Goal: Task Accomplishment & Management: Use online tool/utility

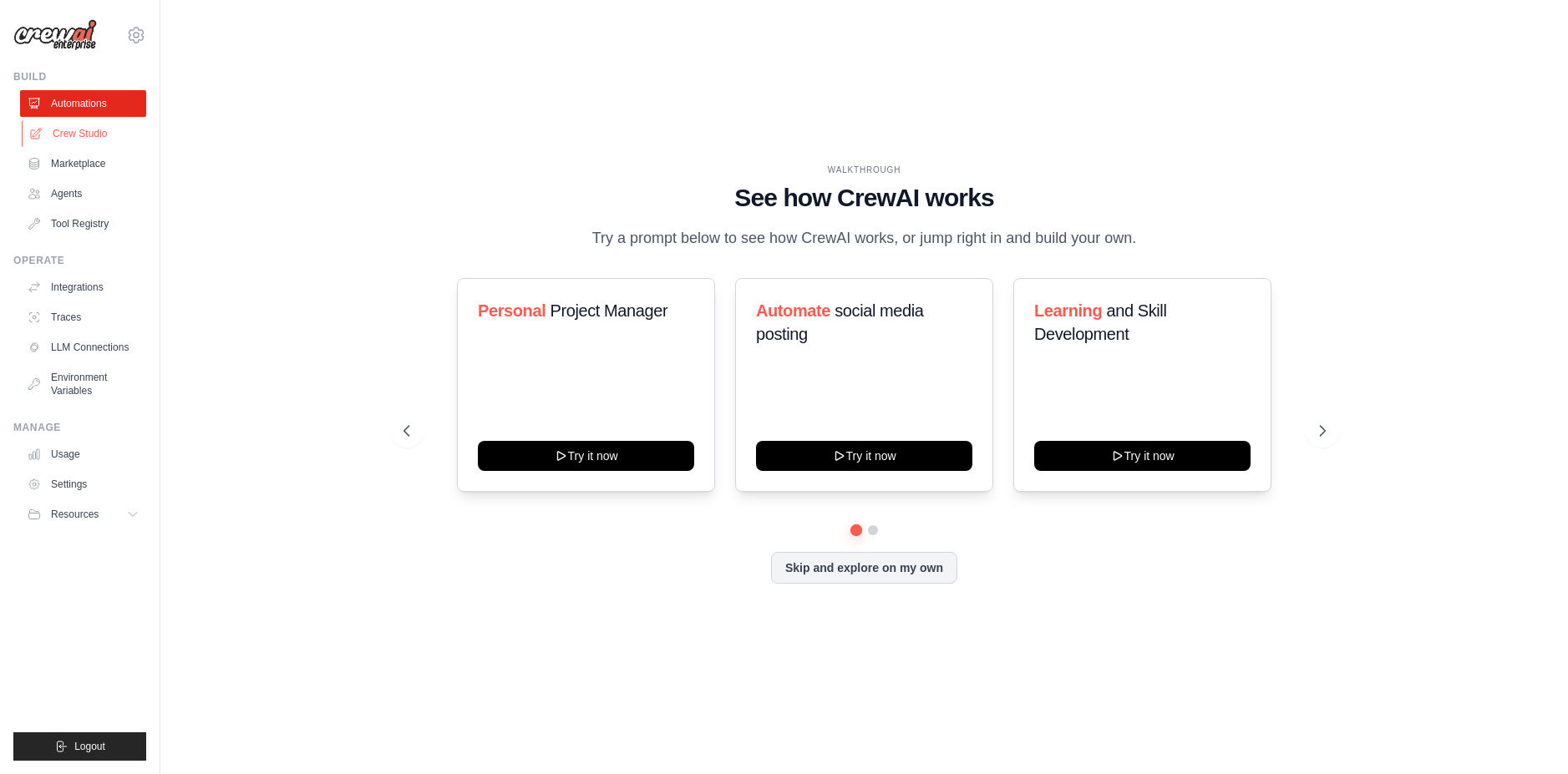
click at [78, 131] on link "Crew Studio" at bounding box center [84, 133] width 126 height 26
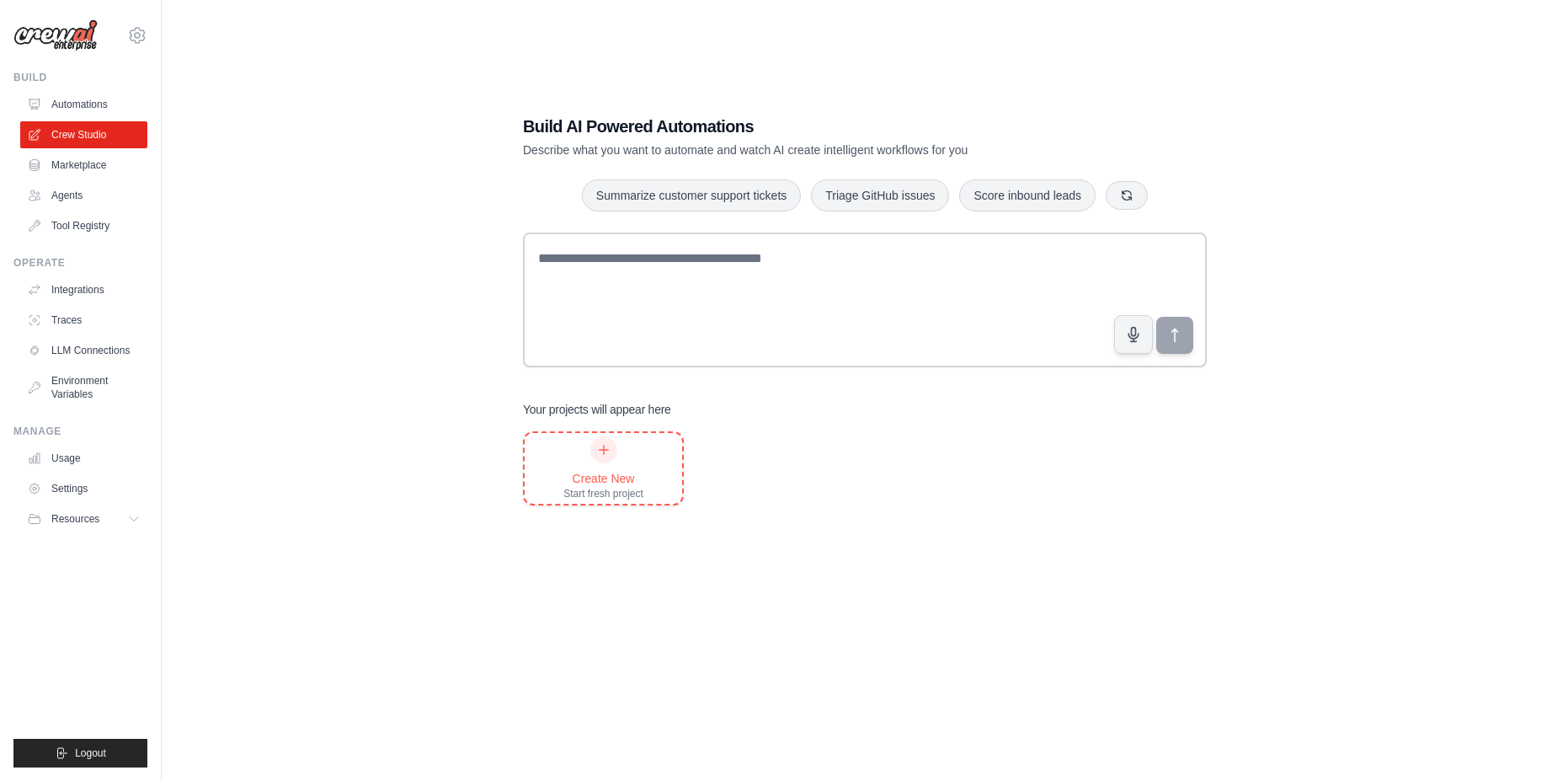
click at [609, 454] on icon at bounding box center [604, 450] width 14 height 14
click at [73, 130] on link "Crew Studio" at bounding box center [85, 134] width 127 height 27
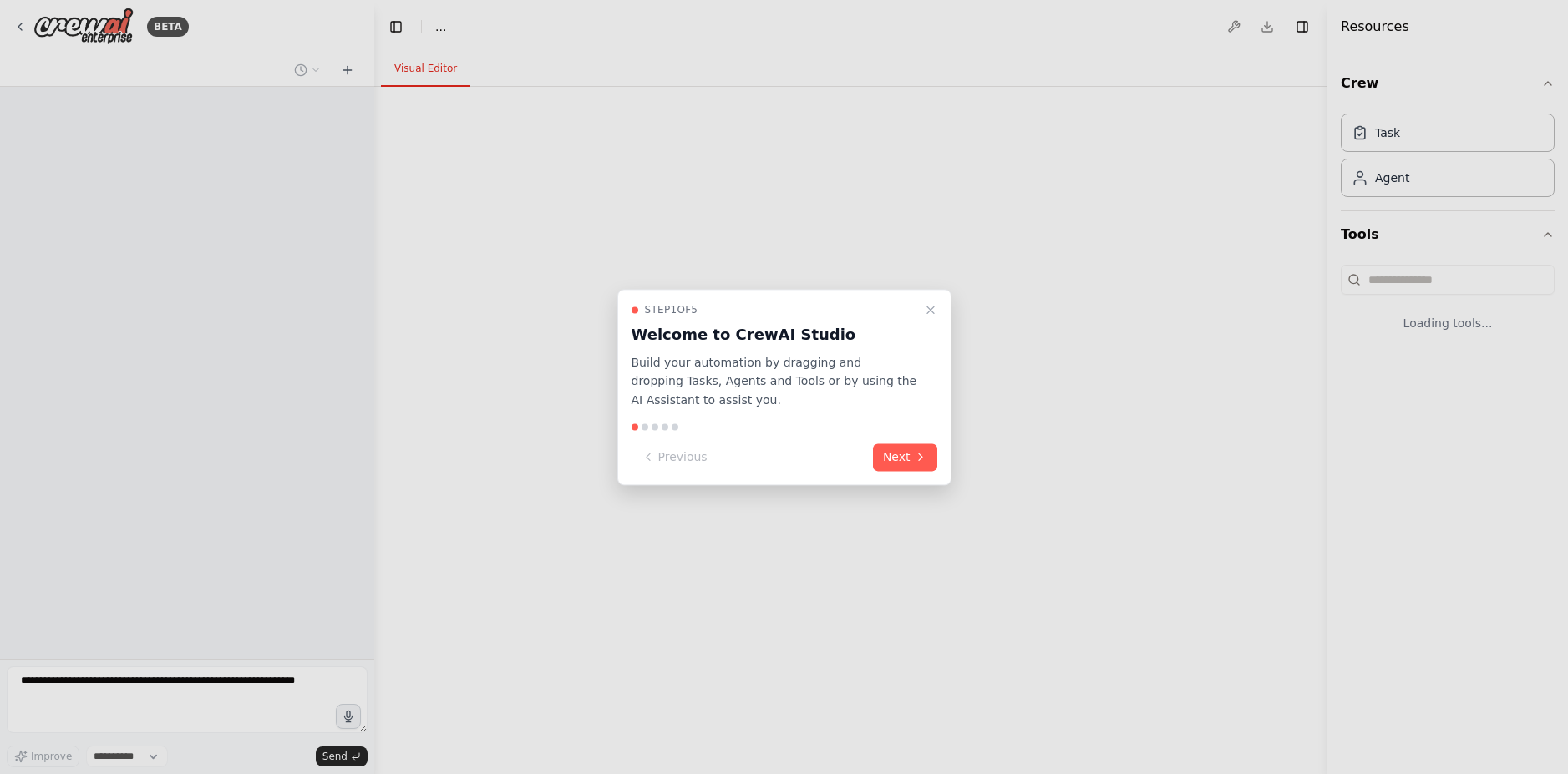
select select "****"
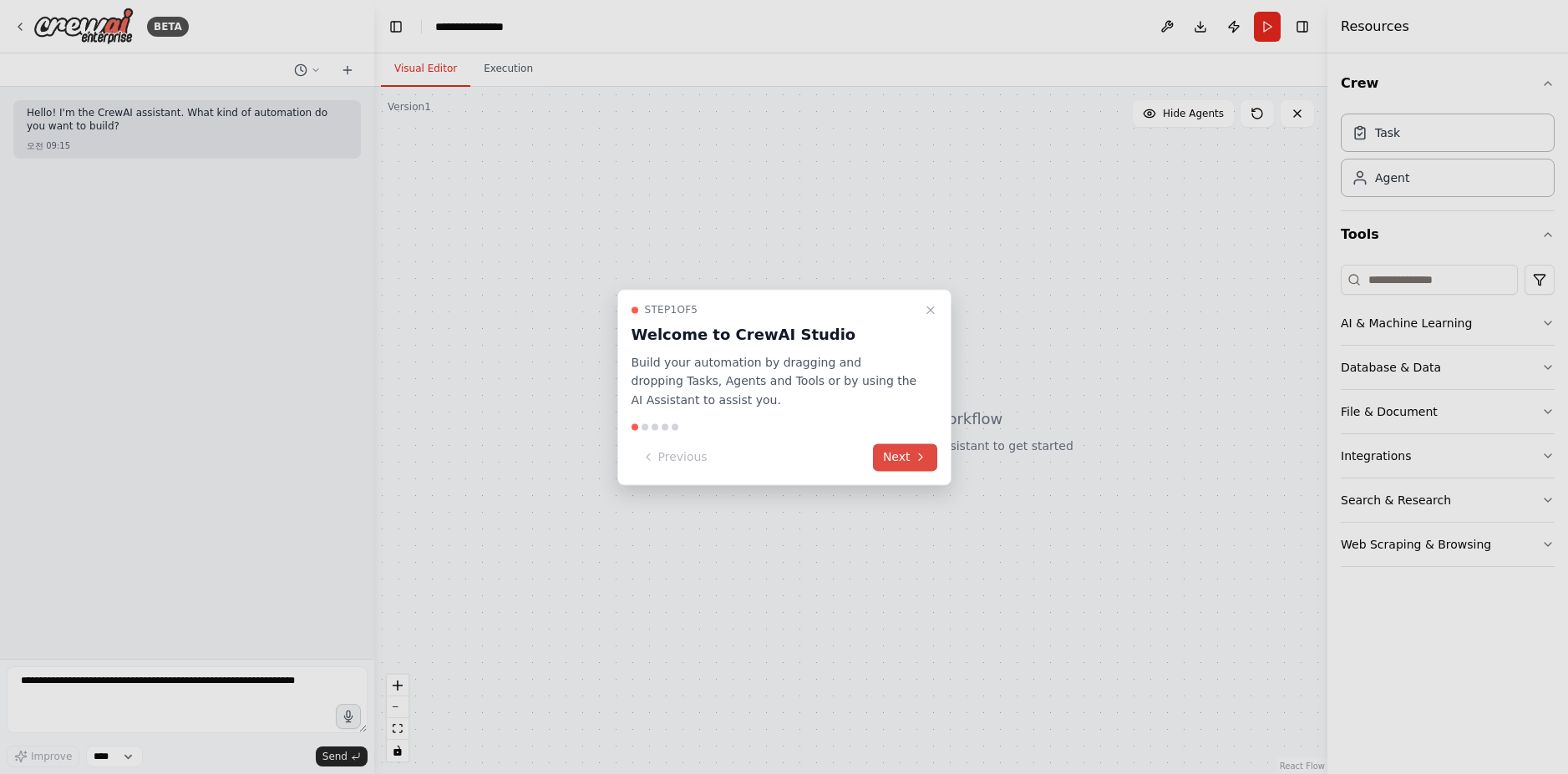
click at [920, 461] on icon at bounding box center [921, 458] width 14 height 14
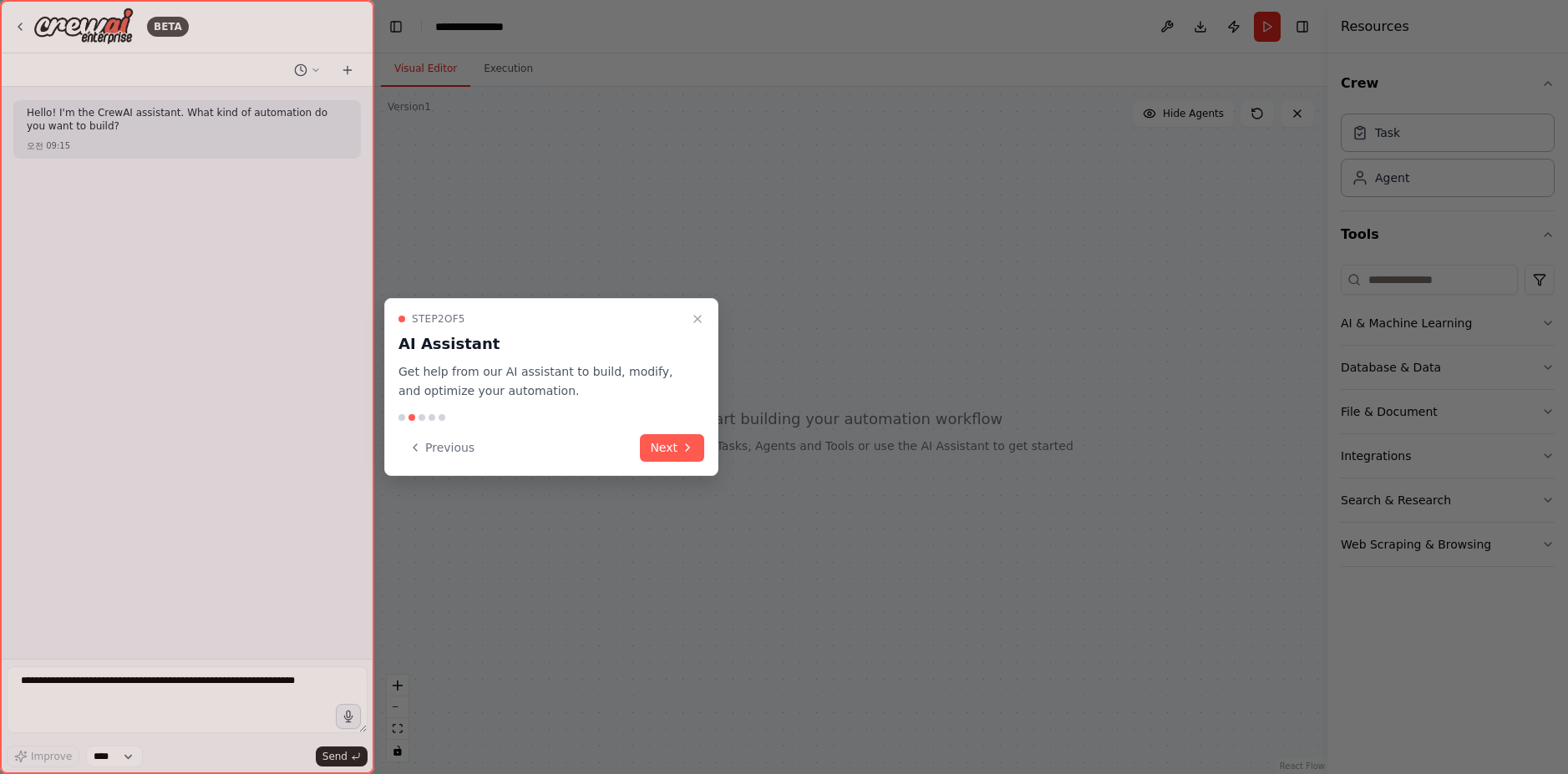
click at [669, 453] on button "Next" at bounding box center [672, 448] width 65 height 27
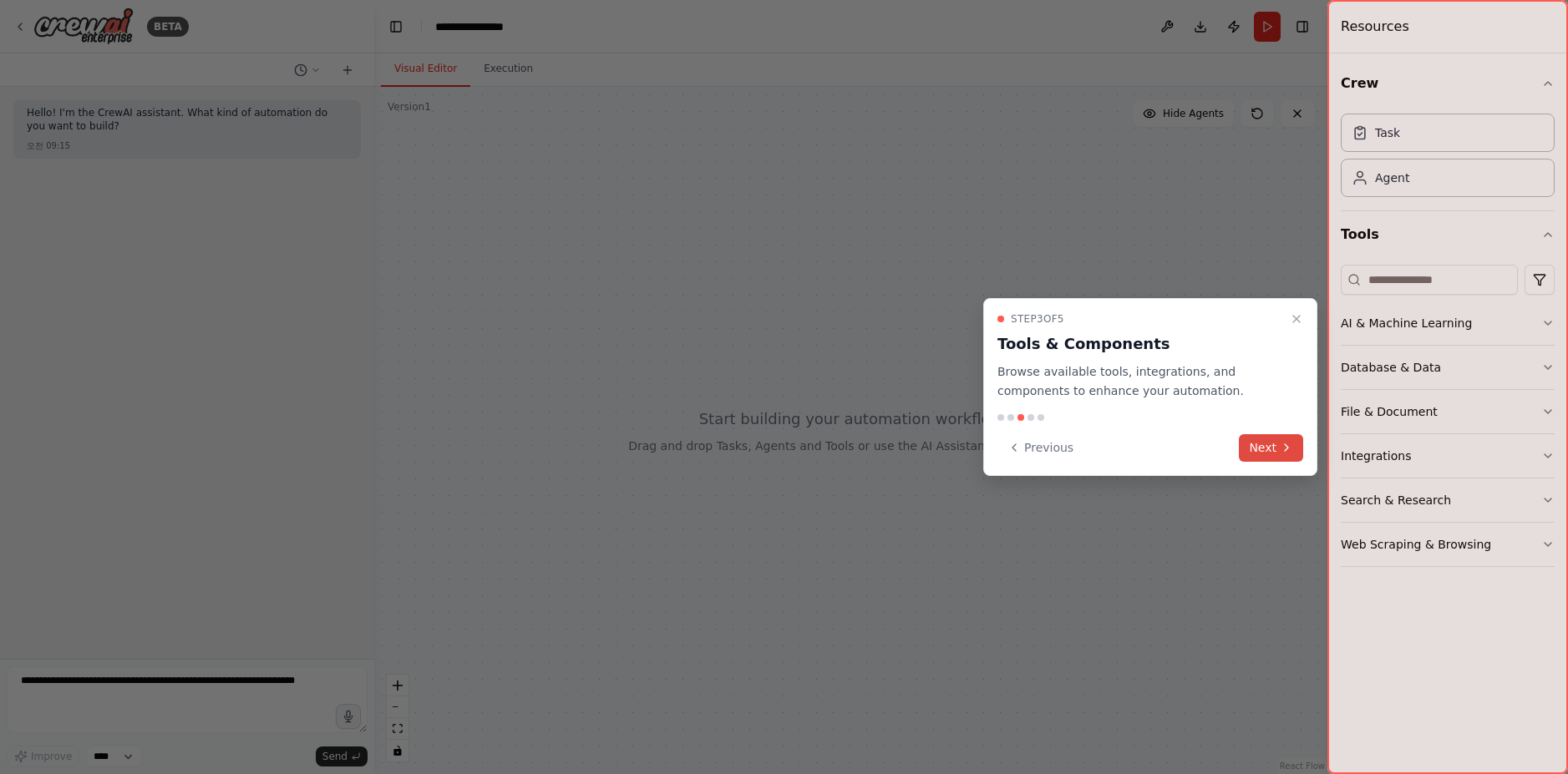
click at [1283, 450] on icon at bounding box center [1287, 448] width 14 height 14
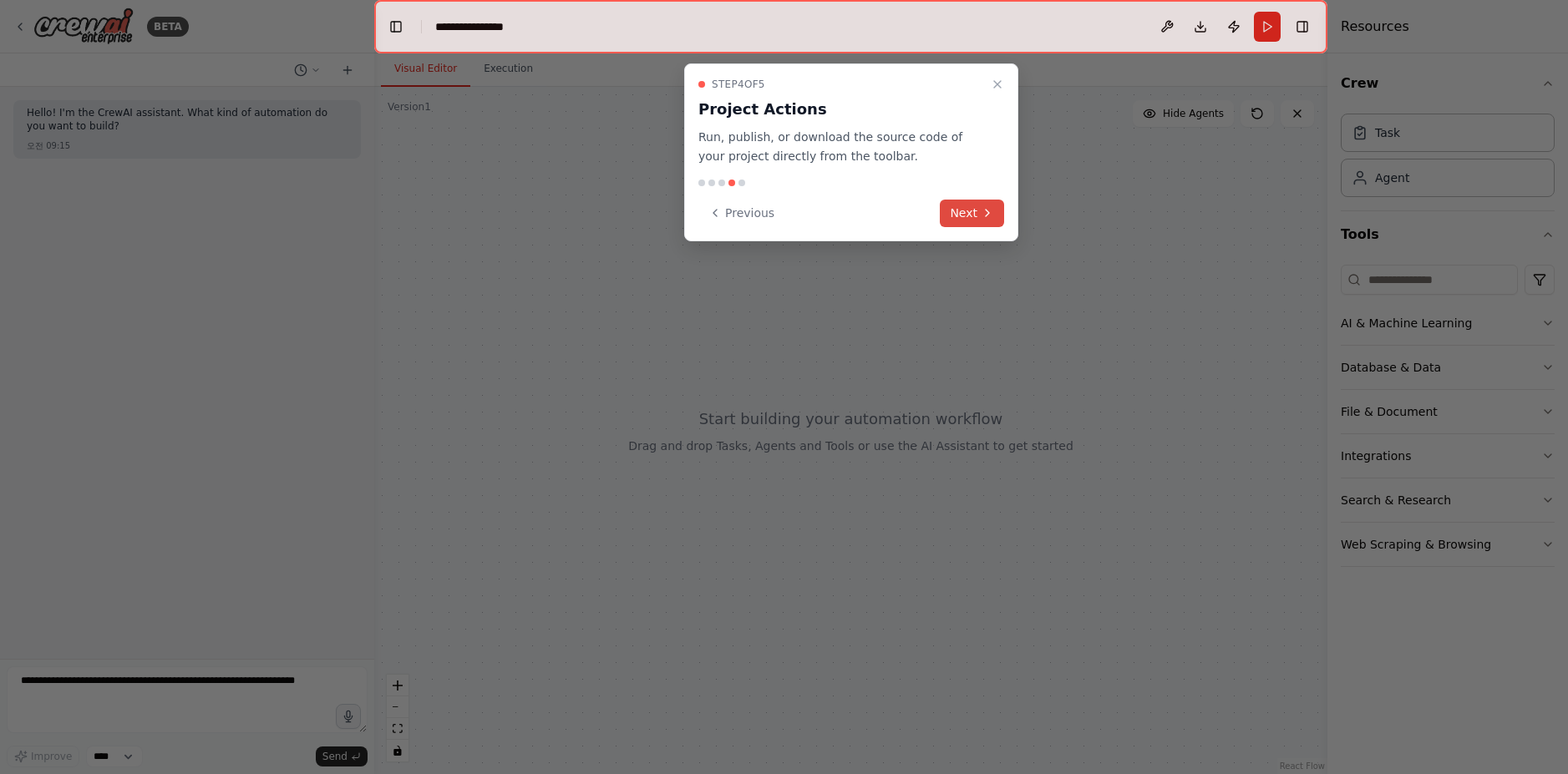
click at [975, 209] on button "Next" at bounding box center [972, 213] width 65 height 27
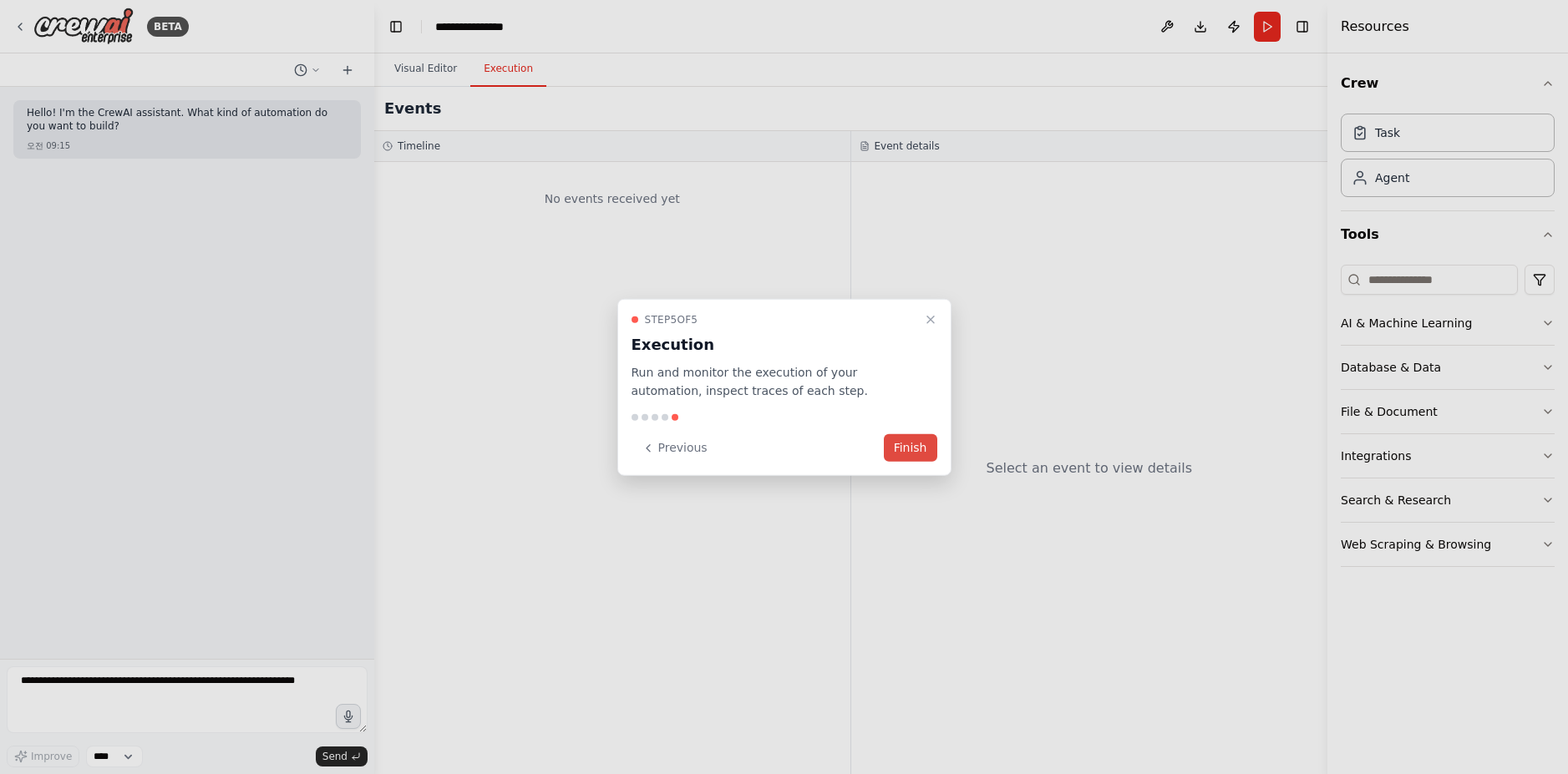
click at [920, 452] on button "Finish" at bounding box center [910, 448] width 54 height 27
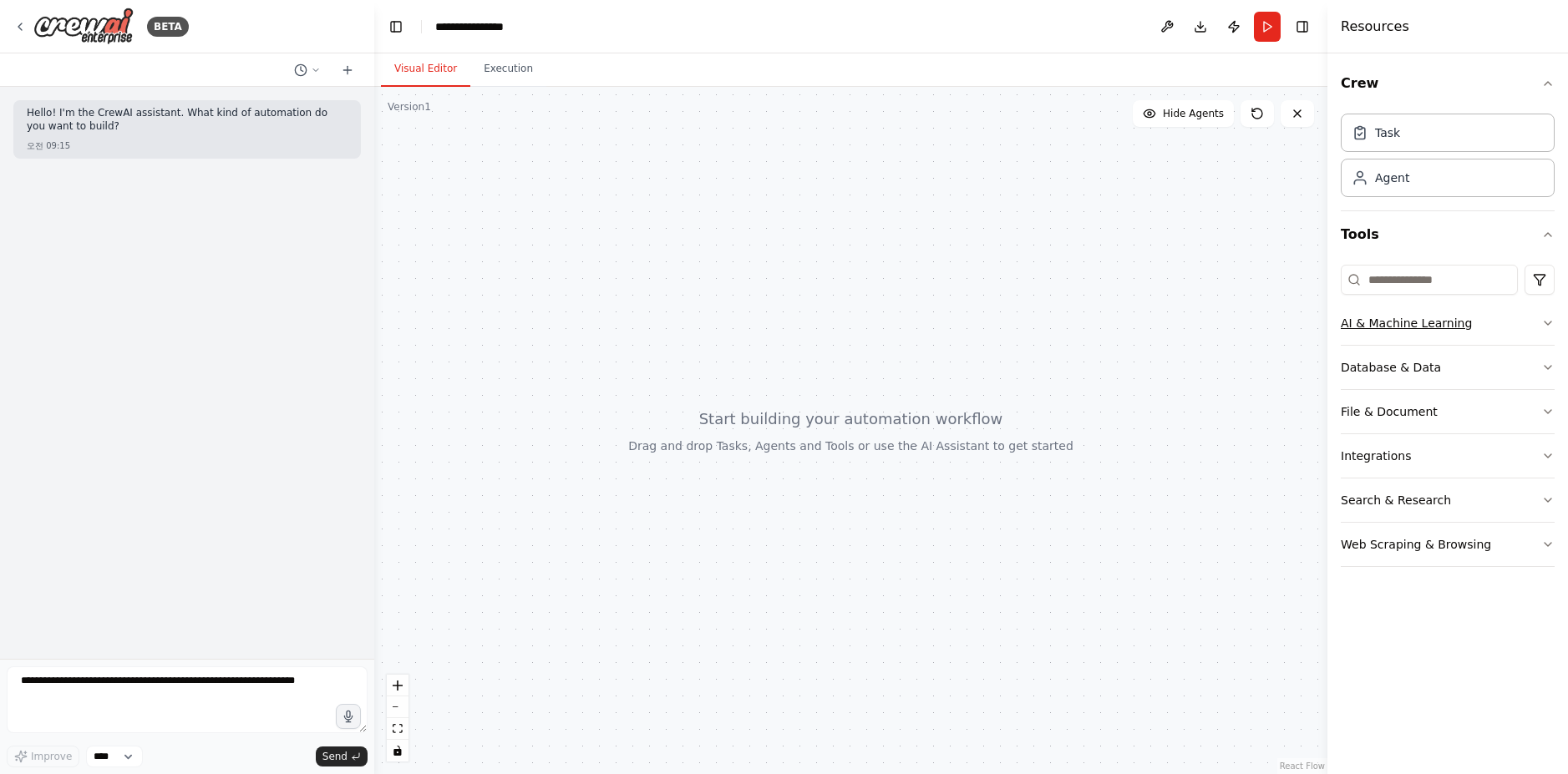
click at [1547, 328] on icon "button" at bounding box center [1548, 323] width 14 height 14
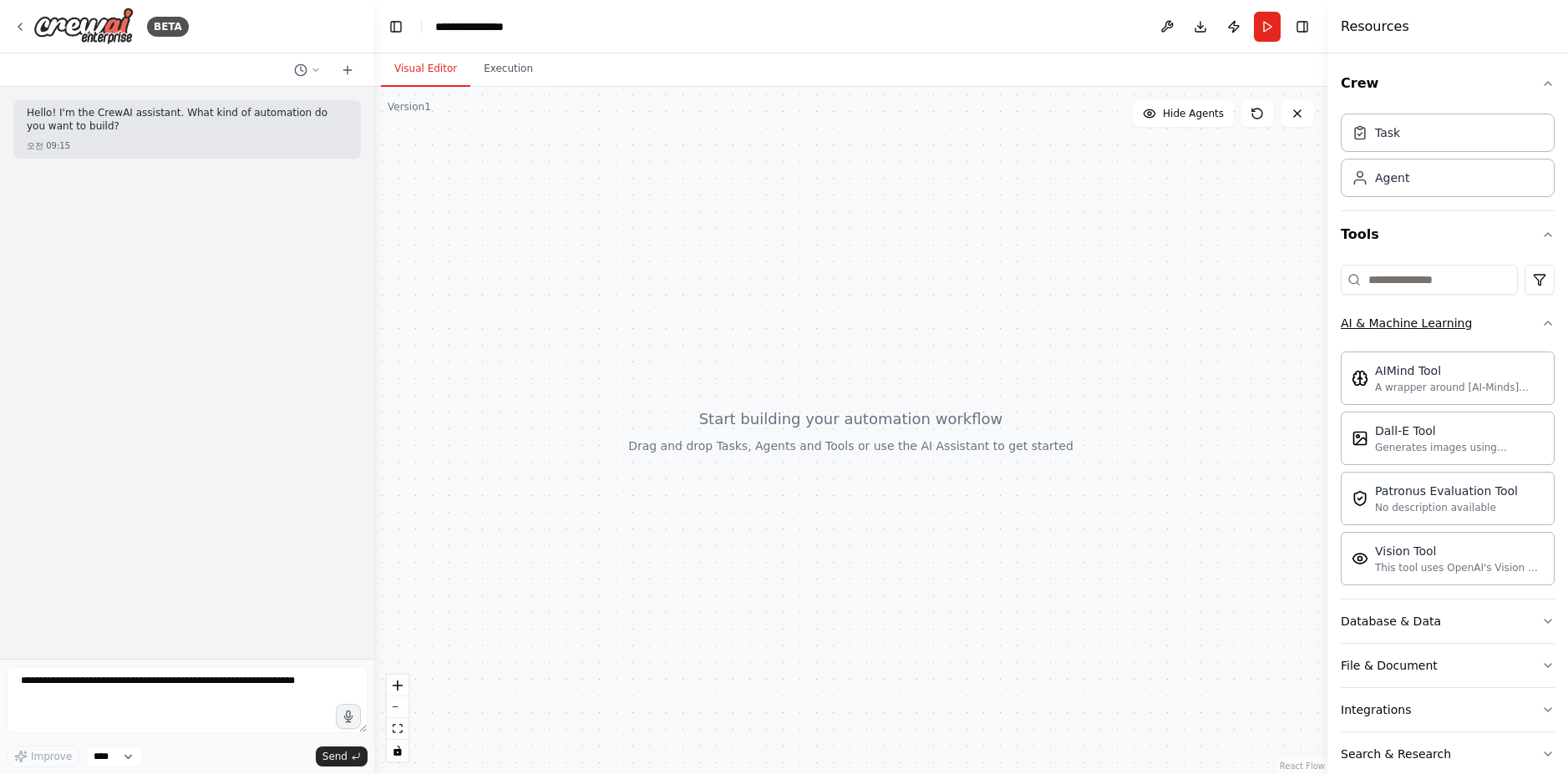
click at [1545, 324] on icon "button" at bounding box center [1547, 323] width 7 height 3
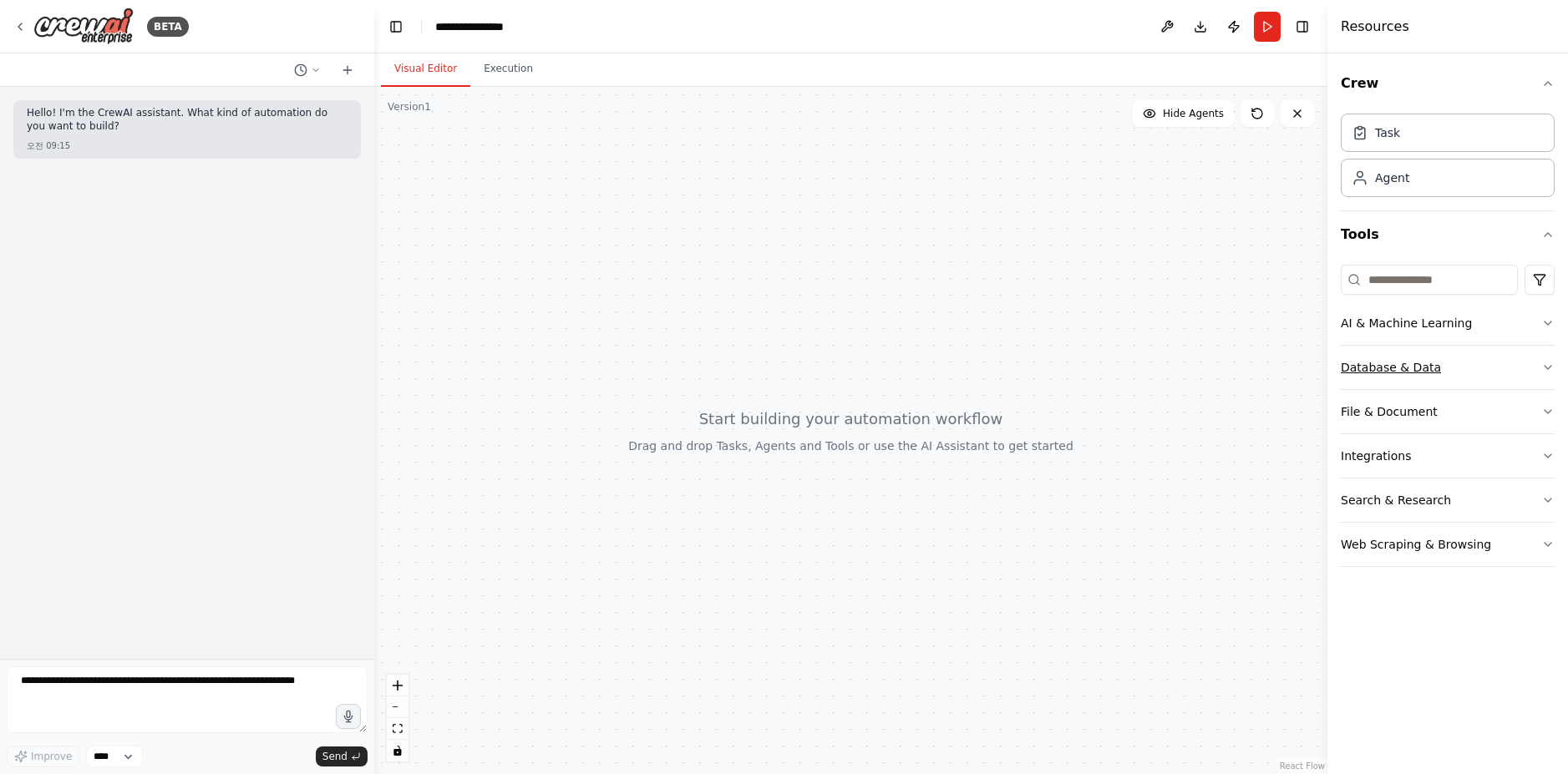
click at [1545, 369] on icon "button" at bounding box center [1548, 368] width 14 height 14
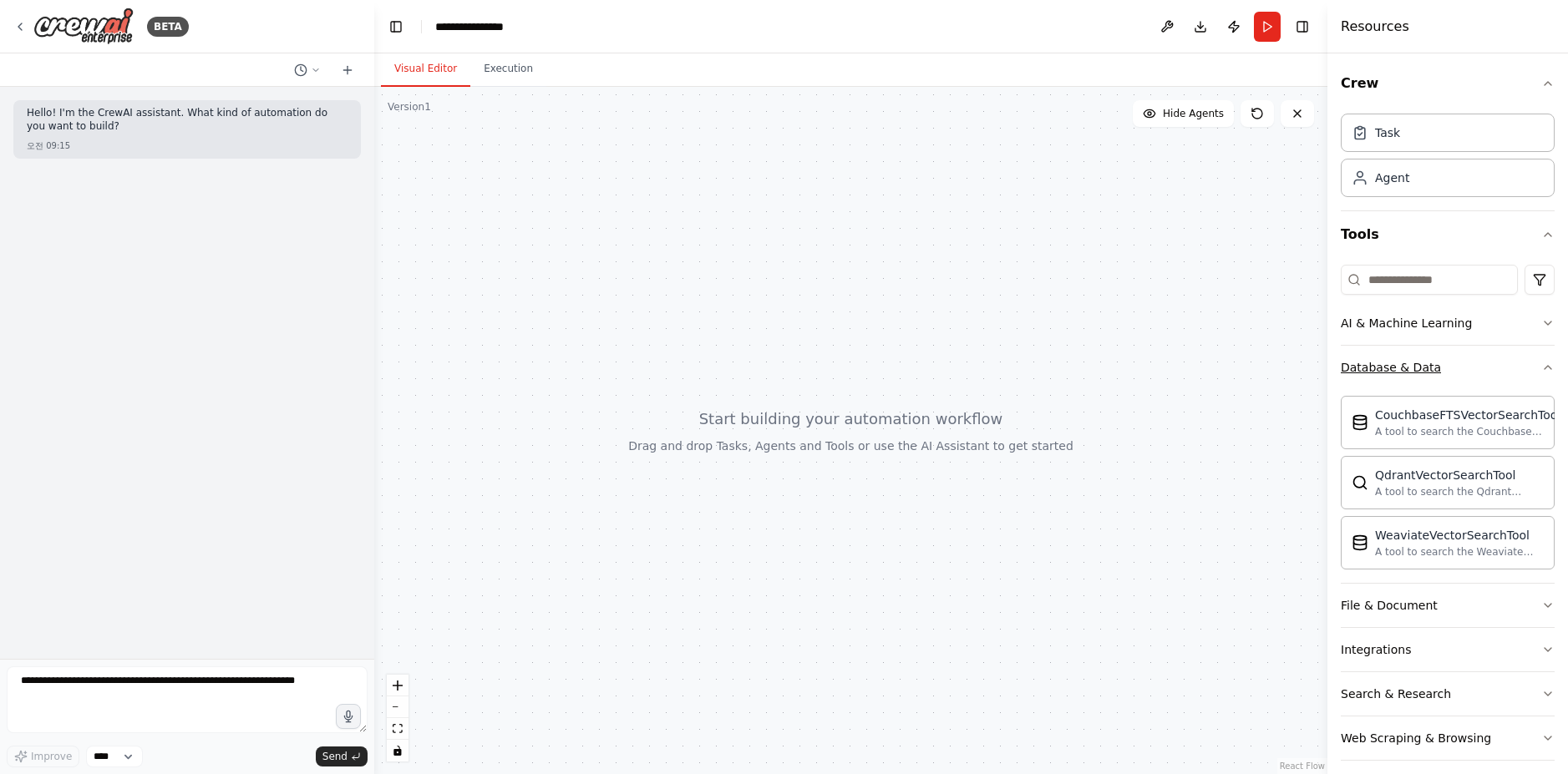
click at [1542, 369] on icon "button" at bounding box center [1548, 368] width 14 height 14
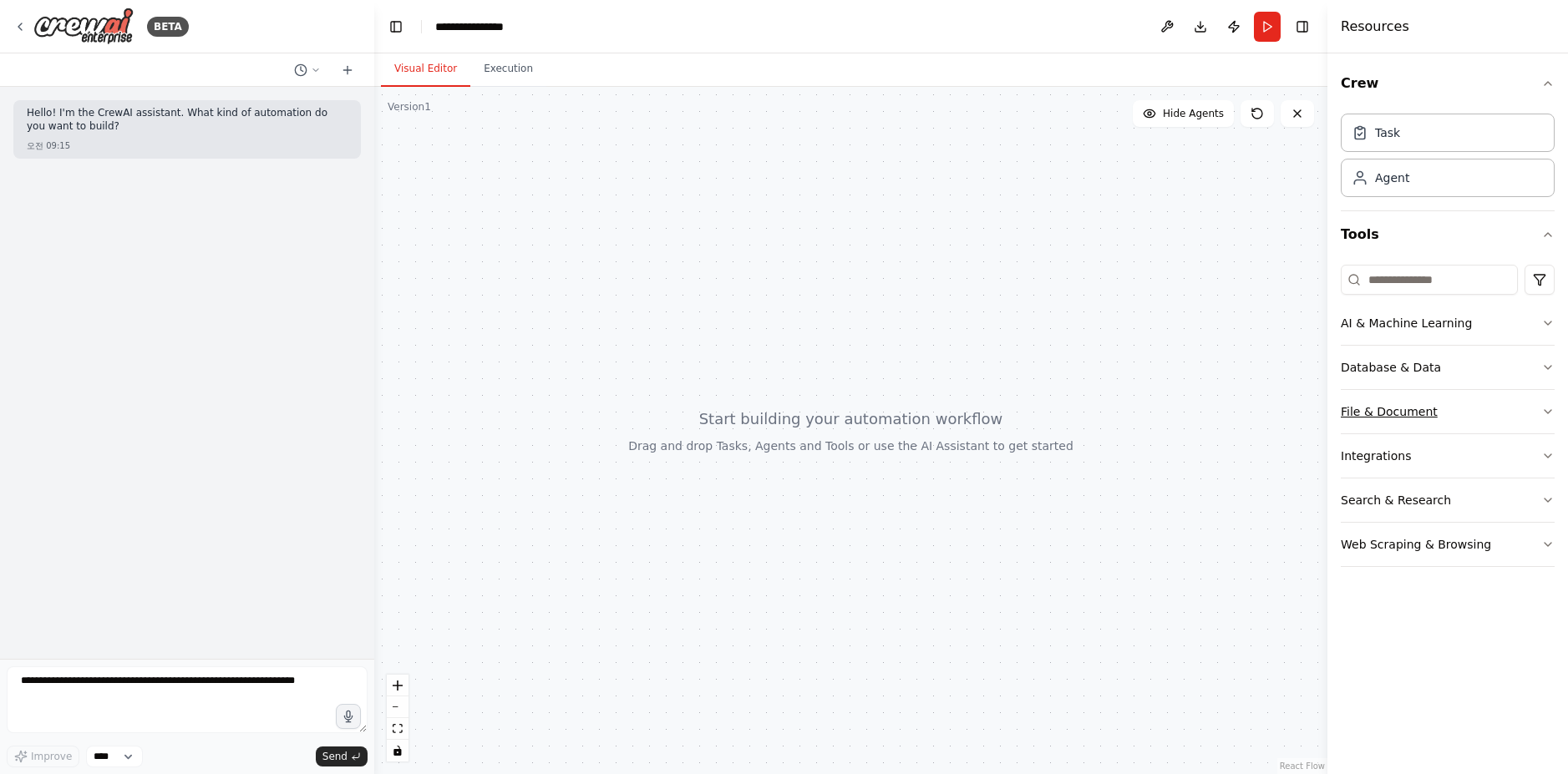
click at [1543, 406] on icon "button" at bounding box center [1548, 412] width 14 height 14
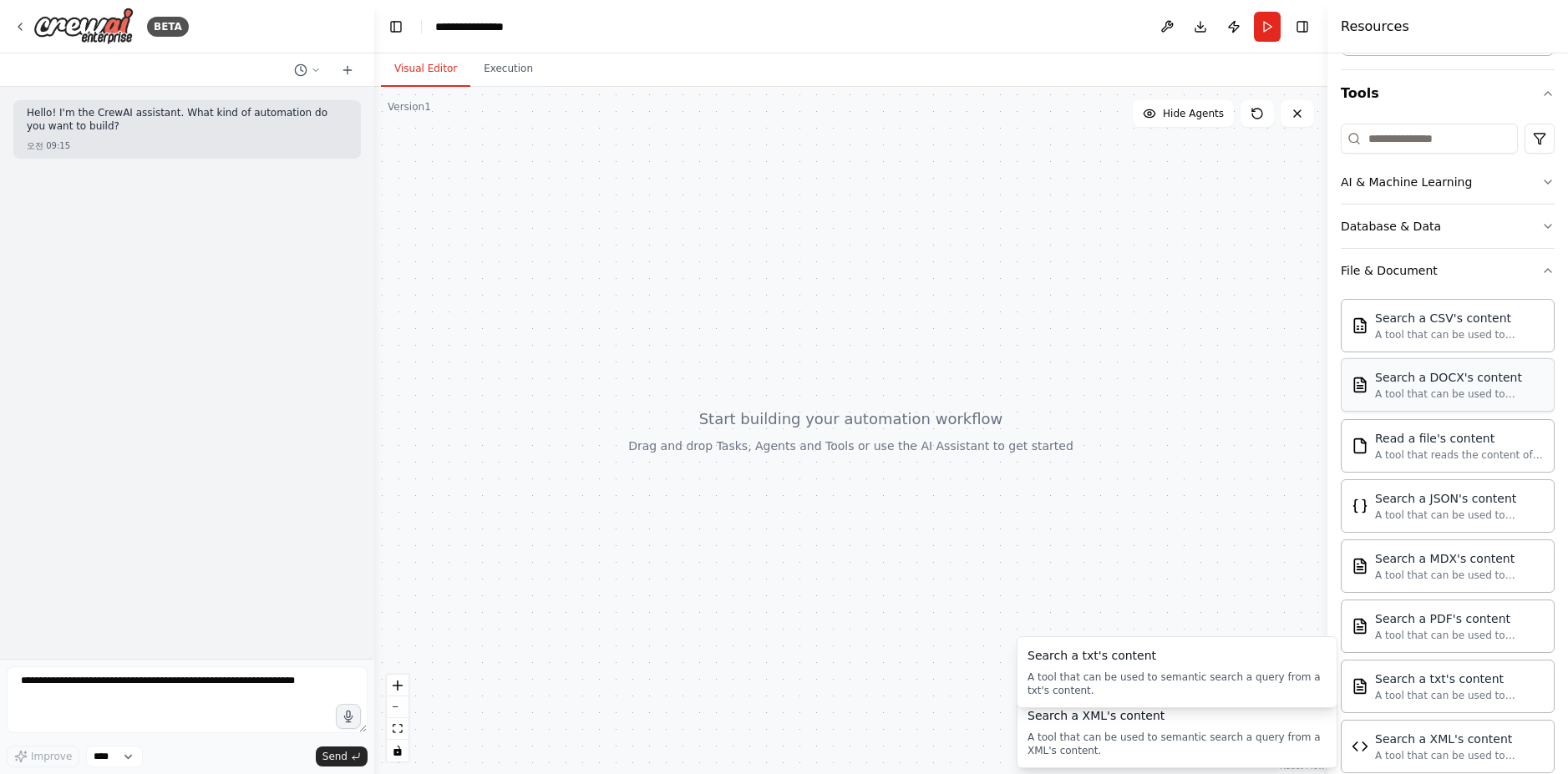
scroll to position [119, 0]
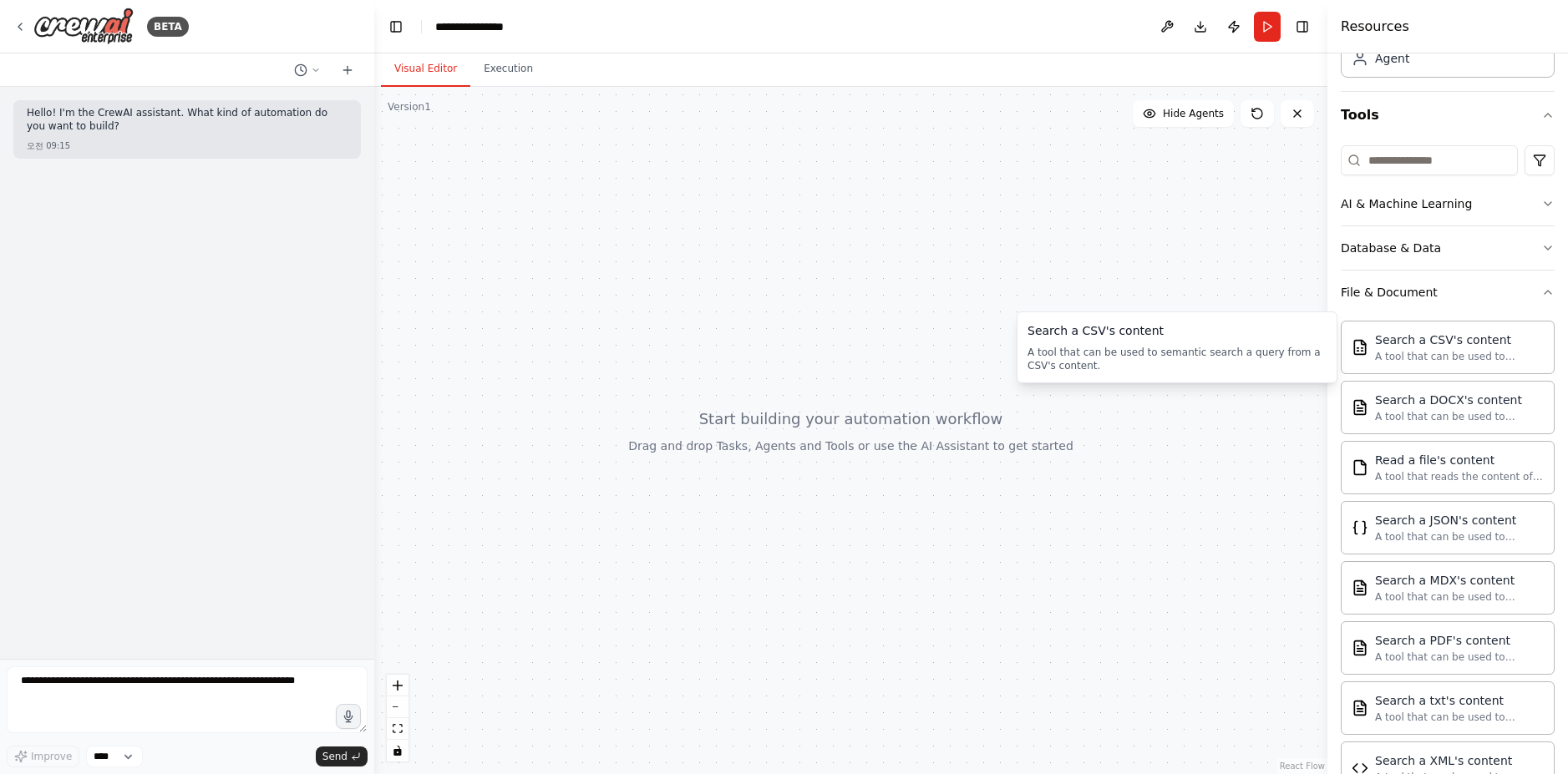
click at [1543, 306] on div "Crew Task Agent Tools AI & Machine Learning Database & Data File & Document Sea…" at bounding box center [1448, 414] width 241 height 721
click at [1528, 291] on button "File & Document" at bounding box center [1448, 293] width 213 height 43
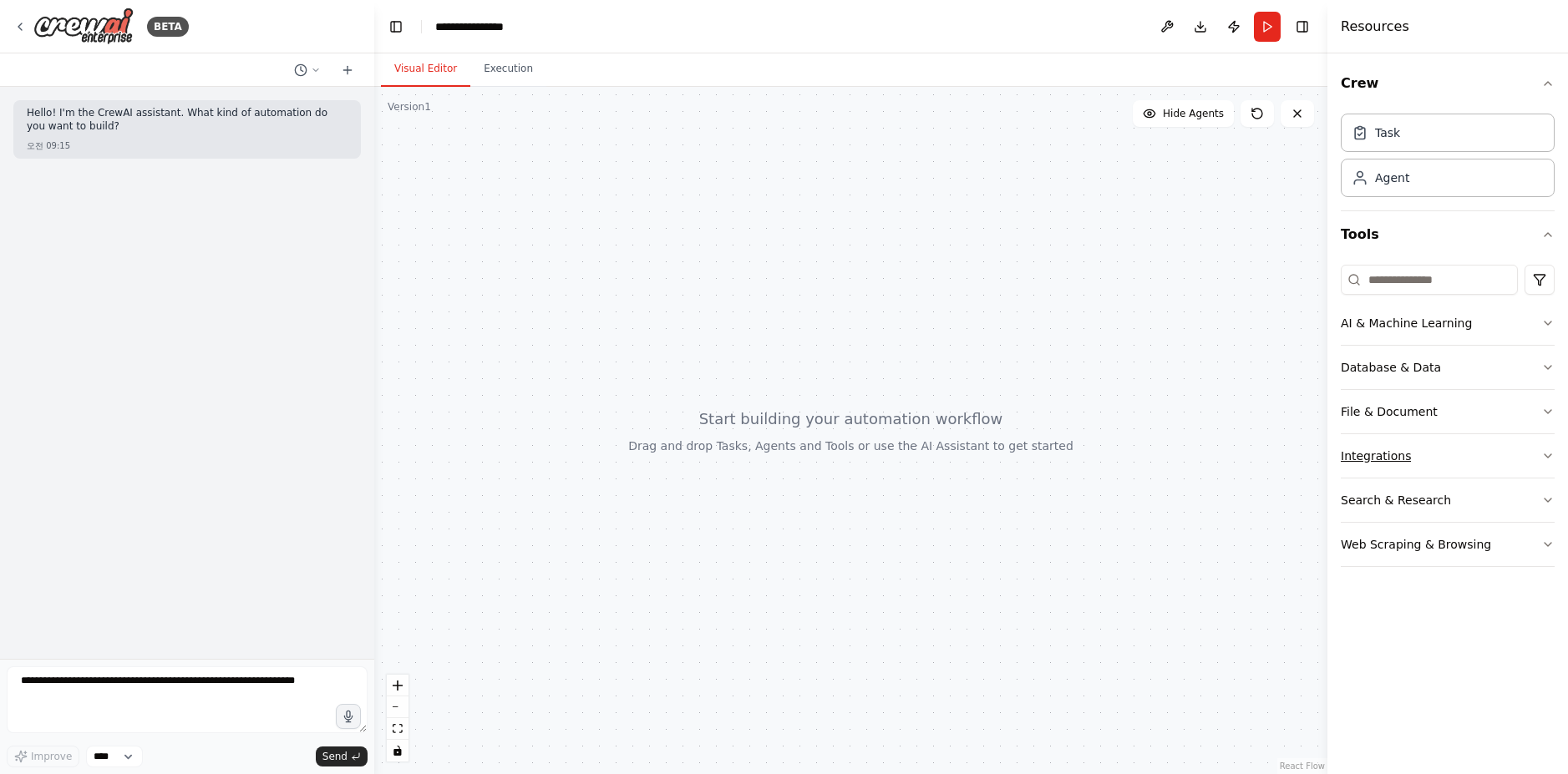
click at [1537, 452] on button "Integrations" at bounding box center [1448, 456] width 213 height 43
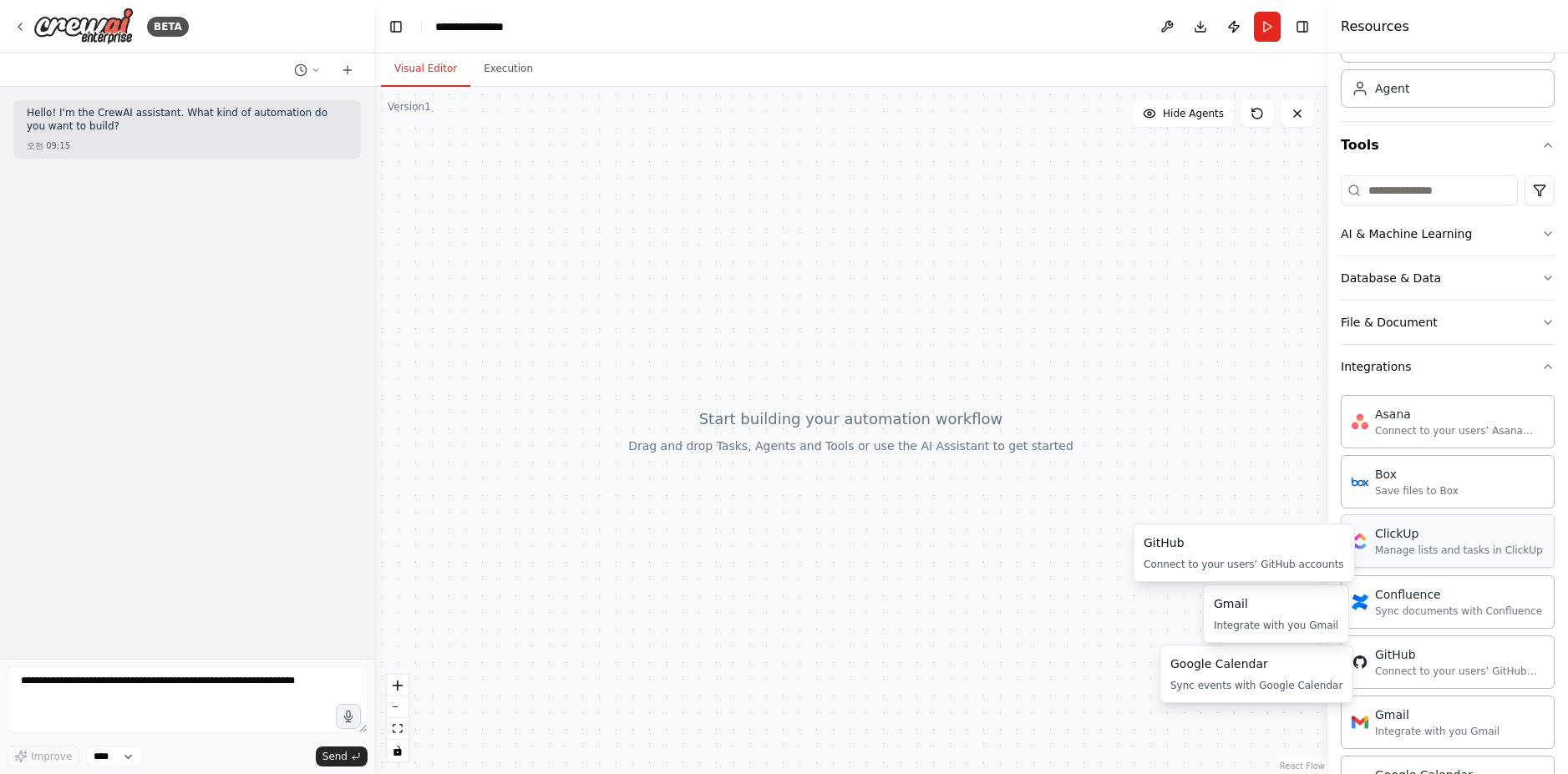
scroll to position [66, 0]
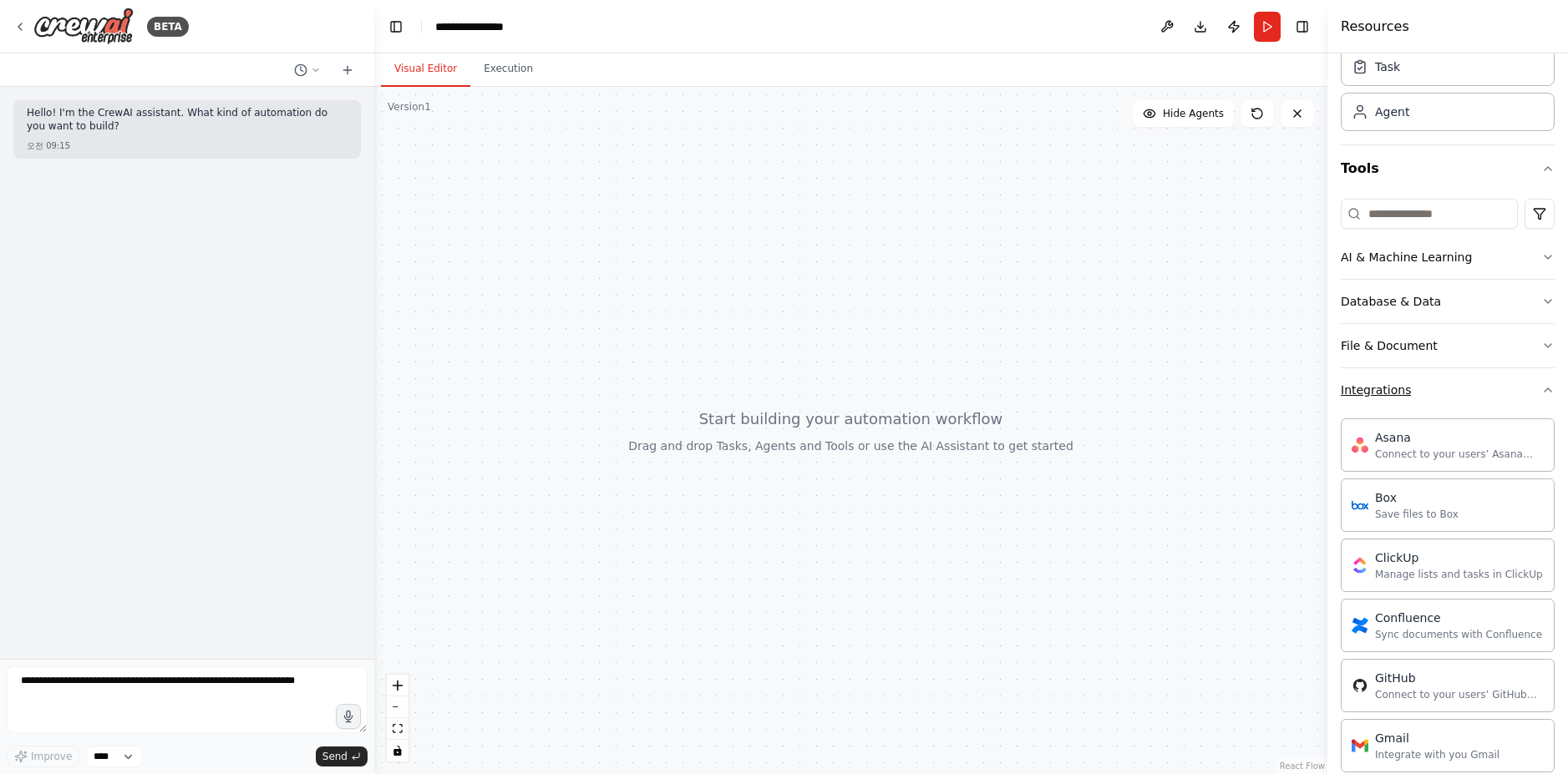
click at [1542, 388] on icon "button" at bounding box center [1548, 390] width 14 height 14
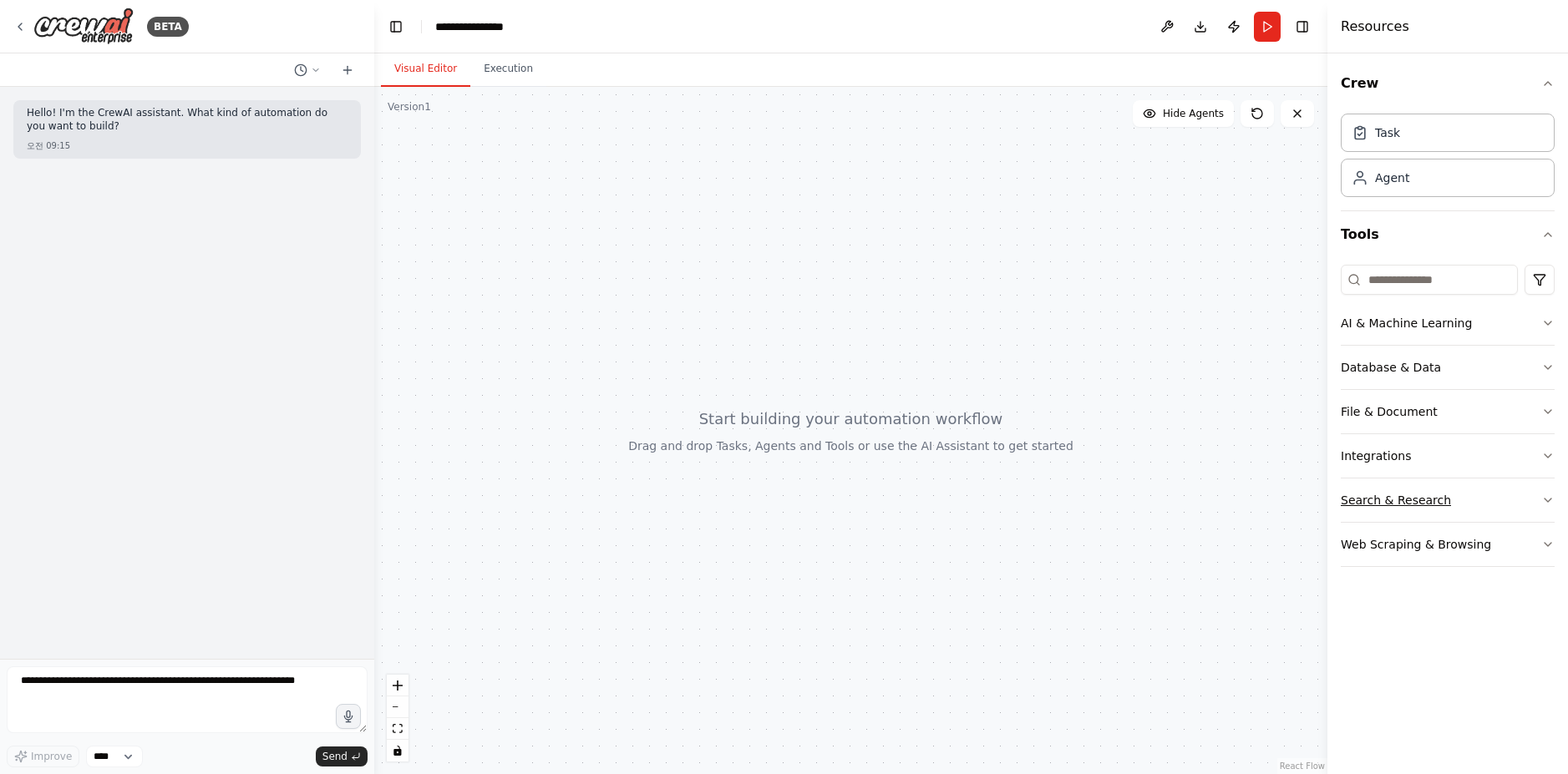
click at [1536, 500] on button "Search & Research" at bounding box center [1448, 500] width 213 height 43
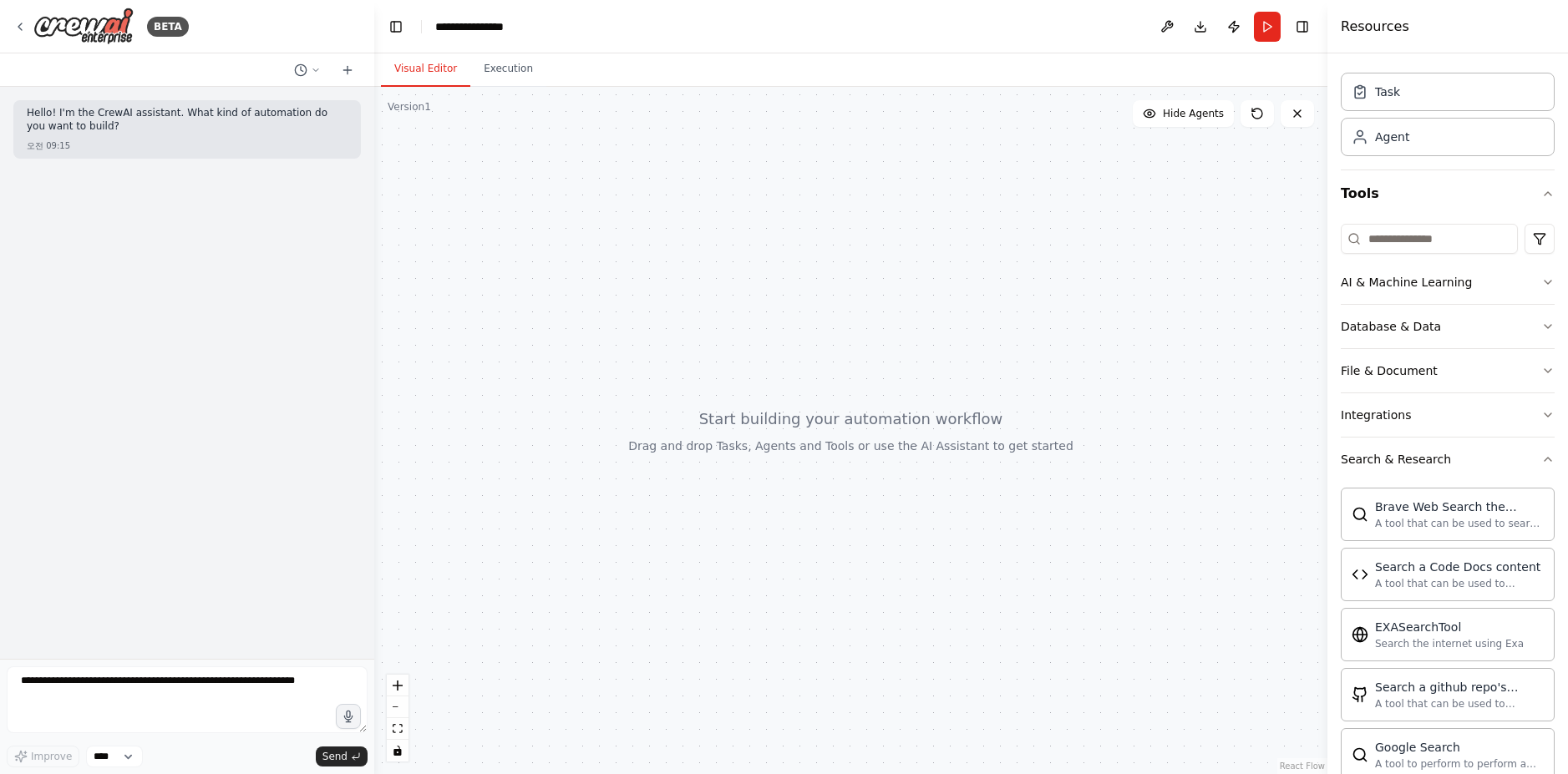
scroll to position [34, 0]
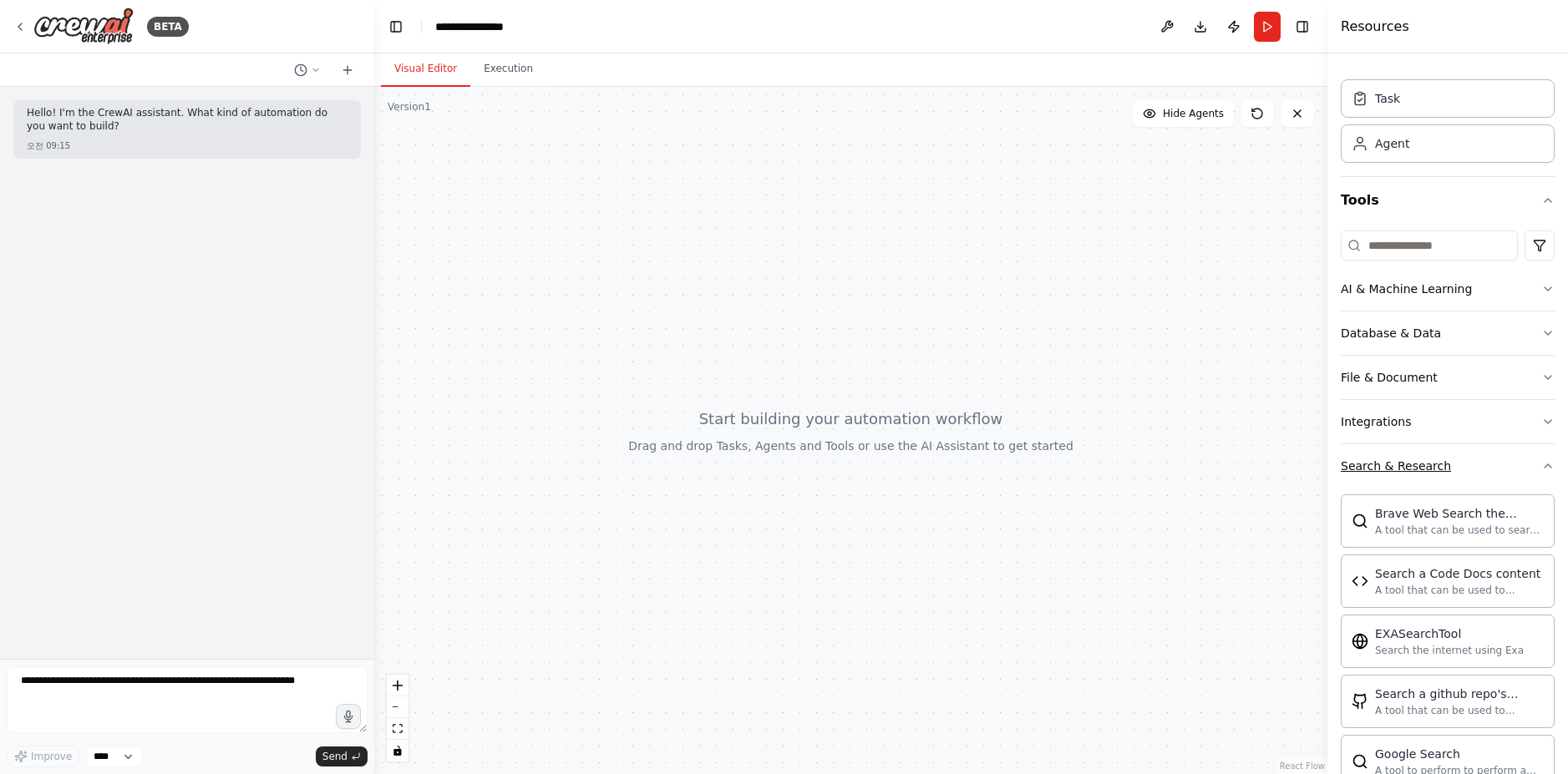
click at [1542, 467] on icon "button" at bounding box center [1548, 466] width 14 height 14
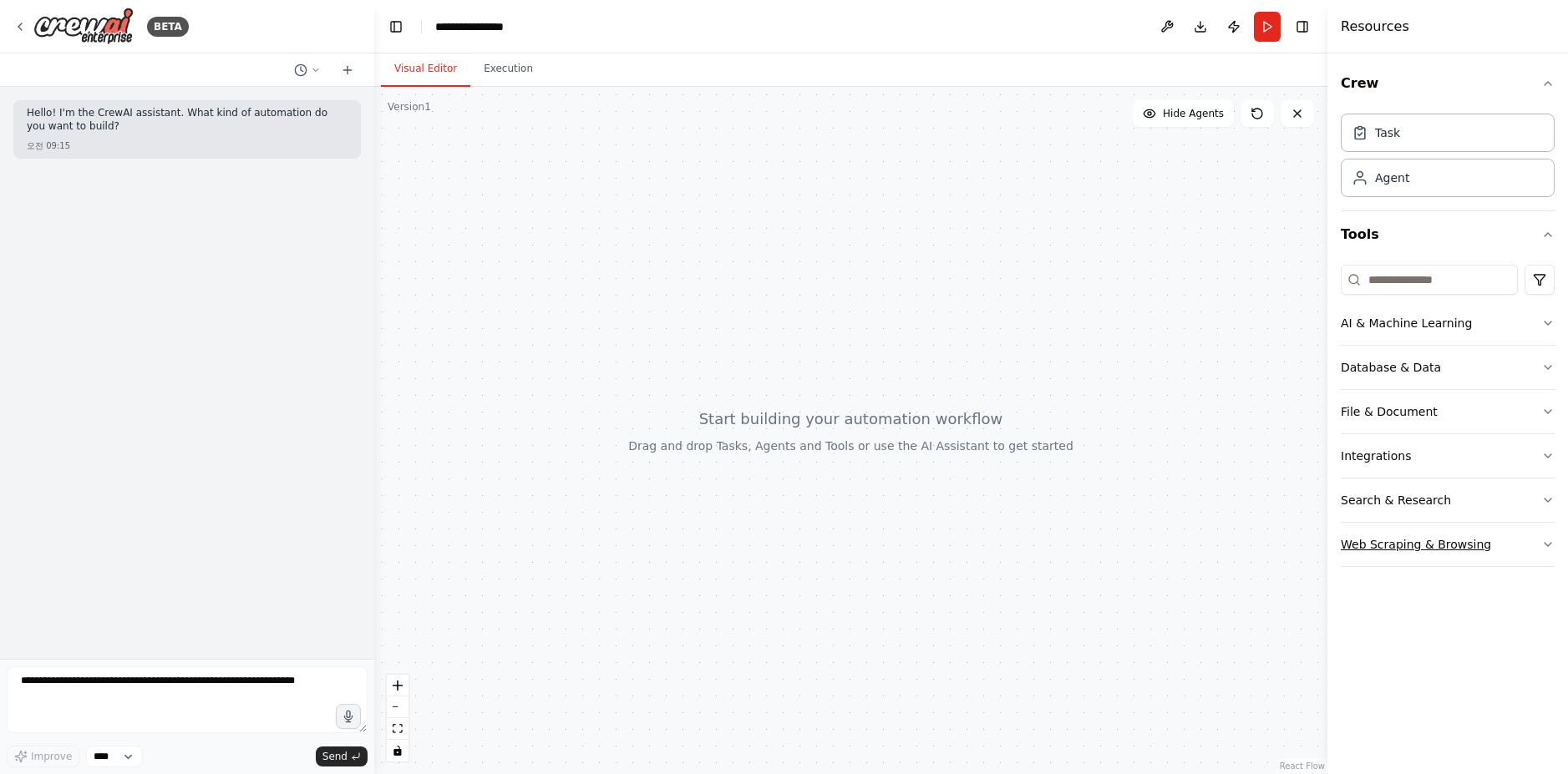
click at [1537, 546] on button "Web Scraping & Browsing" at bounding box center [1448, 544] width 213 height 43
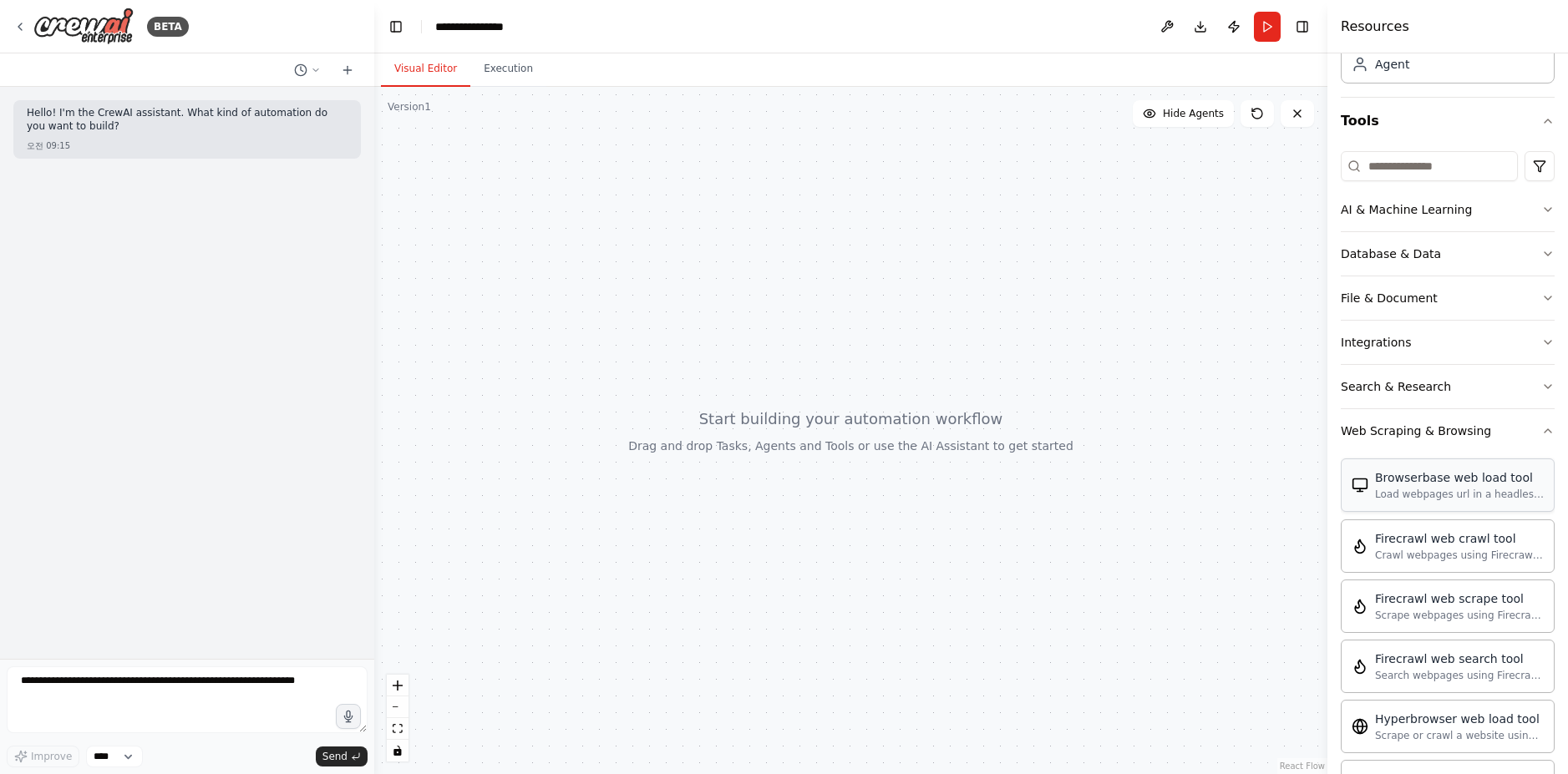
scroll to position [94, 0]
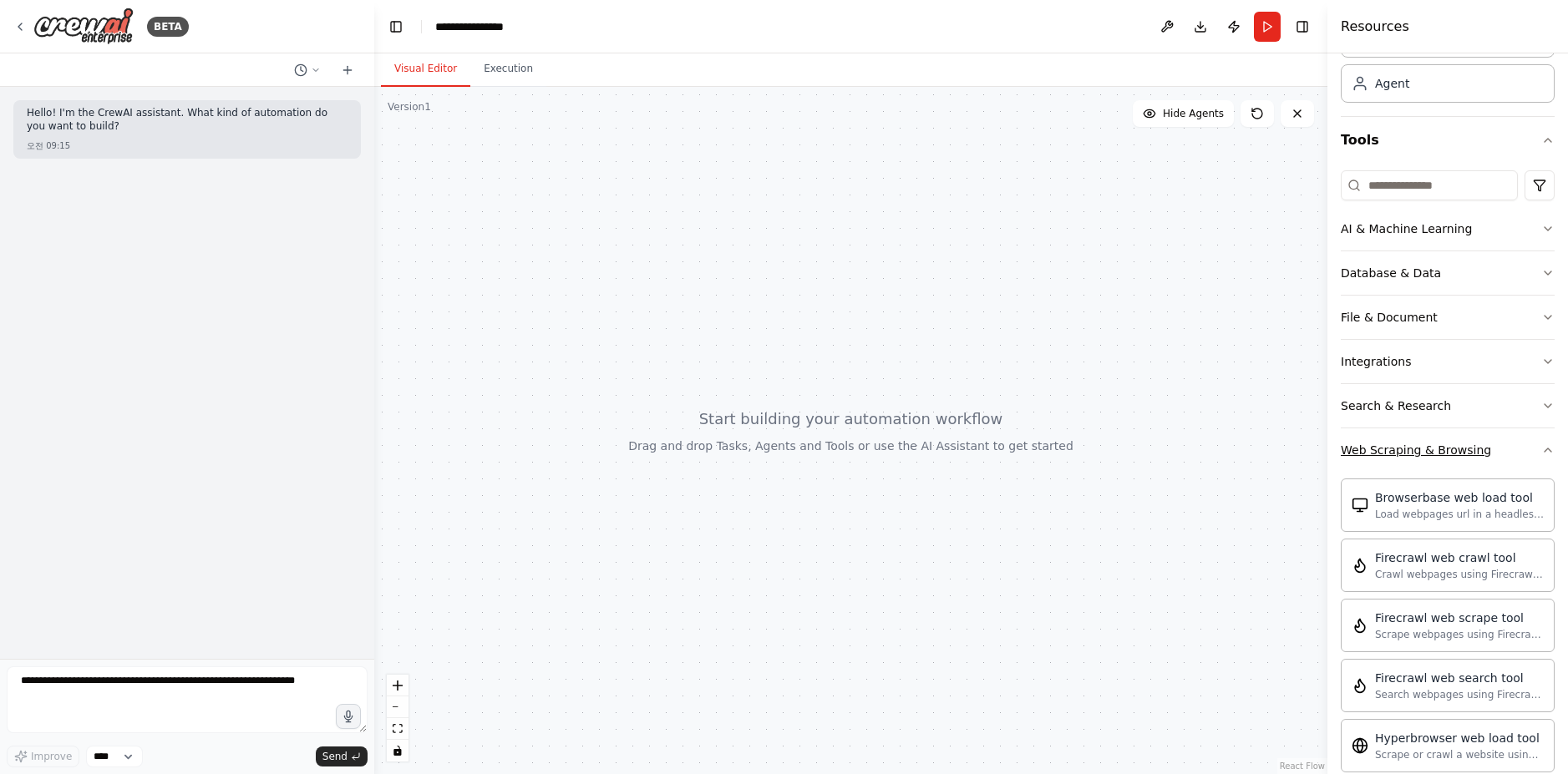
drag, startPoint x: 1539, startPoint y: 456, endPoint x: 1521, endPoint y: 452, distance: 18.4
click at [1542, 456] on icon "button" at bounding box center [1548, 450] width 14 height 14
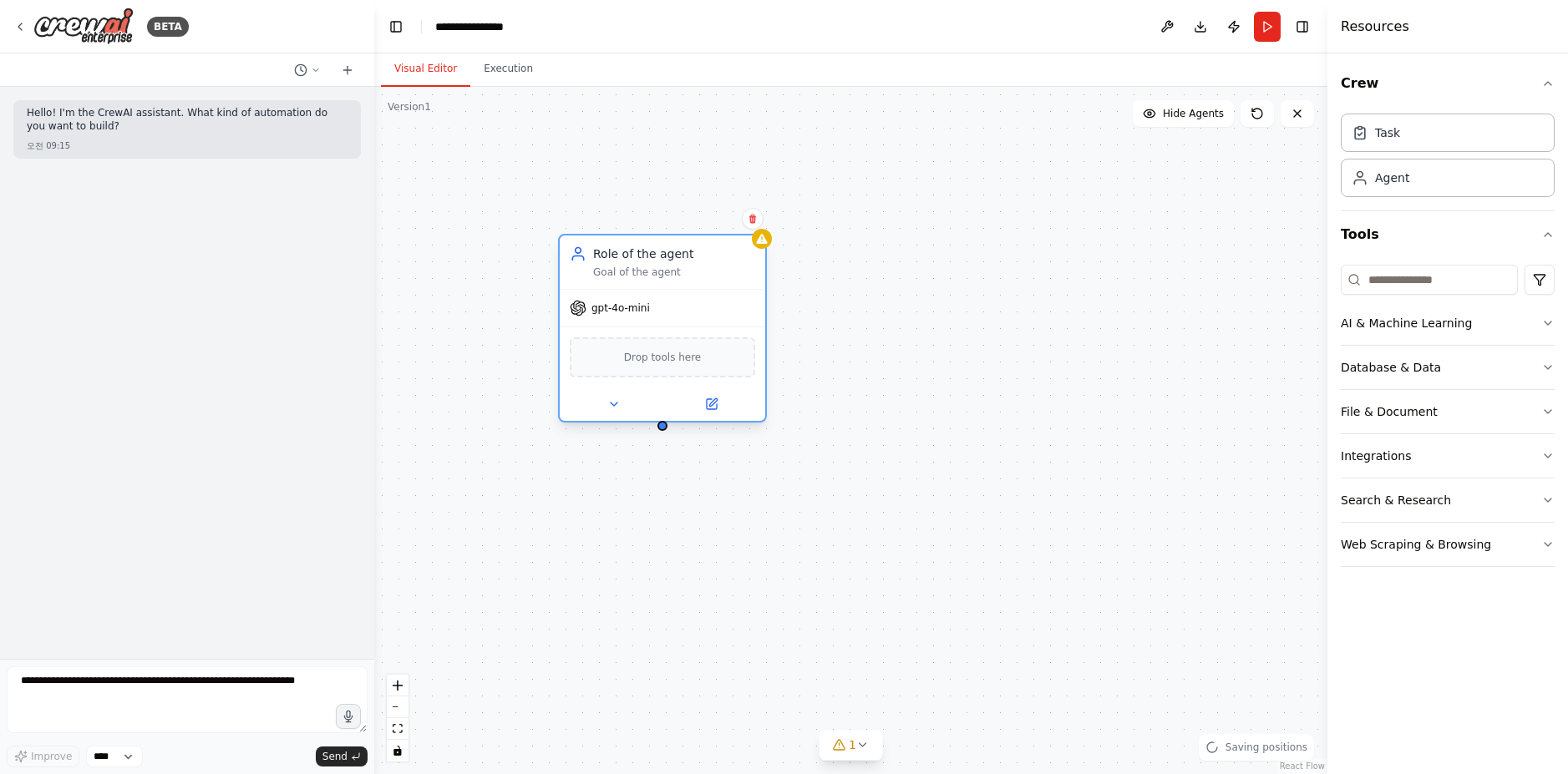
drag, startPoint x: 695, startPoint y: 255, endPoint x: 624, endPoint y: 244, distance: 71.8
click at [627, 246] on div "Role of the agent" at bounding box center [674, 253] width 162 height 17
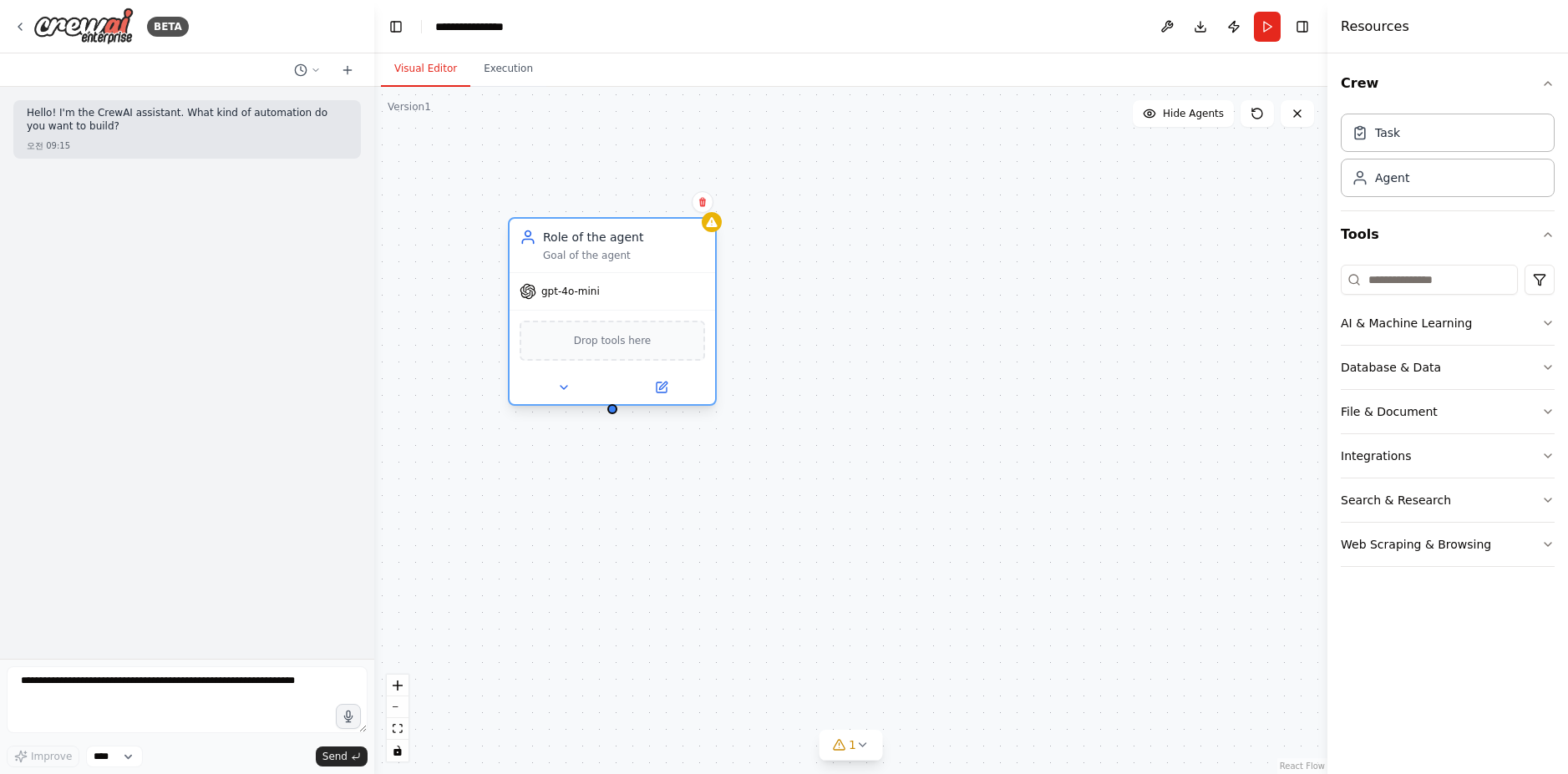
click at [570, 288] on div "gpt-4o-mini" at bounding box center [560, 291] width 80 height 17
click at [578, 356] on div "Drop tools here" at bounding box center [612, 341] width 185 height 40
click at [559, 293] on span "gpt-4o-mini" at bounding box center [571, 292] width 59 height 14
click at [540, 295] on div "gpt-4o-mini" at bounding box center [560, 291] width 80 height 17
drag, startPoint x: 514, startPoint y: 294, endPoint x: 531, endPoint y: 294, distance: 17.0
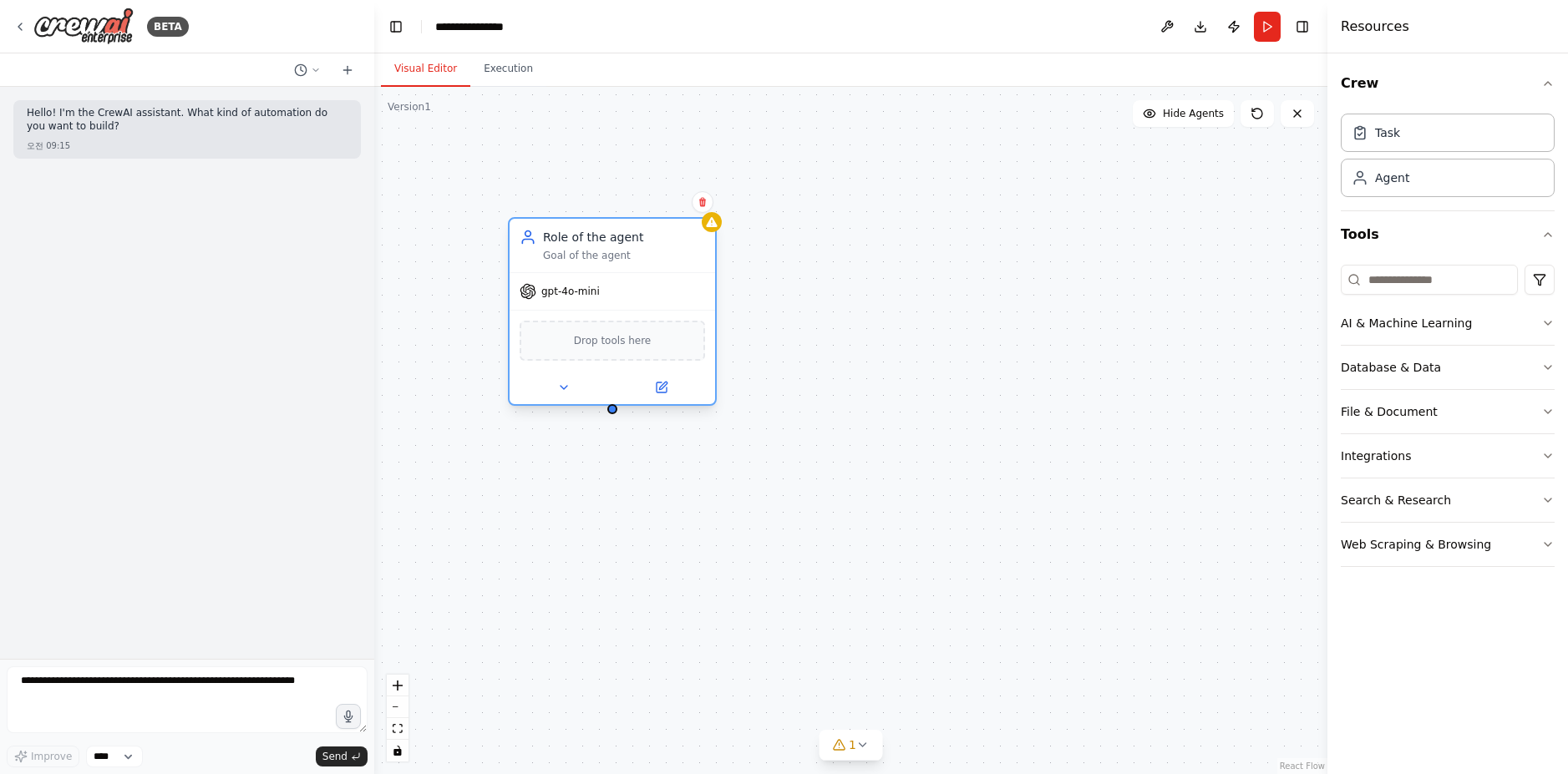
click at [516, 294] on div "gpt-4o-mini" at bounding box center [613, 292] width 206 height 37
click at [532, 294] on icon at bounding box center [528, 291] width 17 height 17
click at [659, 390] on icon at bounding box center [662, 387] width 10 height 10
click at [666, 384] on icon at bounding box center [663, 386] width 8 height 8
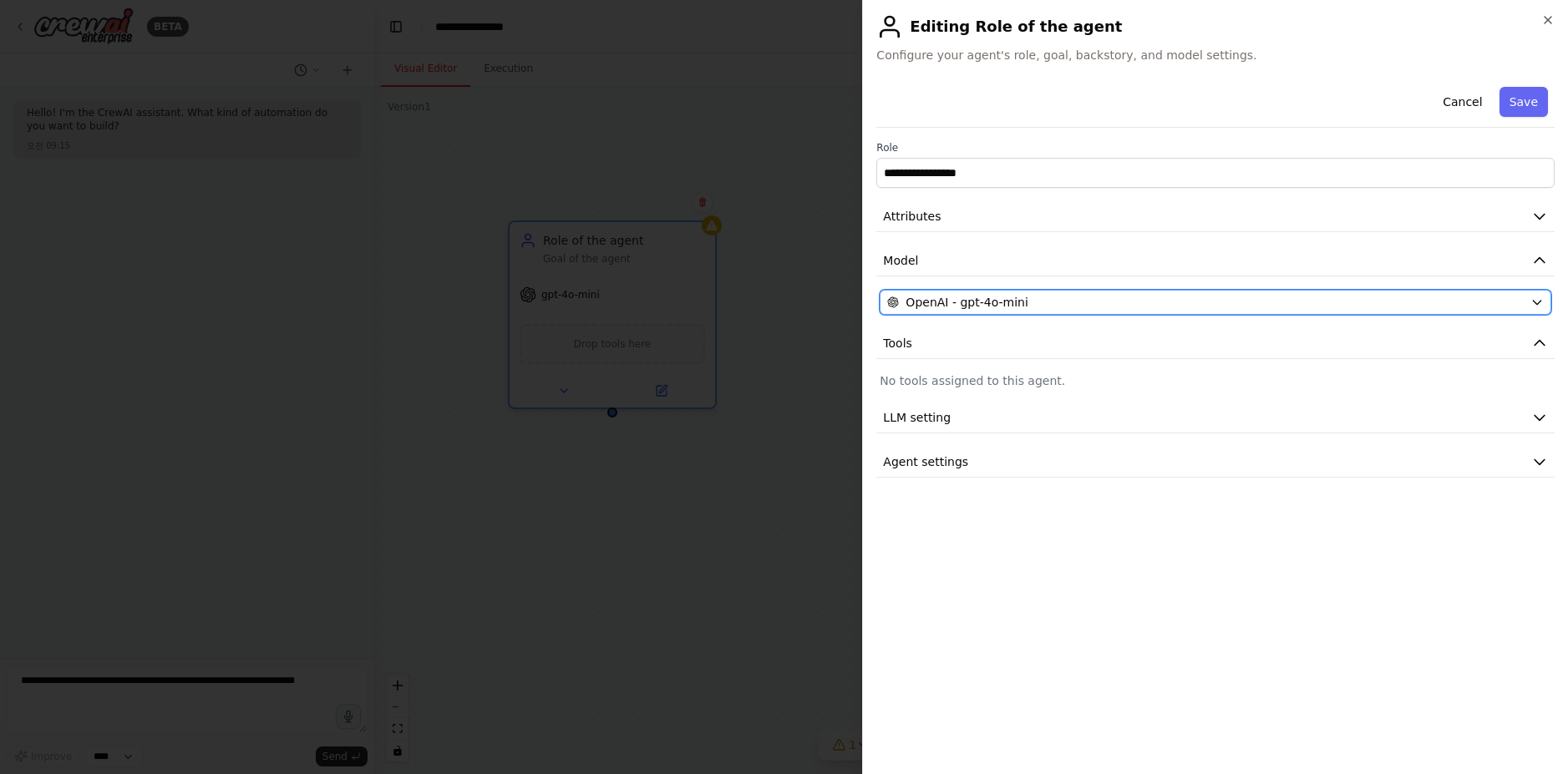
click at [1144, 296] on div "OpenAI - gpt-4o-mini" at bounding box center [1205, 301] width 636 height 17
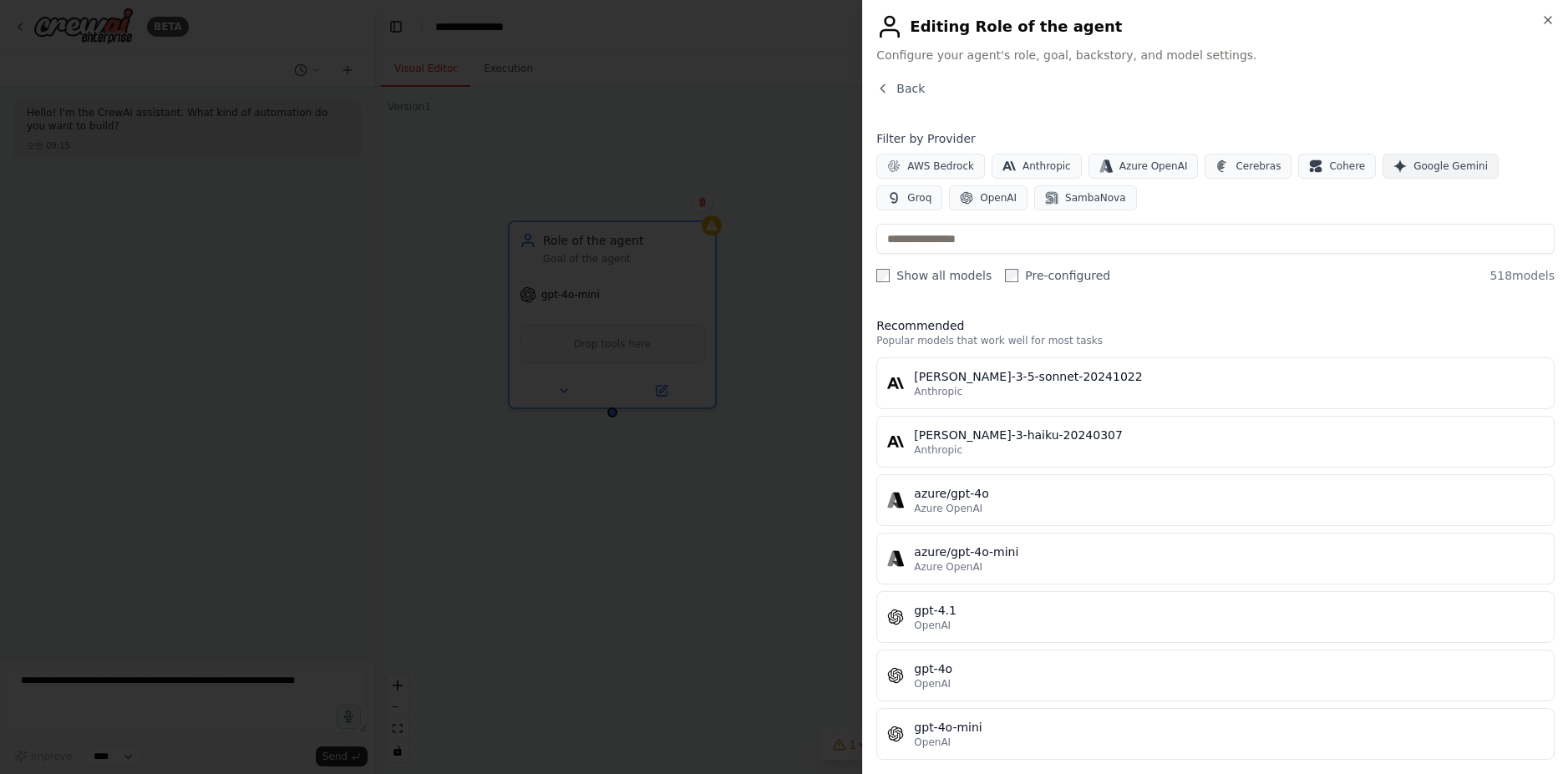
click at [1435, 162] on span "Google Gemini" at bounding box center [1451, 166] width 74 height 14
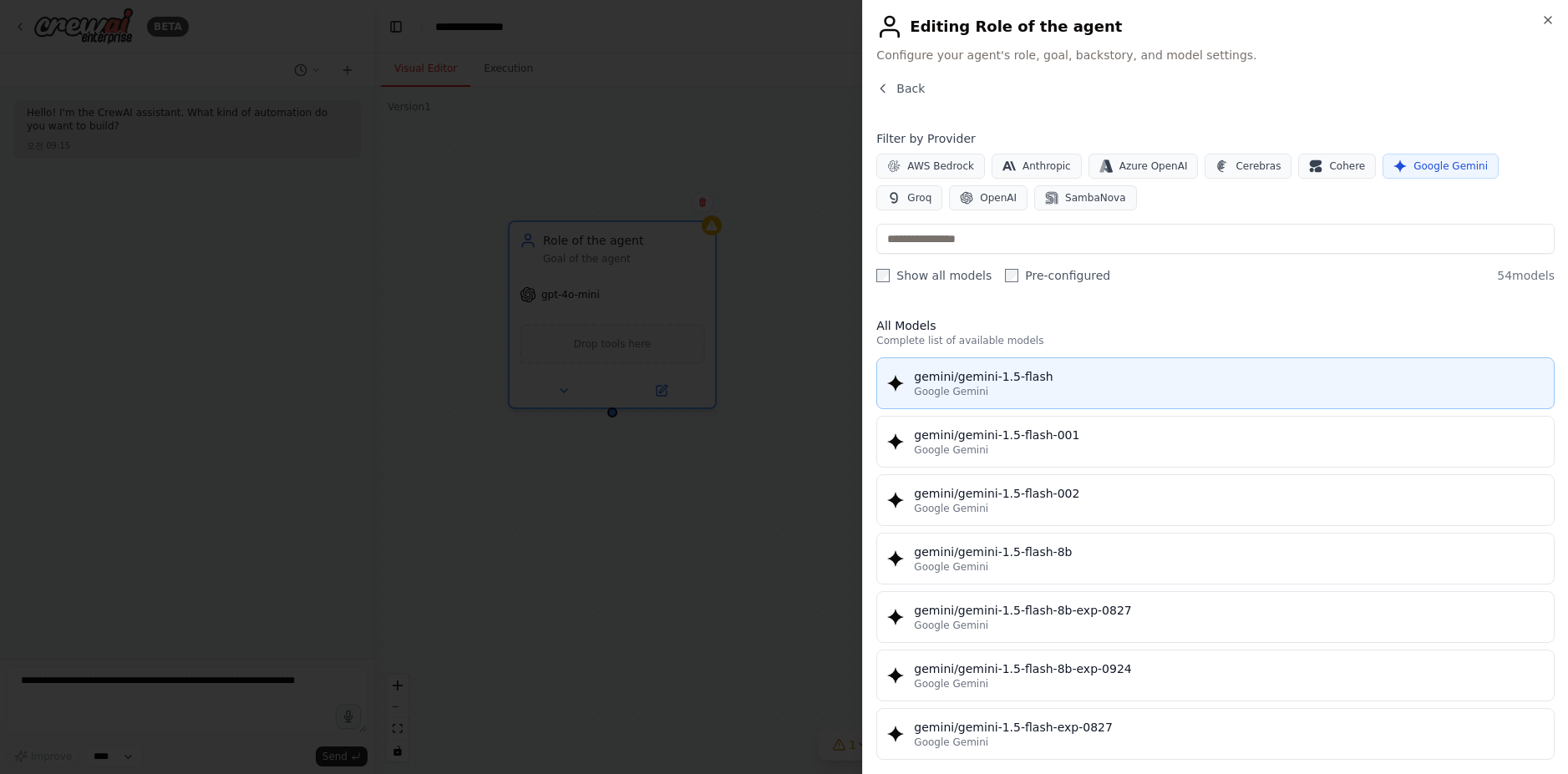
click at [1018, 377] on div "gemini/gemini-1.5-flash" at bounding box center [1229, 376] width 630 height 17
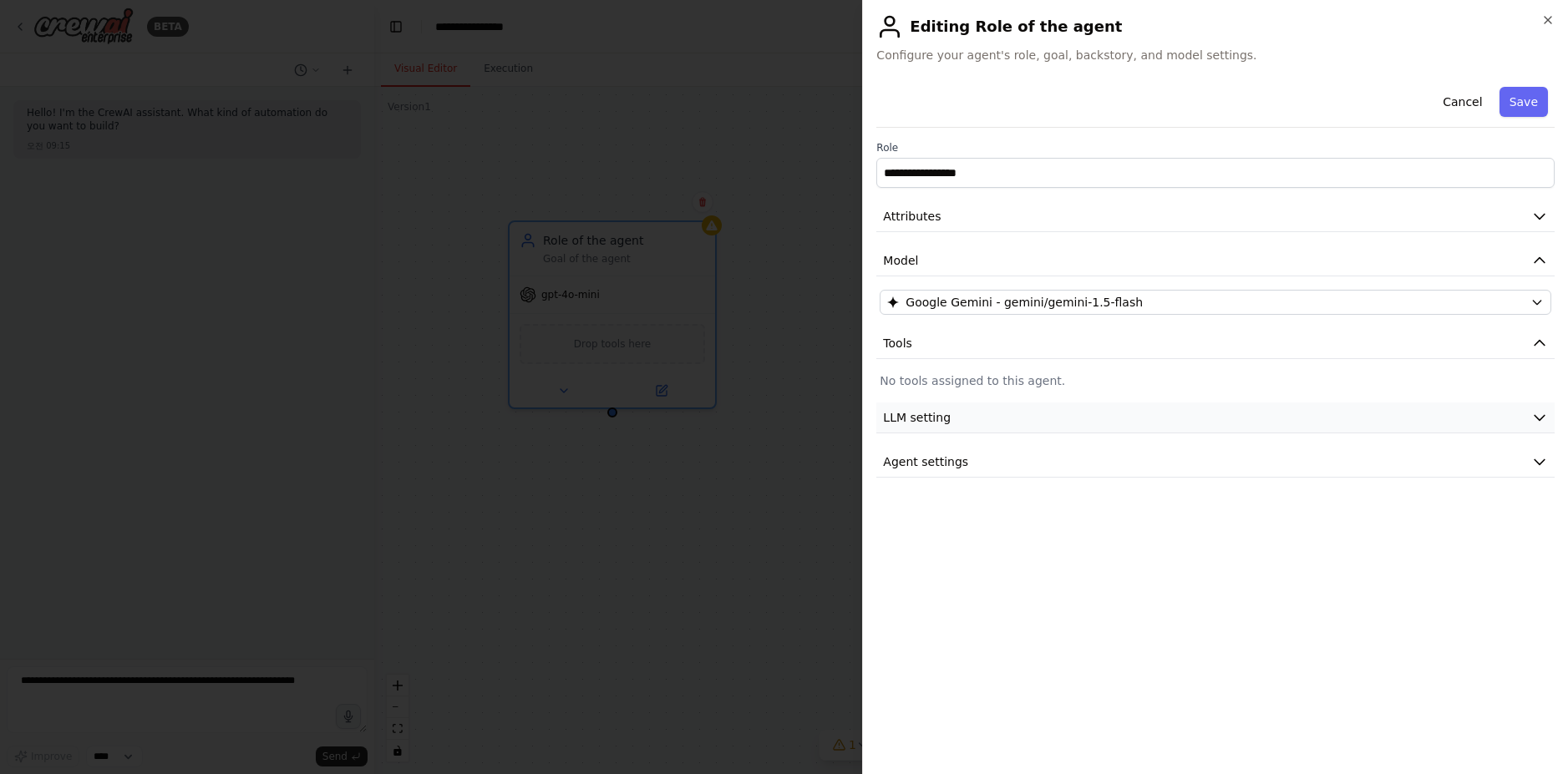
click at [992, 421] on button "LLM setting" at bounding box center [1215, 418] width 678 height 31
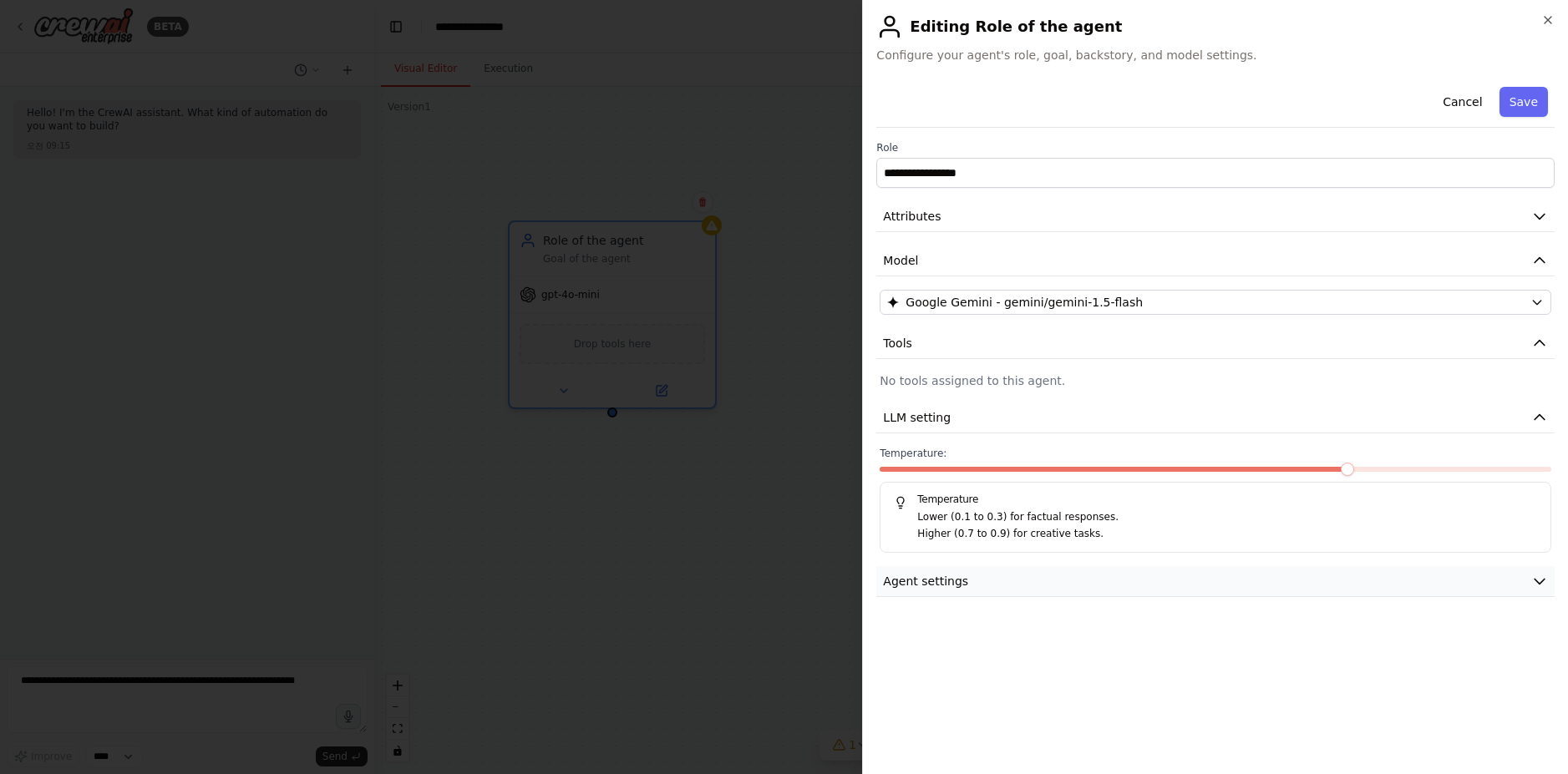
click at [977, 572] on button "Agent settings" at bounding box center [1215, 582] width 678 height 31
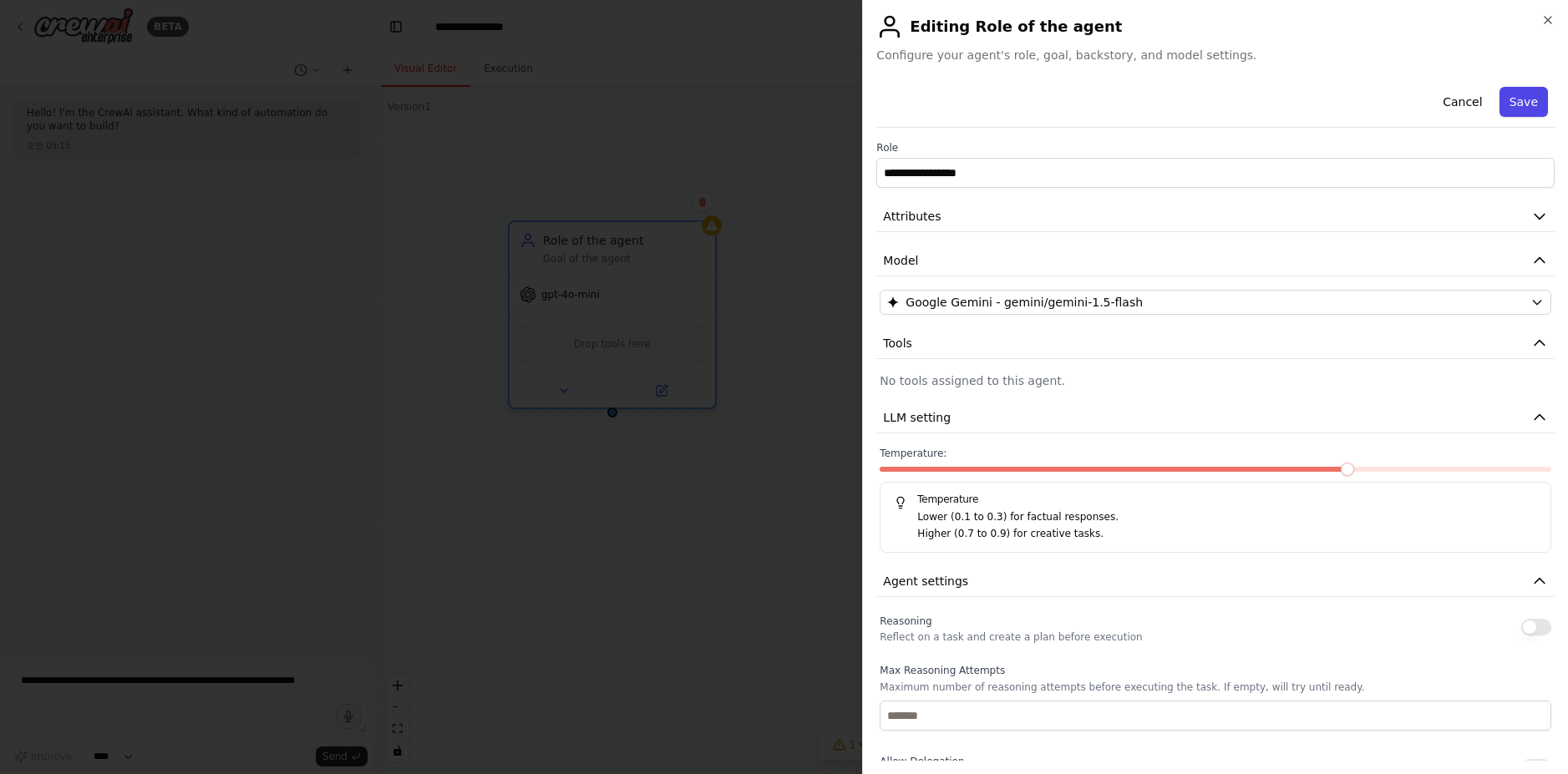
click at [1505, 101] on button "Save" at bounding box center [1524, 102] width 49 height 30
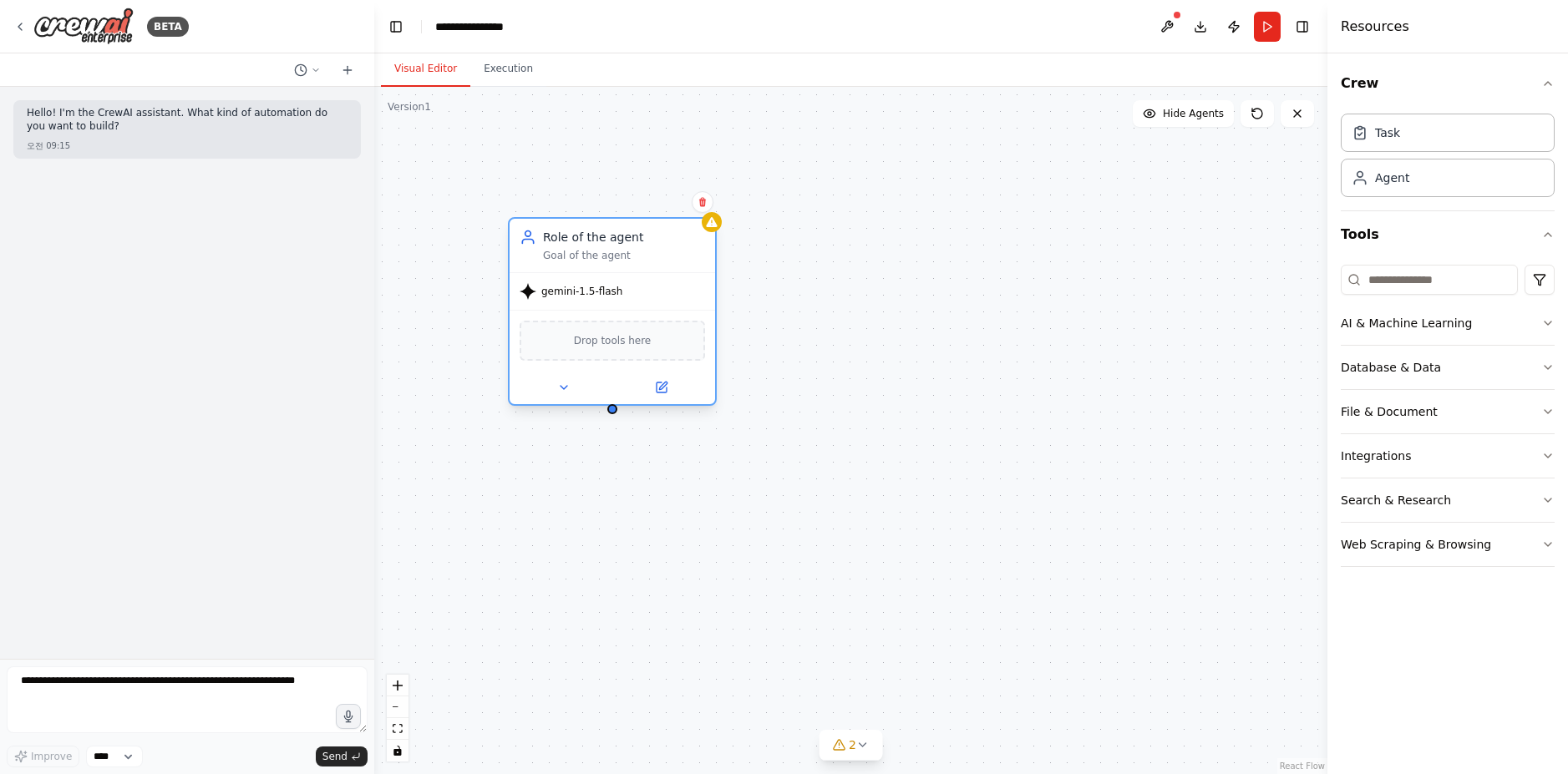
click at [617, 262] on div "Role of the agent Goal of the agent" at bounding box center [613, 246] width 206 height 54
click at [557, 262] on div "Role of the agent Goal of the agent" at bounding box center [613, 246] width 206 height 54
click at [579, 344] on span "Drop tools here" at bounding box center [612, 341] width 77 height 17
click at [655, 387] on icon at bounding box center [662, 387] width 14 height 14
click at [668, 387] on icon at bounding box center [662, 387] width 14 height 14
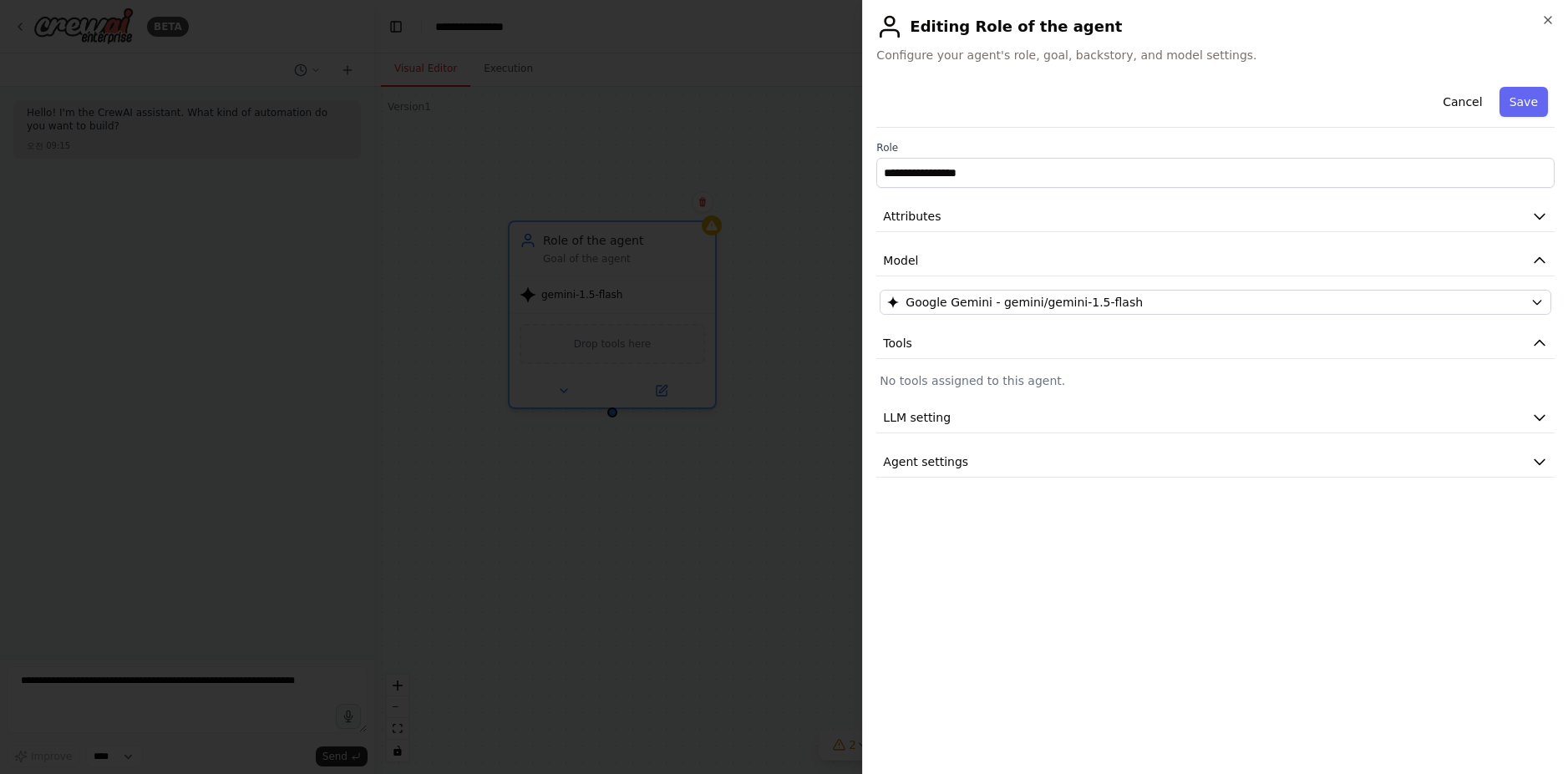
click at [975, 125] on div "Cancel Save" at bounding box center [1215, 104] width 678 height 48
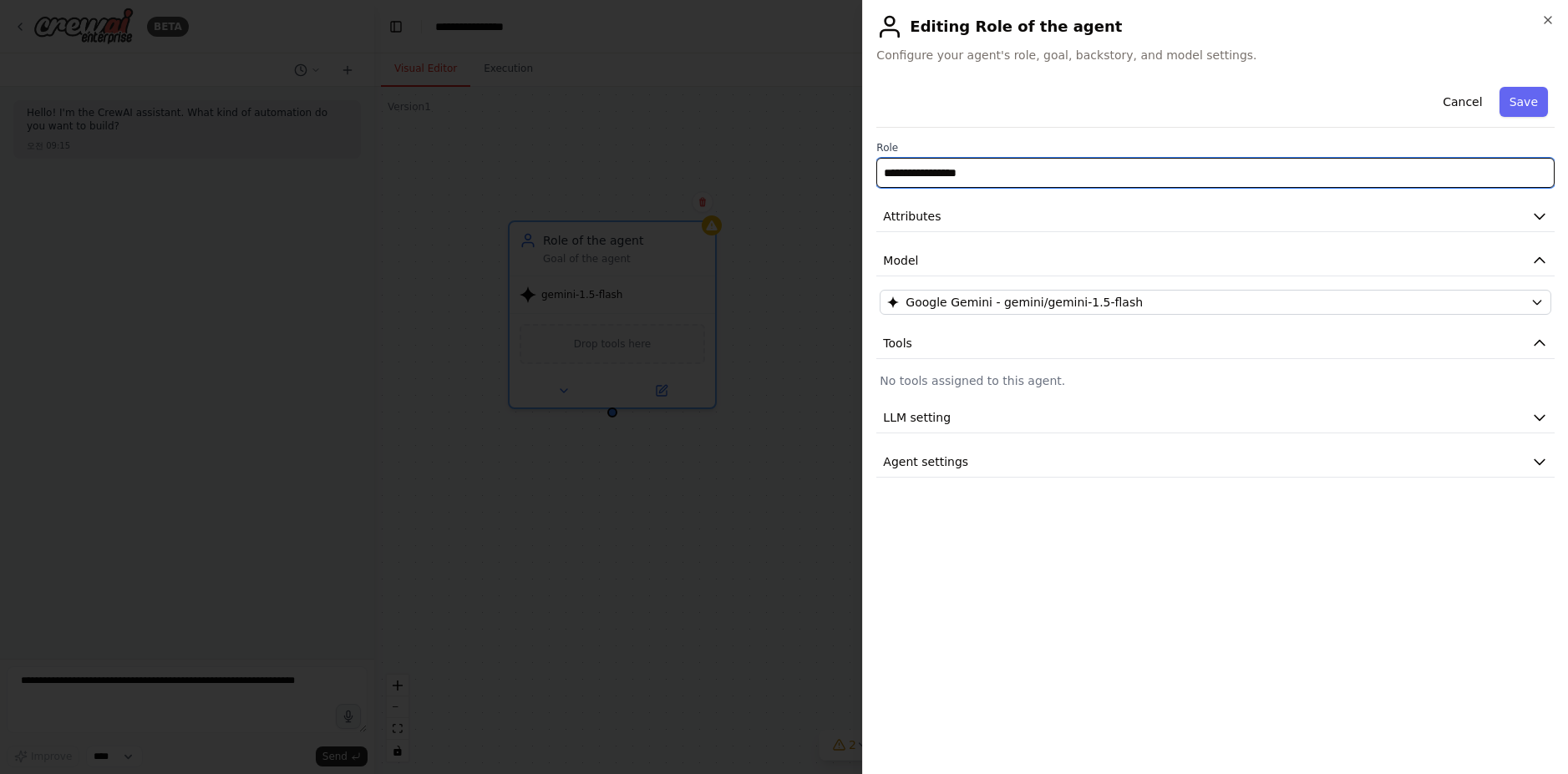
click at [950, 180] on input "**********" at bounding box center [1215, 172] width 678 height 30
drag, startPoint x: 1029, startPoint y: 177, endPoint x: 683, endPoint y: 177, distance: 346.0
click at [683, 177] on body "**********" at bounding box center [784, 387] width 1568 height 774
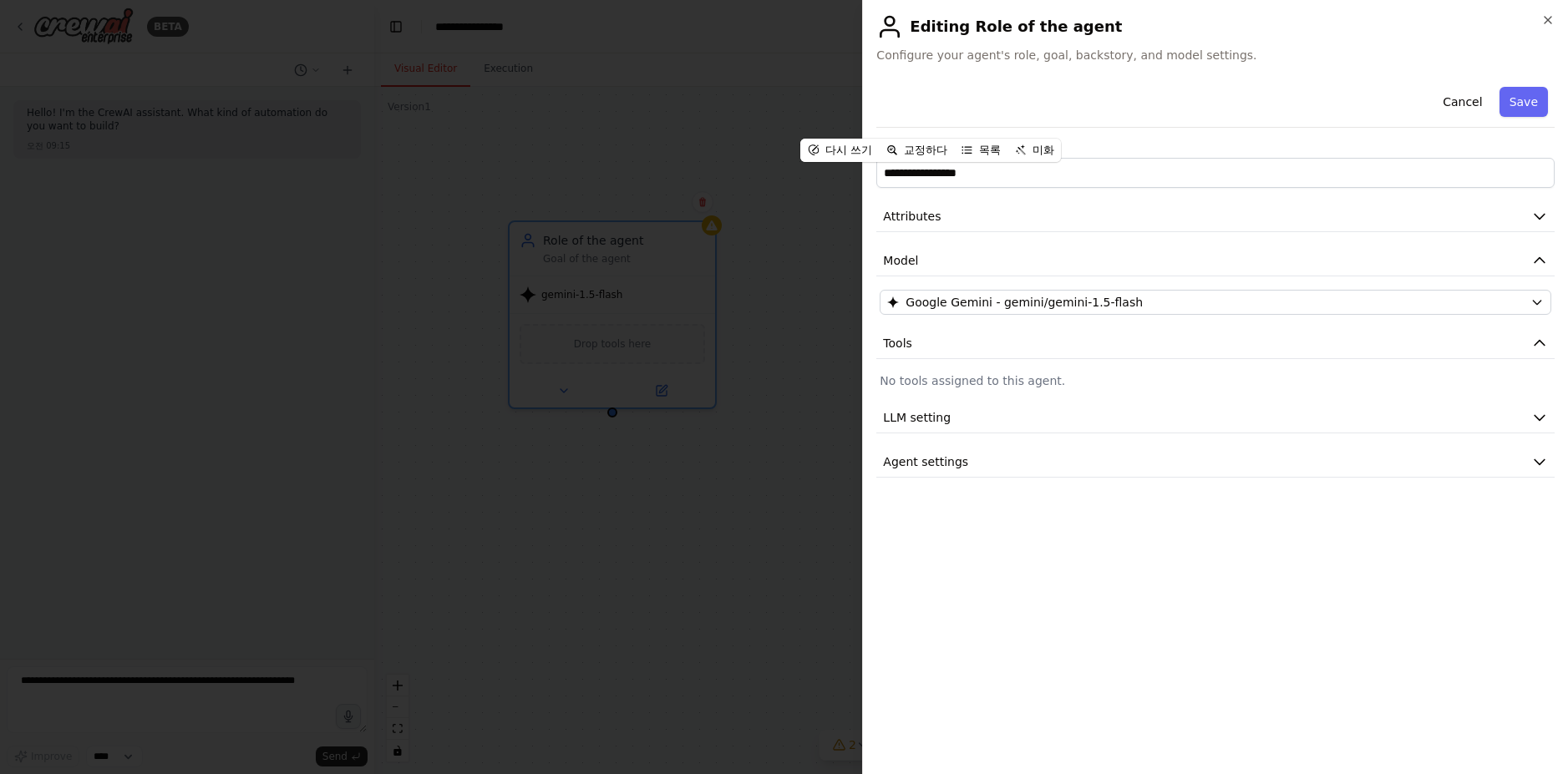
click at [1104, 562] on div "**********" at bounding box center [1215, 421] width 678 height 681
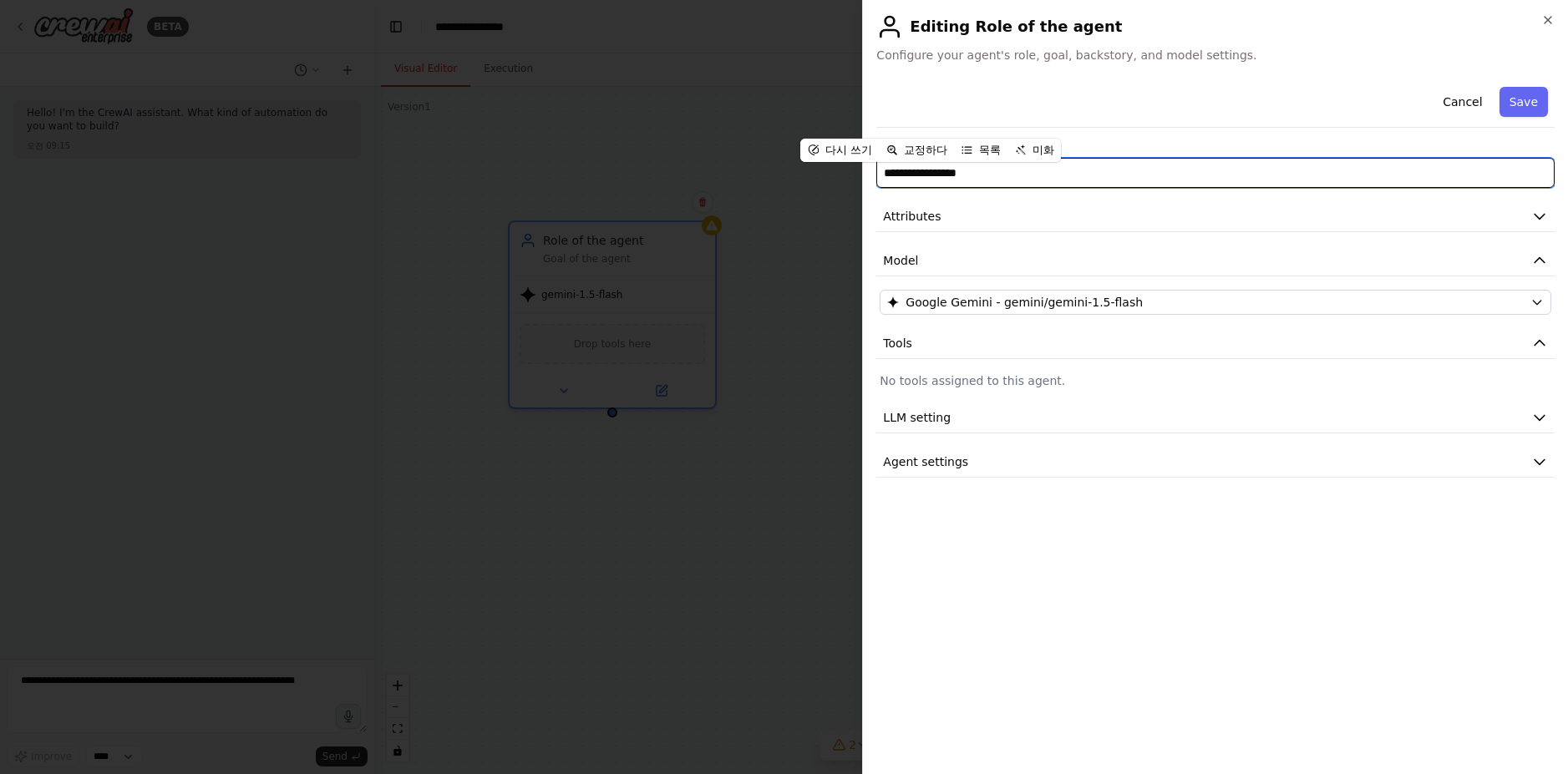
click at [1159, 168] on input "**********" at bounding box center [1215, 172] width 678 height 30
drag, startPoint x: 1183, startPoint y: 168, endPoint x: 691, endPoint y: 168, distance: 492.0
click at [691, 168] on body "**********" at bounding box center [784, 387] width 1568 height 774
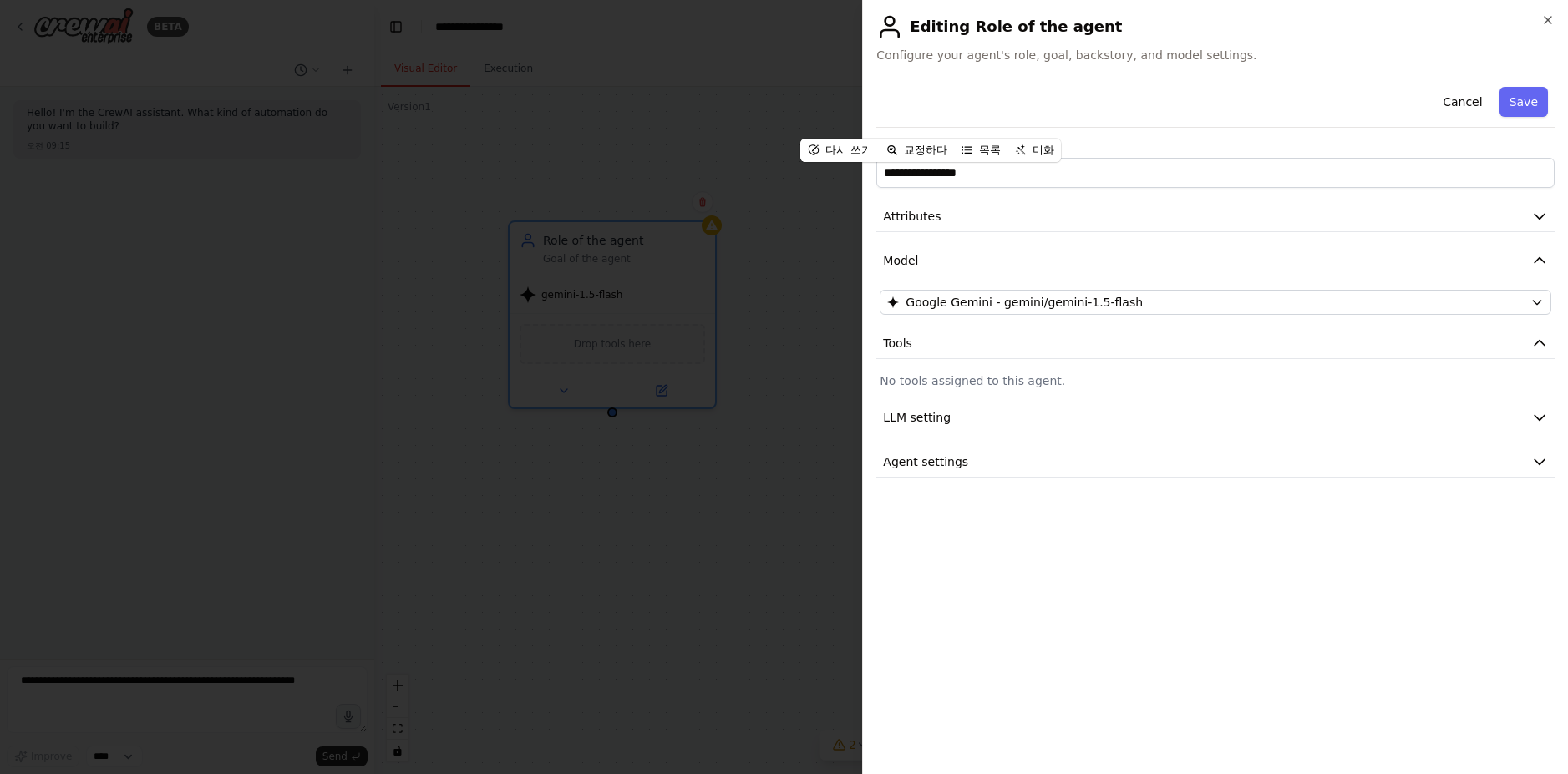
click at [744, 547] on div at bounding box center [784, 387] width 1568 height 774
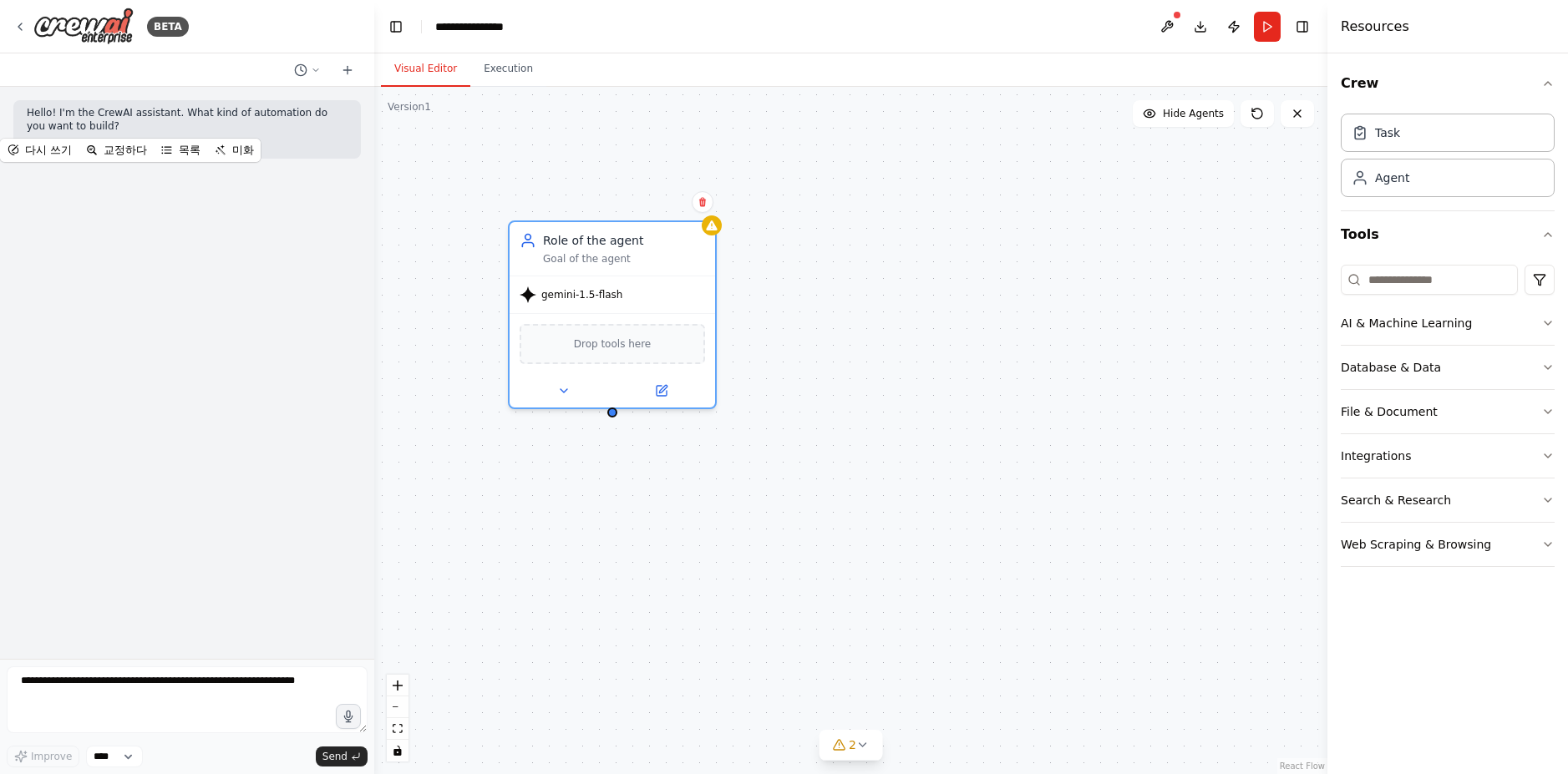
click at [681, 620] on div "Role of the agent Goal of the agent gemini-1.5-flash Drop tools here" at bounding box center [851, 431] width 953 height 687
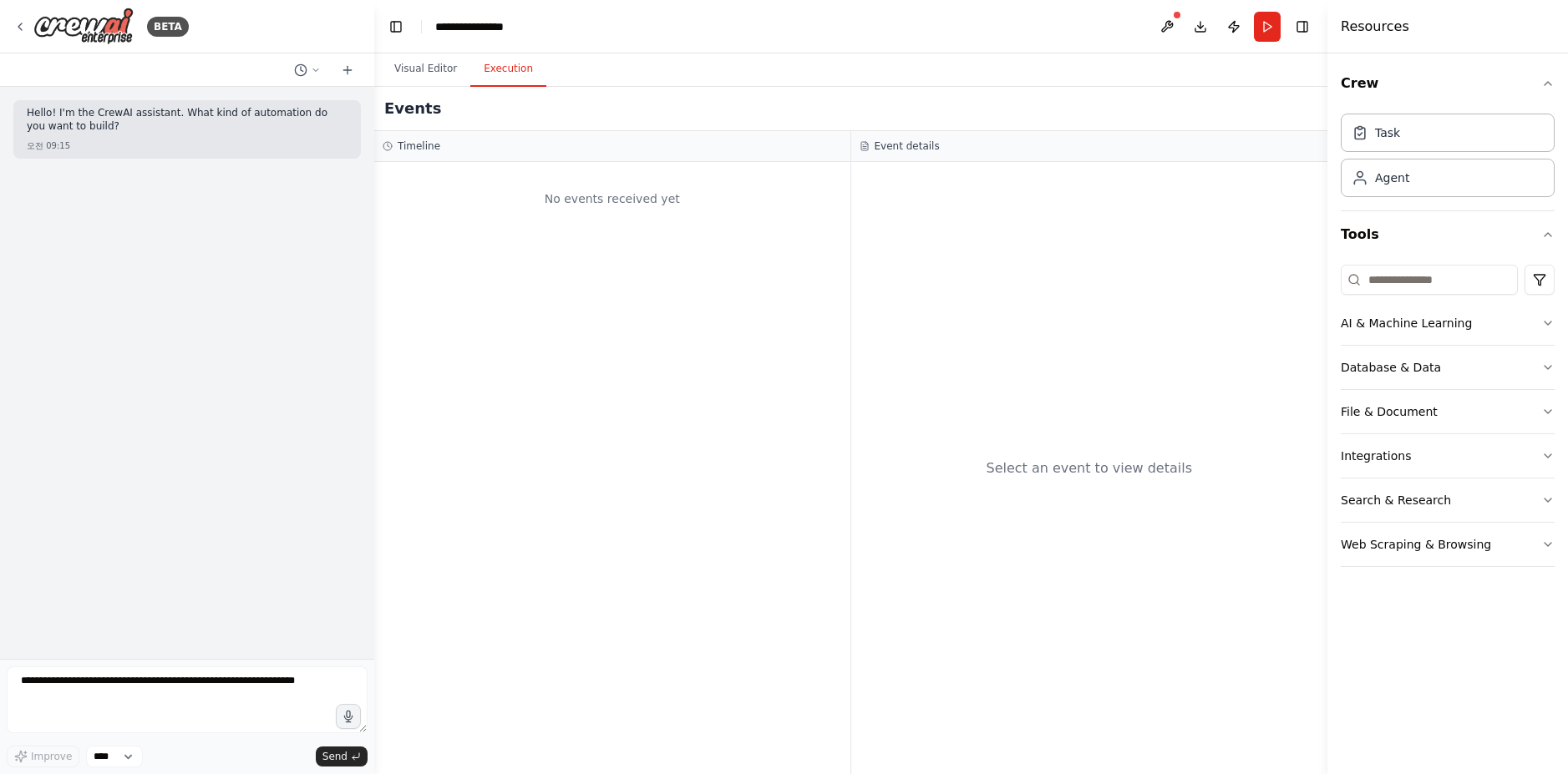
click at [508, 74] on button "Execution" at bounding box center [509, 69] width 76 height 35
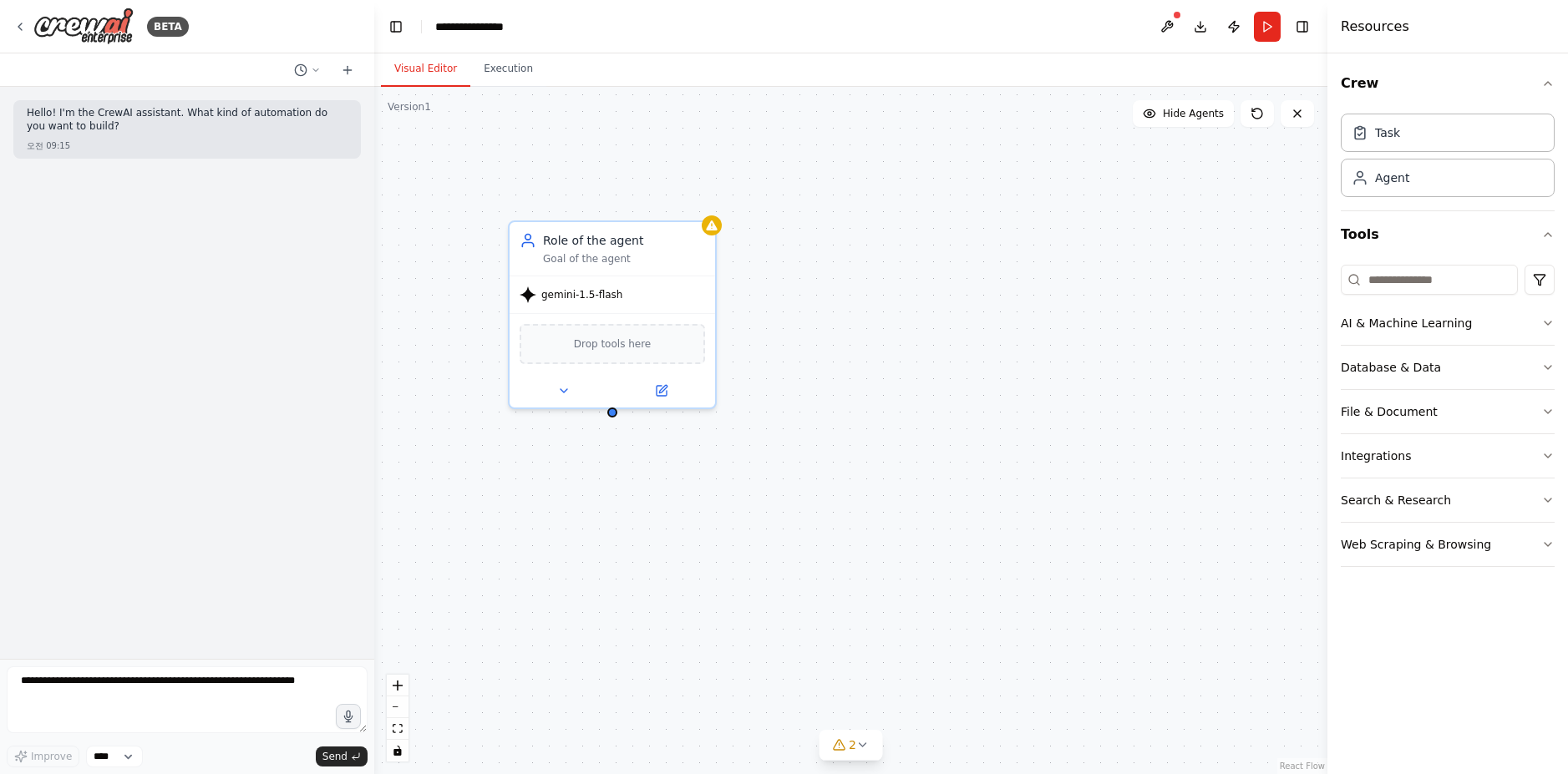
click at [442, 71] on button "Visual Editor" at bounding box center [425, 69] width 89 height 35
click at [1163, 29] on button at bounding box center [1167, 26] width 26 height 30
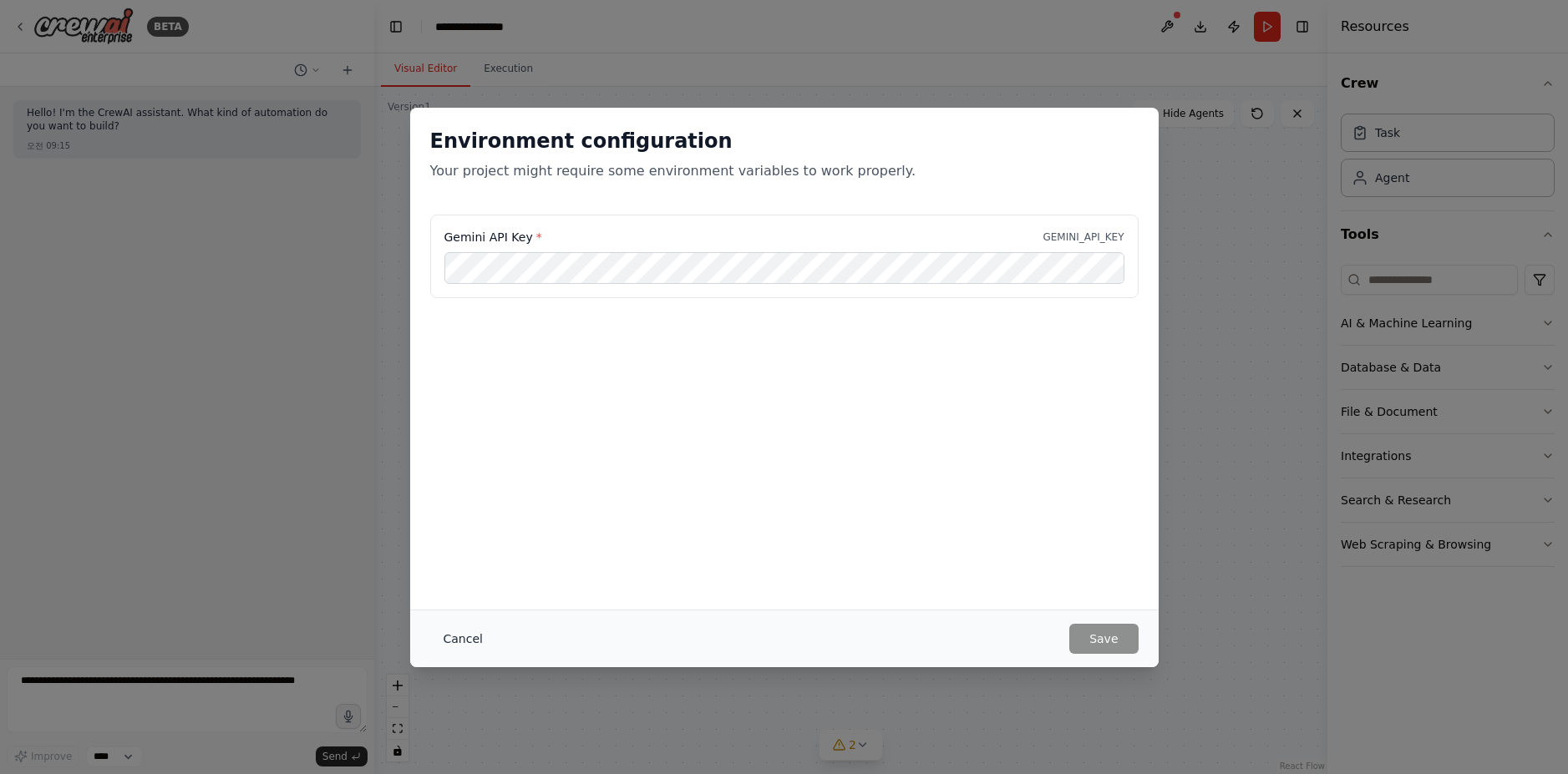
click at [456, 646] on button "Cancel" at bounding box center [463, 639] width 66 height 30
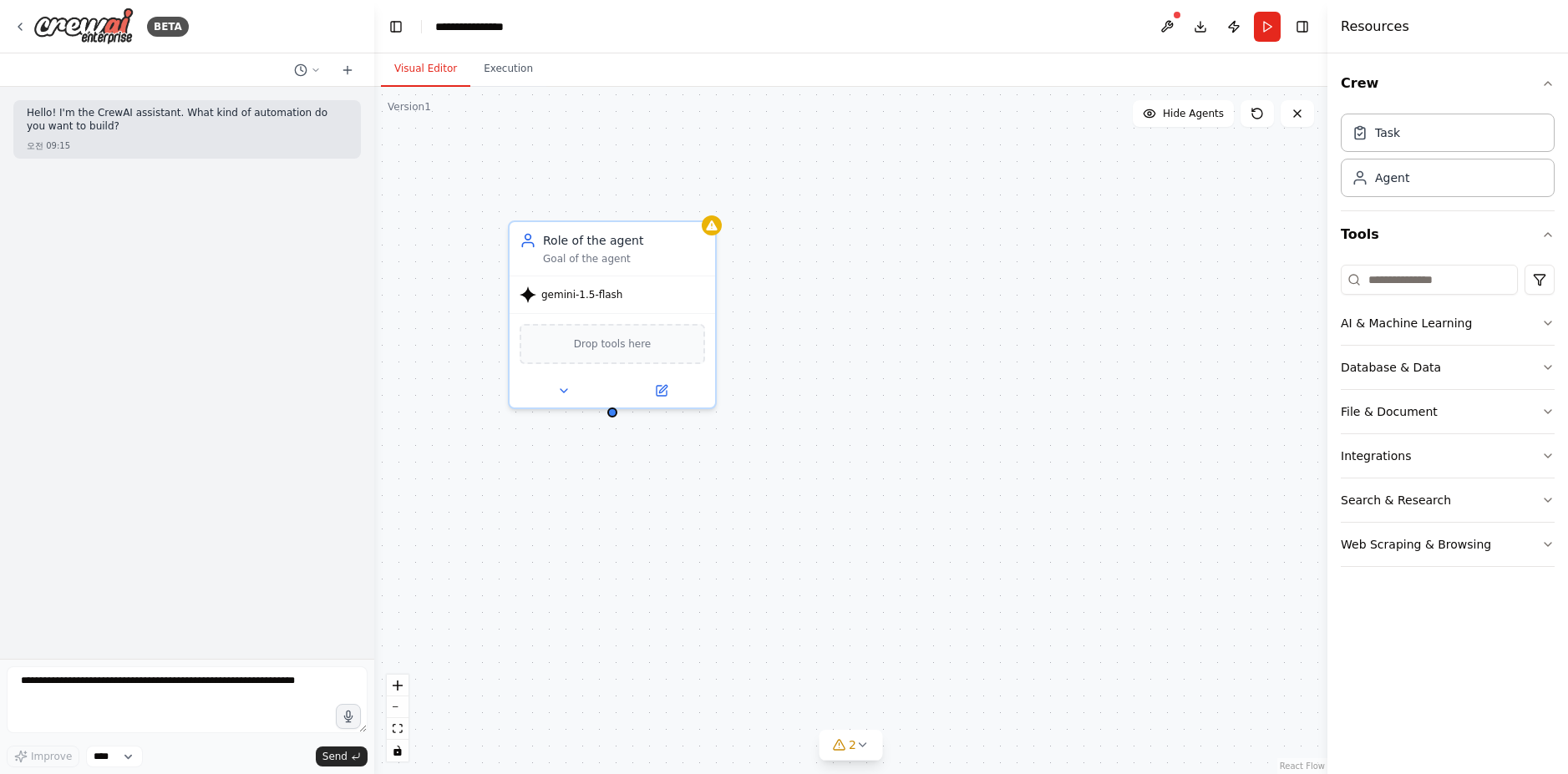
click at [872, 448] on div "Role of the agent Goal of the agent gemini-1.5-flash Drop tools here" at bounding box center [851, 431] width 953 height 687
drag, startPoint x: 923, startPoint y: 315, endPoint x: 727, endPoint y: 275, distance: 200.0
click at [955, 245] on div "New Task Task description" at bounding box center [946, 265] width 206 height 54
drag, startPoint x: 837, startPoint y: 280, endPoint x: 611, endPoint y: 413, distance: 262.2
click at [611, 413] on div "Role of the agent Goal of the agent gemini-1.5-flash Drop tools here New Task T…" at bounding box center [851, 431] width 953 height 687
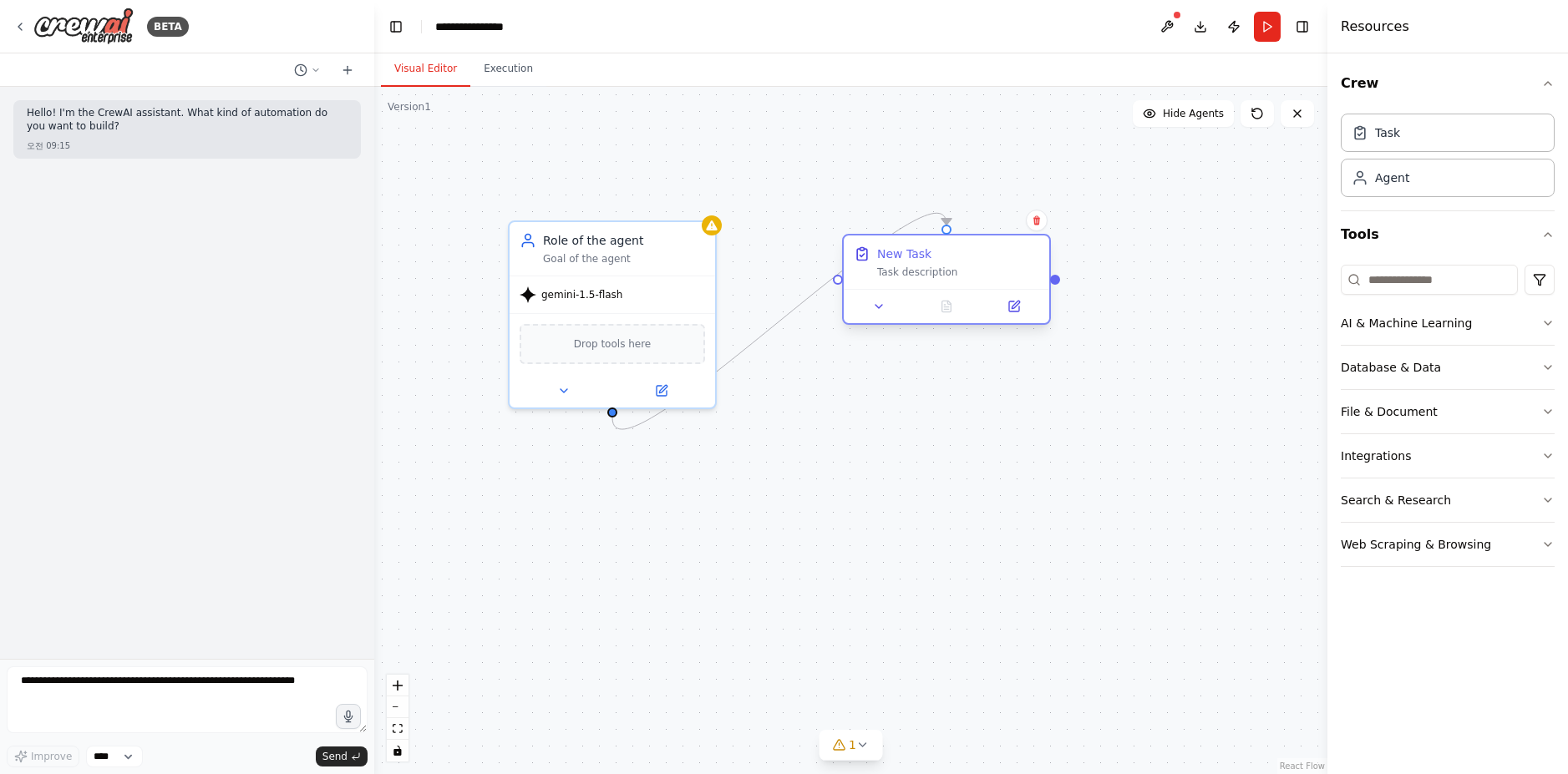
drag, startPoint x: 934, startPoint y: 285, endPoint x: 929, endPoint y: 268, distance: 17.7
click at [934, 284] on div "New Task Task description" at bounding box center [946, 262] width 206 height 54
click at [897, 282] on div "New Task Task description" at bounding box center [946, 262] width 206 height 54
click at [1011, 318] on div at bounding box center [946, 305] width 206 height 34
click at [1015, 310] on icon at bounding box center [1014, 306] width 10 height 10
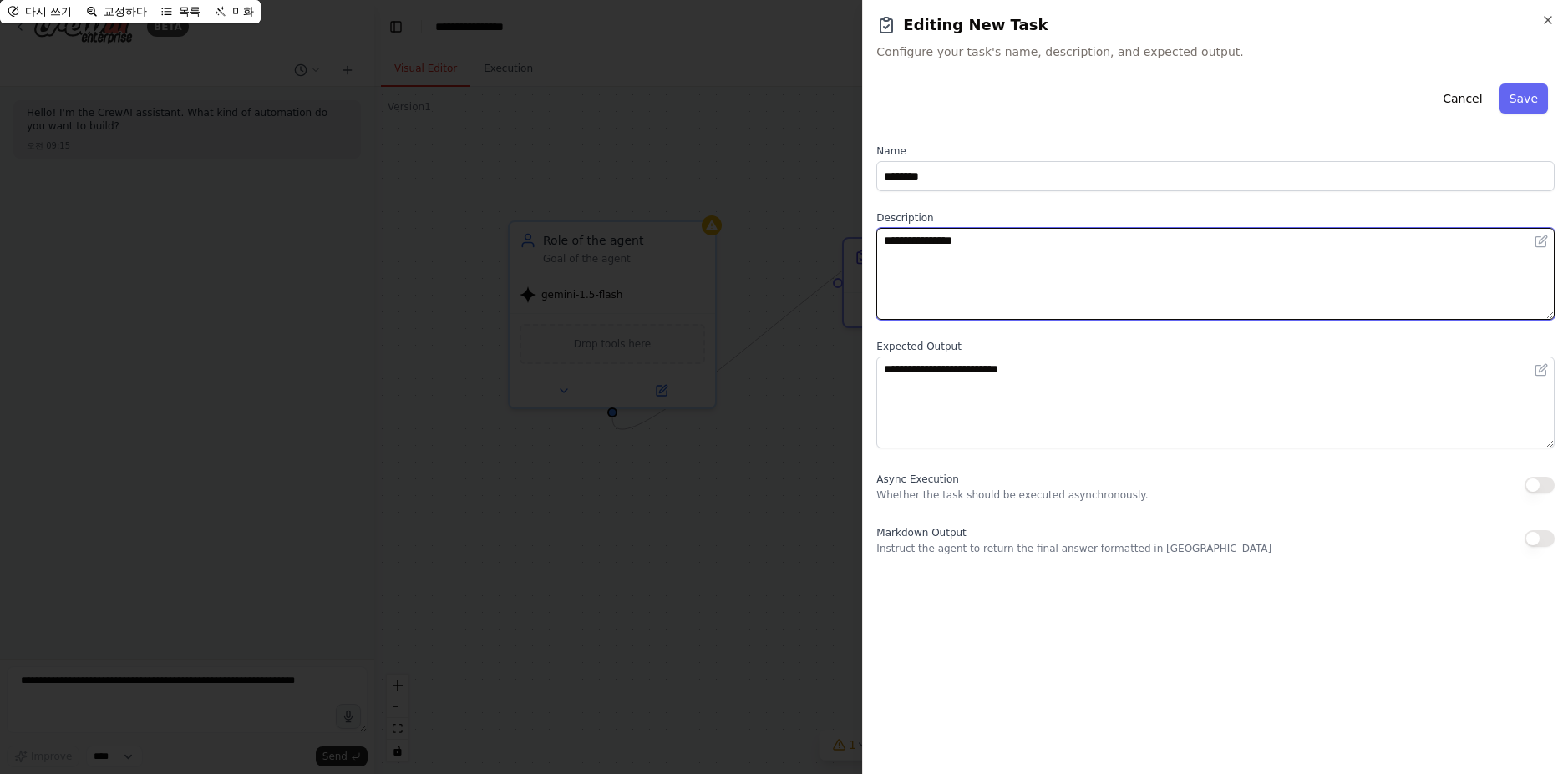
click at [931, 260] on textarea "**********" at bounding box center [1215, 274] width 678 height 92
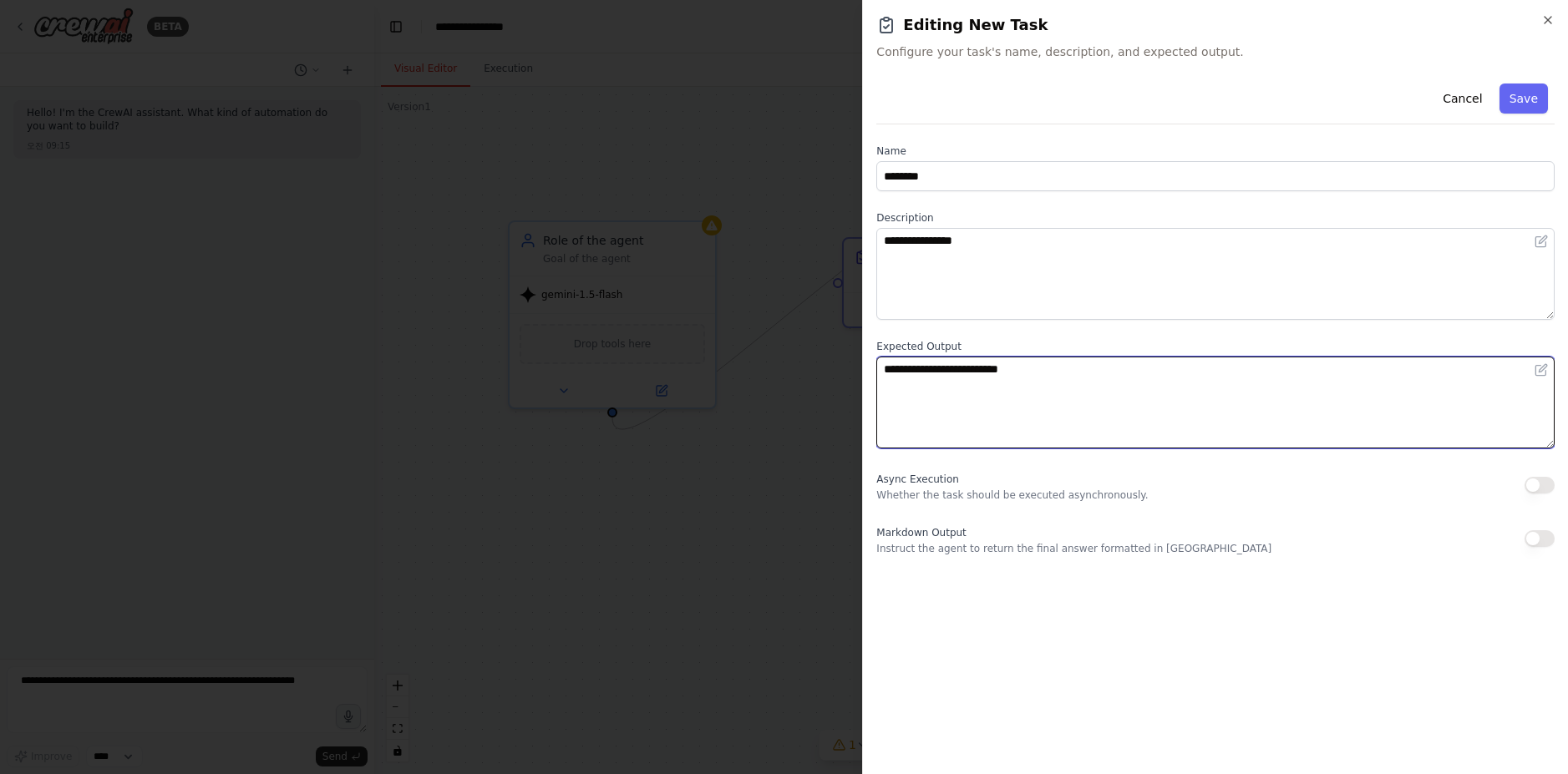
click at [940, 396] on textarea "**********" at bounding box center [1215, 402] width 678 height 92
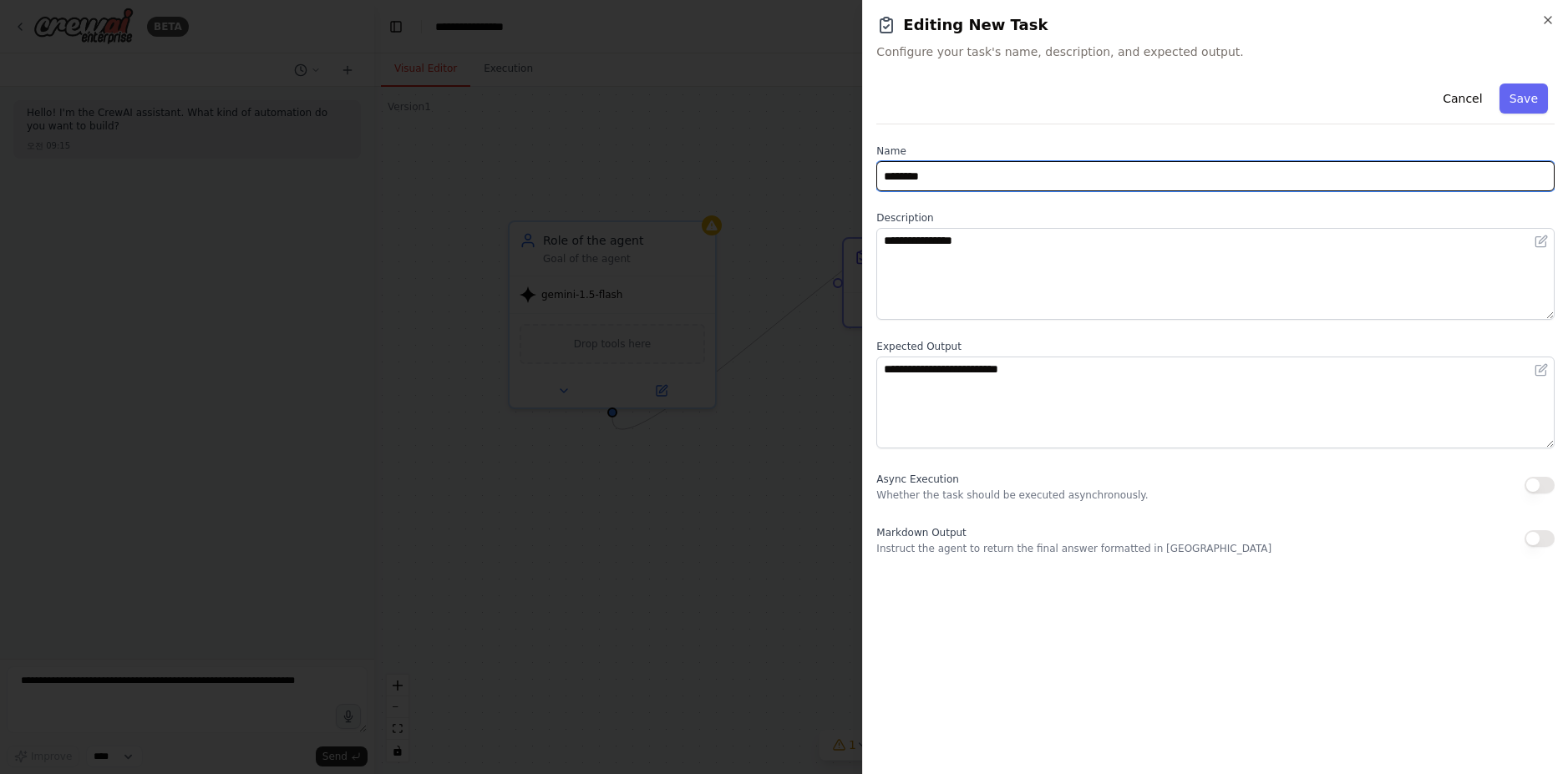
click at [960, 184] on input "********" at bounding box center [1215, 176] width 678 height 30
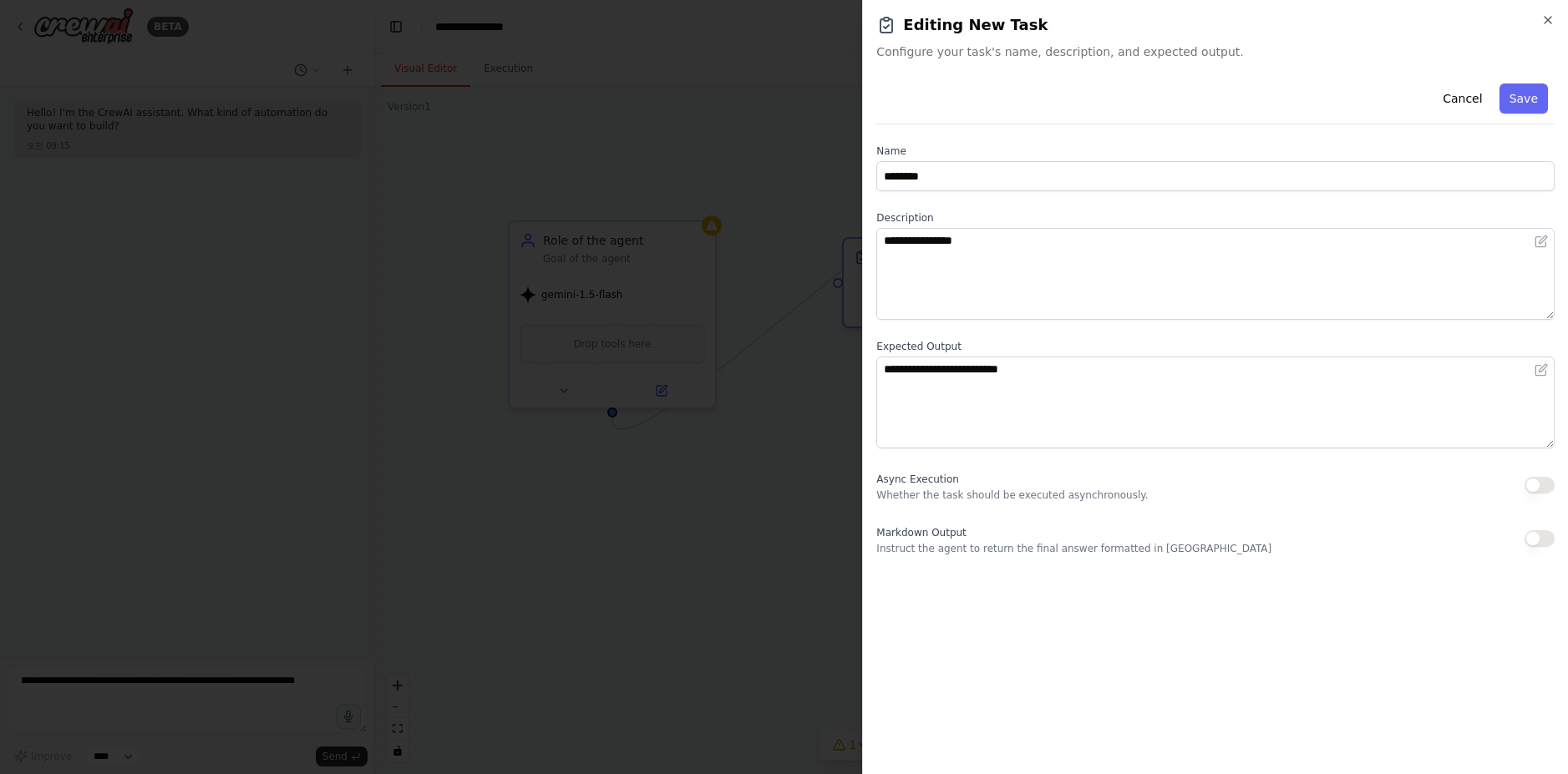
click at [796, 88] on div at bounding box center [784, 387] width 1568 height 774
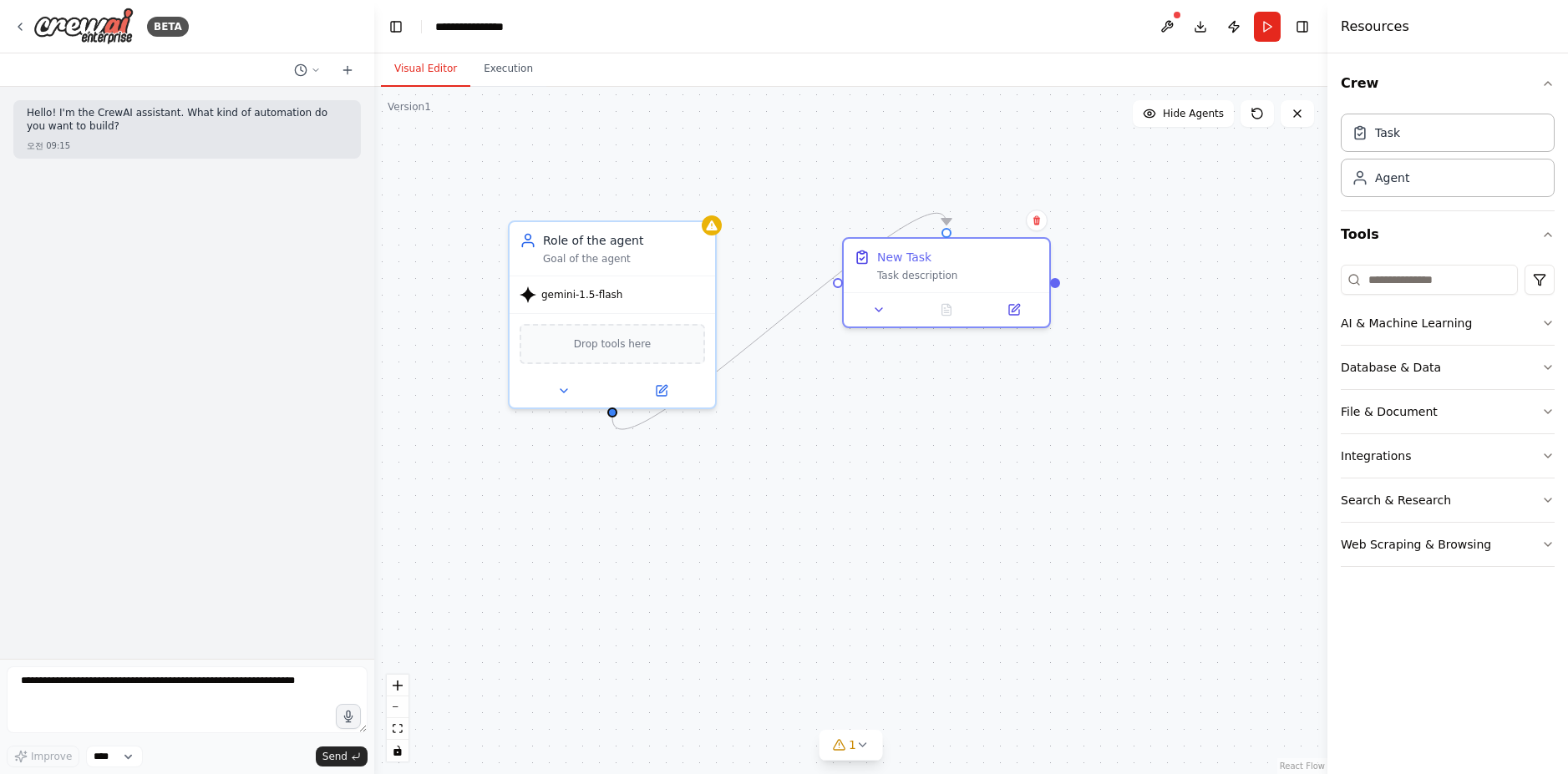
click at [927, 532] on div ".deletable-edge-delete-btn { width: 20px; height: 20px; border: 0px solid #ffff…" at bounding box center [851, 431] width 953 height 687
click at [1040, 216] on icon at bounding box center [1037, 221] width 10 height 10
click at [996, 226] on button "Confirm" at bounding box center [990, 221] width 60 height 20
click at [984, 220] on button "Confirm" at bounding box center [990, 220] width 60 height 20
click at [917, 452] on div "Role of the agent Goal of the agent gemini-1.5-flash Drop tools here" at bounding box center [851, 431] width 953 height 687
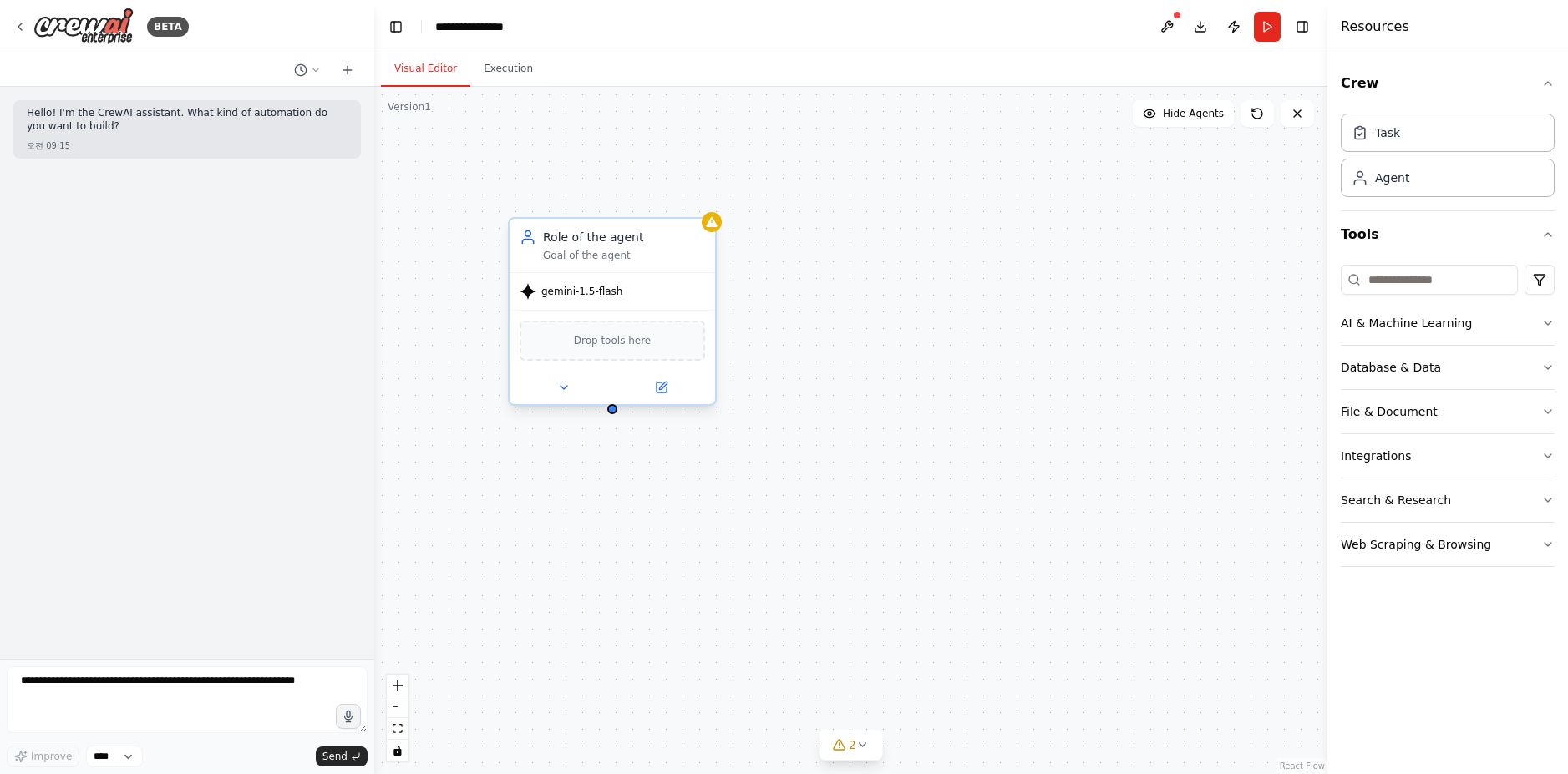
click at [656, 248] on div "Role of the agent Goal of the agent" at bounding box center [624, 246] width 162 height 33
click at [1017, 344] on div "Role of the agent Goal of the agent gemini-1.5-flash Drop tools here" at bounding box center [851, 431] width 953 height 687
click at [22, 31] on icon at bounding box center [21, 26] width 14 height 14
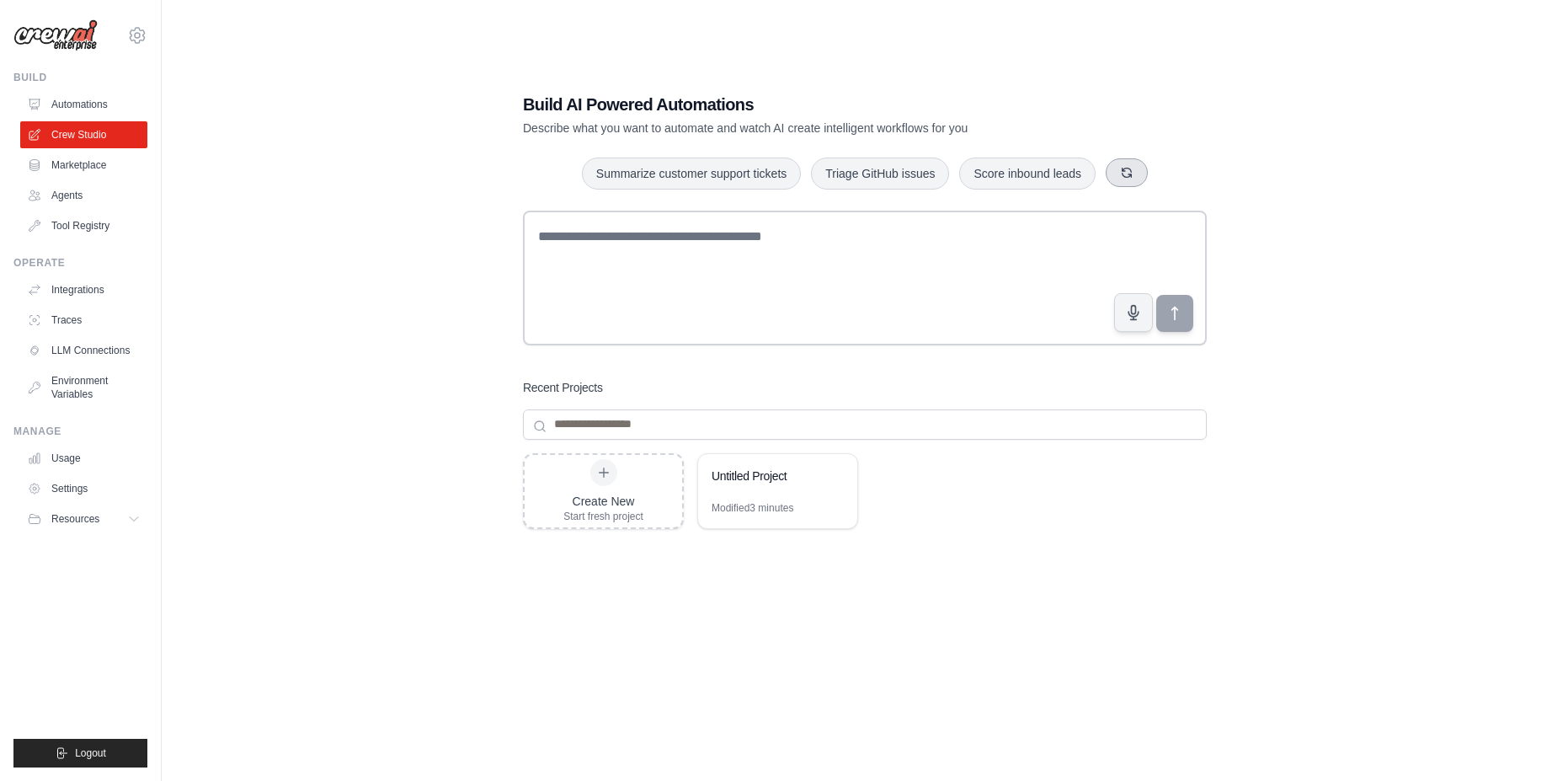
click at [1134, 178] on icon "button" at bounding box center [1127, 173] width 14 height 14
click at [898, 157] on button "Summarize customer support tickets" at bounding box center [858, 173] width 219 height 32
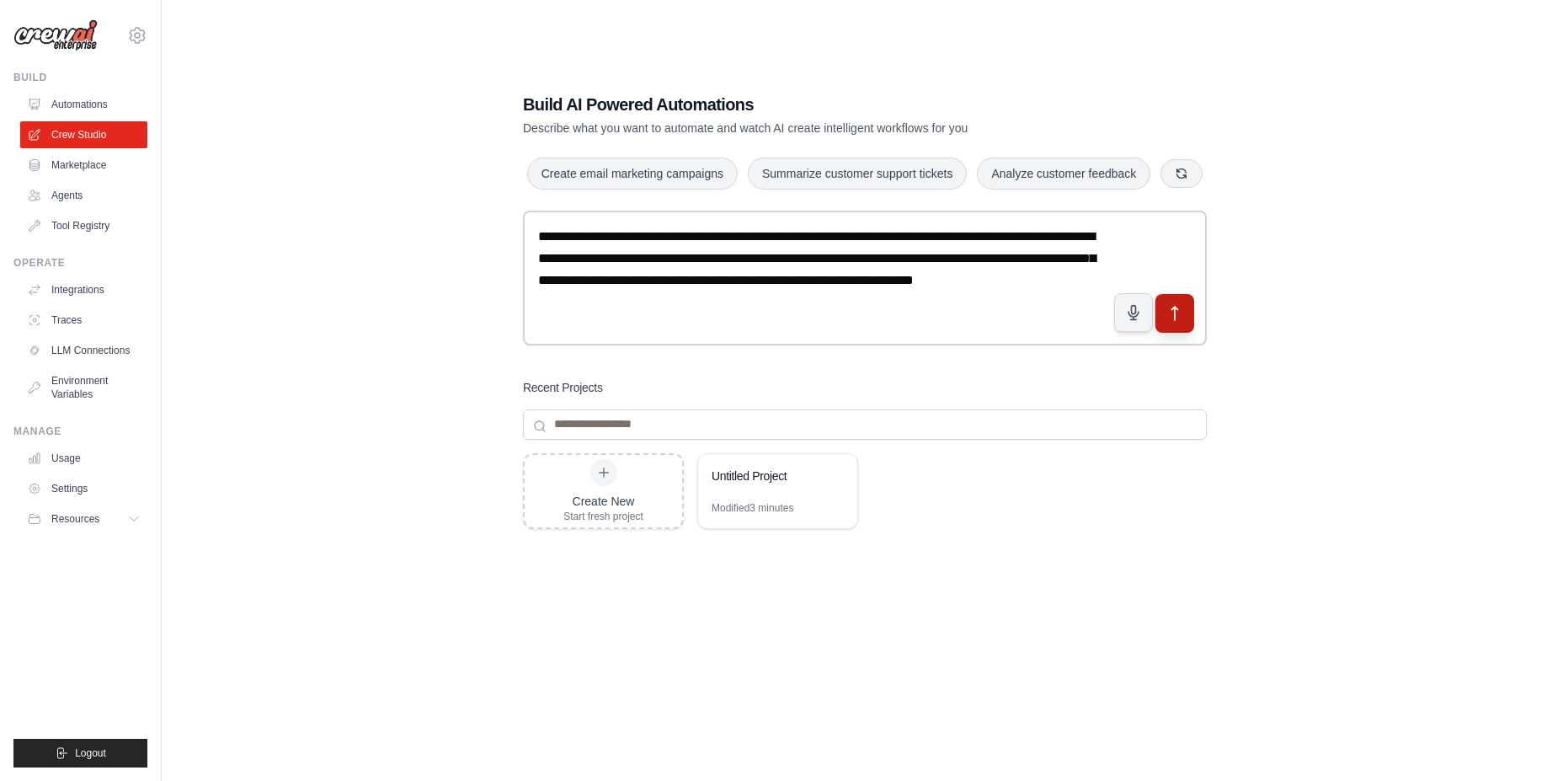
click at [1189, 332] on button "submit" at bounding box center [1174, 312] width 38 height 39
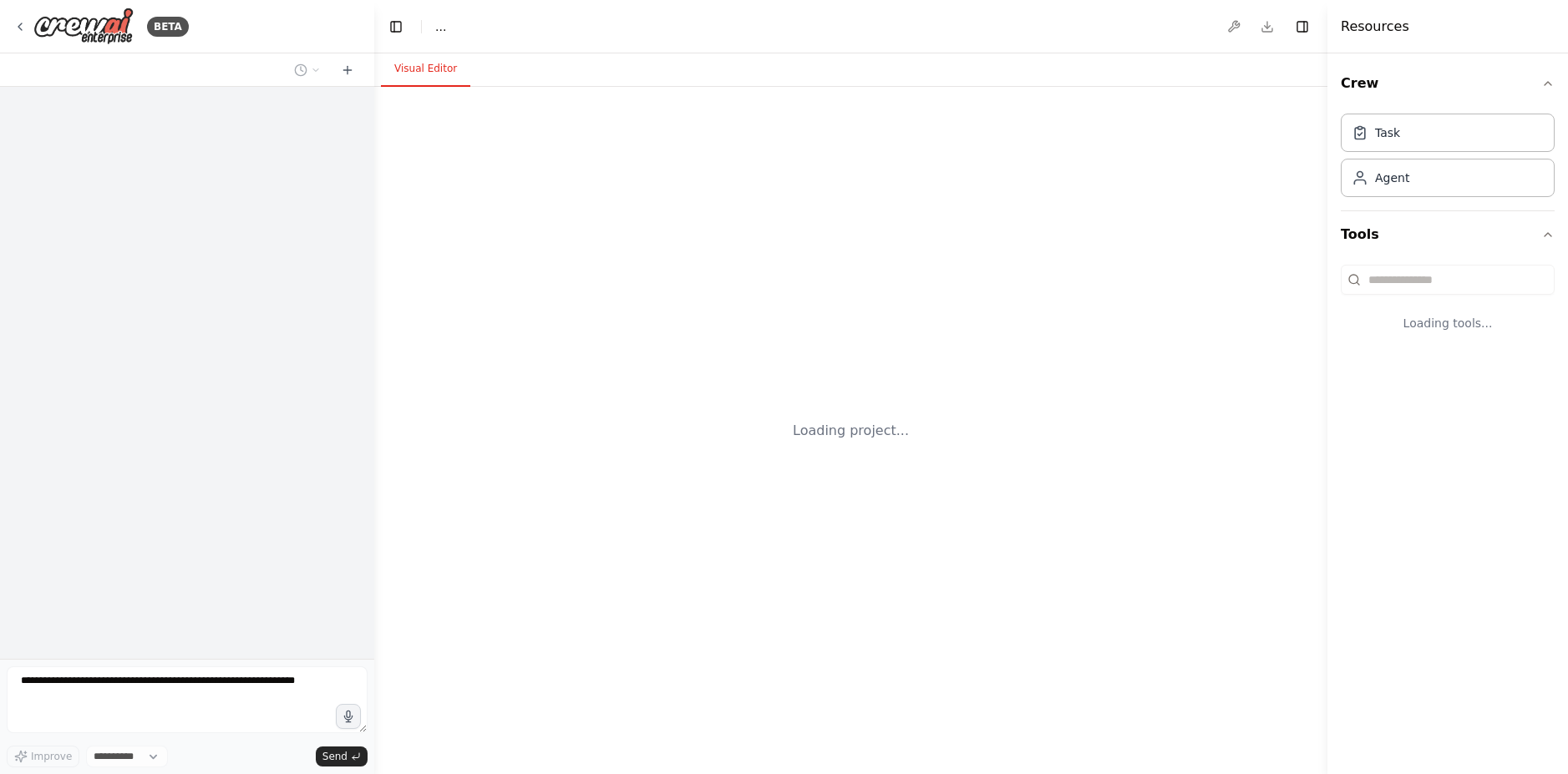
select select "****"
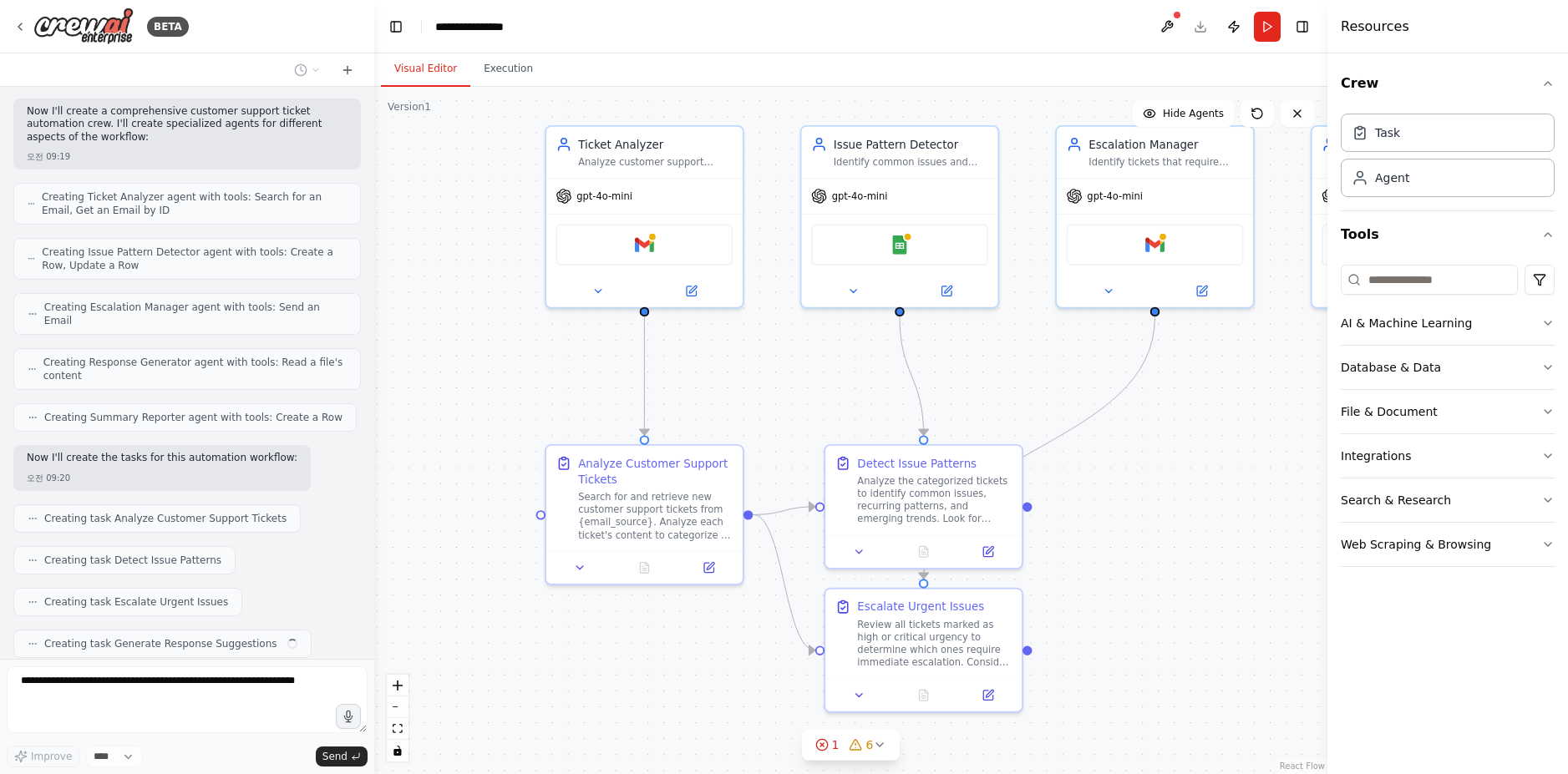
scroll to position [564, 0]
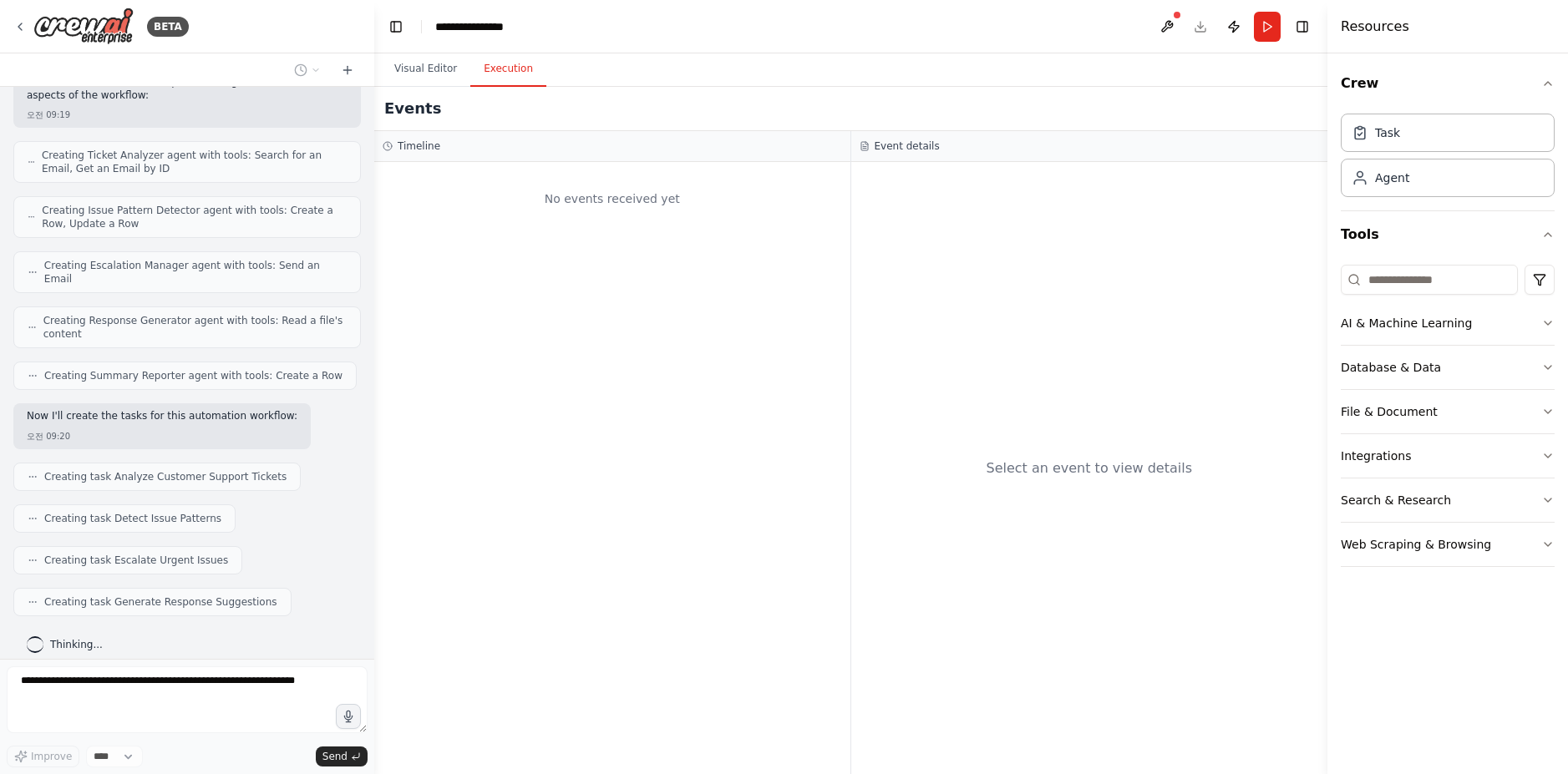
click at [501, 59] on button "Execution" at bounding box center [509, 69] width 76 height 35
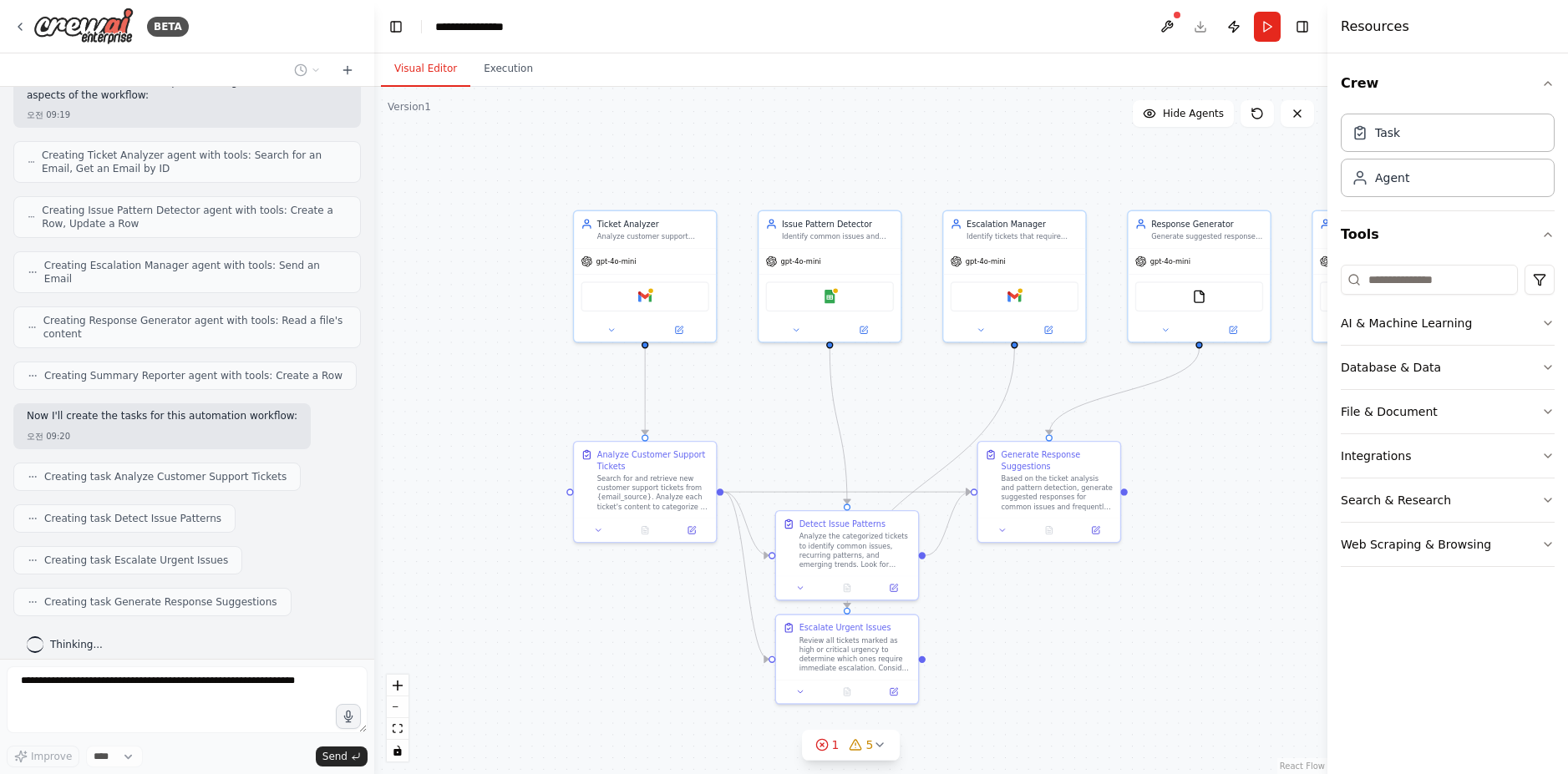
click at [405, 69] on button "Visual Editor" at bounding box center [425, 69] width 89 height 35
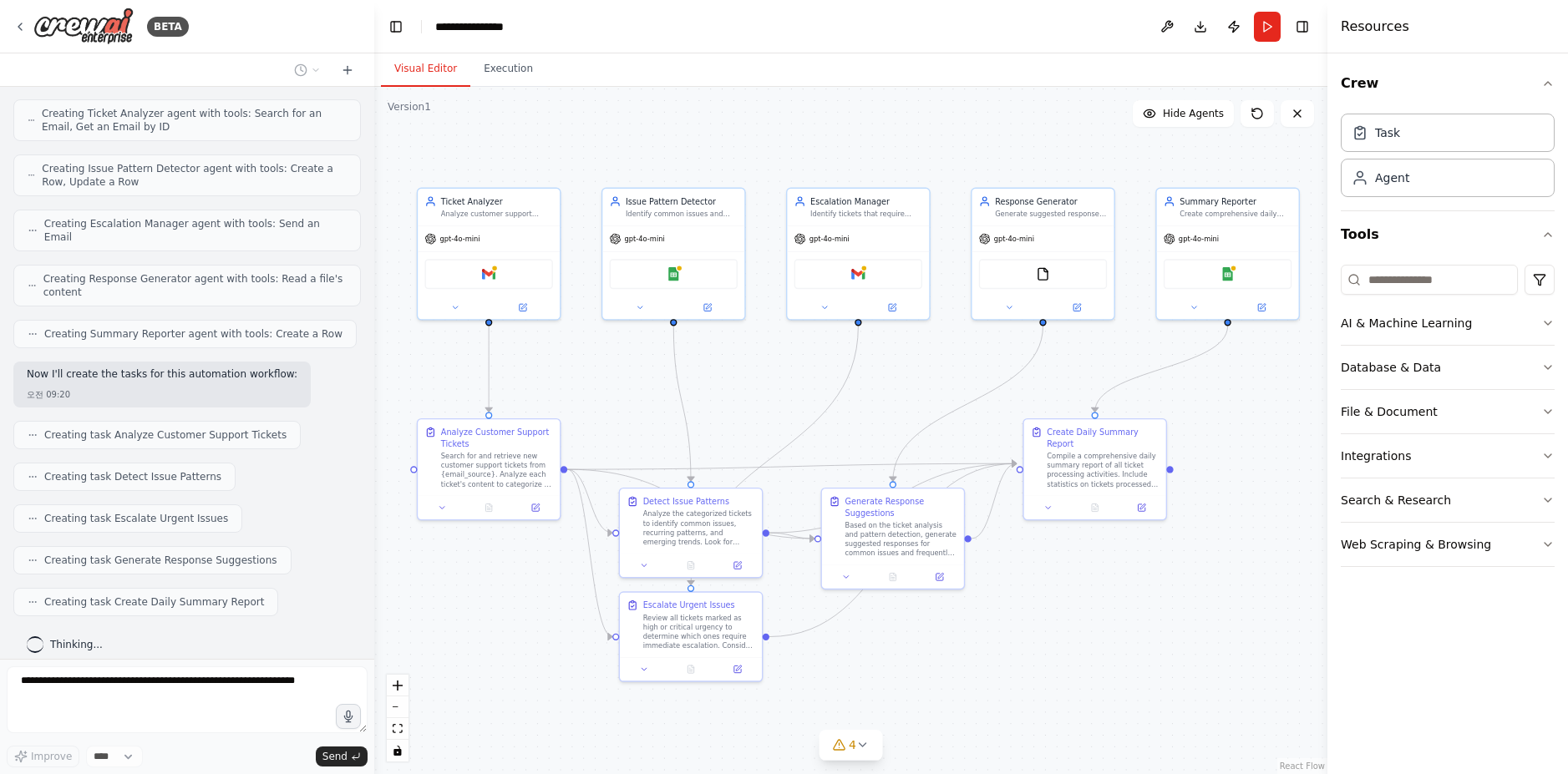
drag, startPoint x: 1153, startPoint y: 698, endPoint x: 1040, endPoint y: 676, distance: 115.1
click at [1040, 676] on div ".deletable-edge-delete-btn { width: 20px; height: 20px; border: 0px solid #ffff…" at bounding box center [851, 431] width 953 height 687
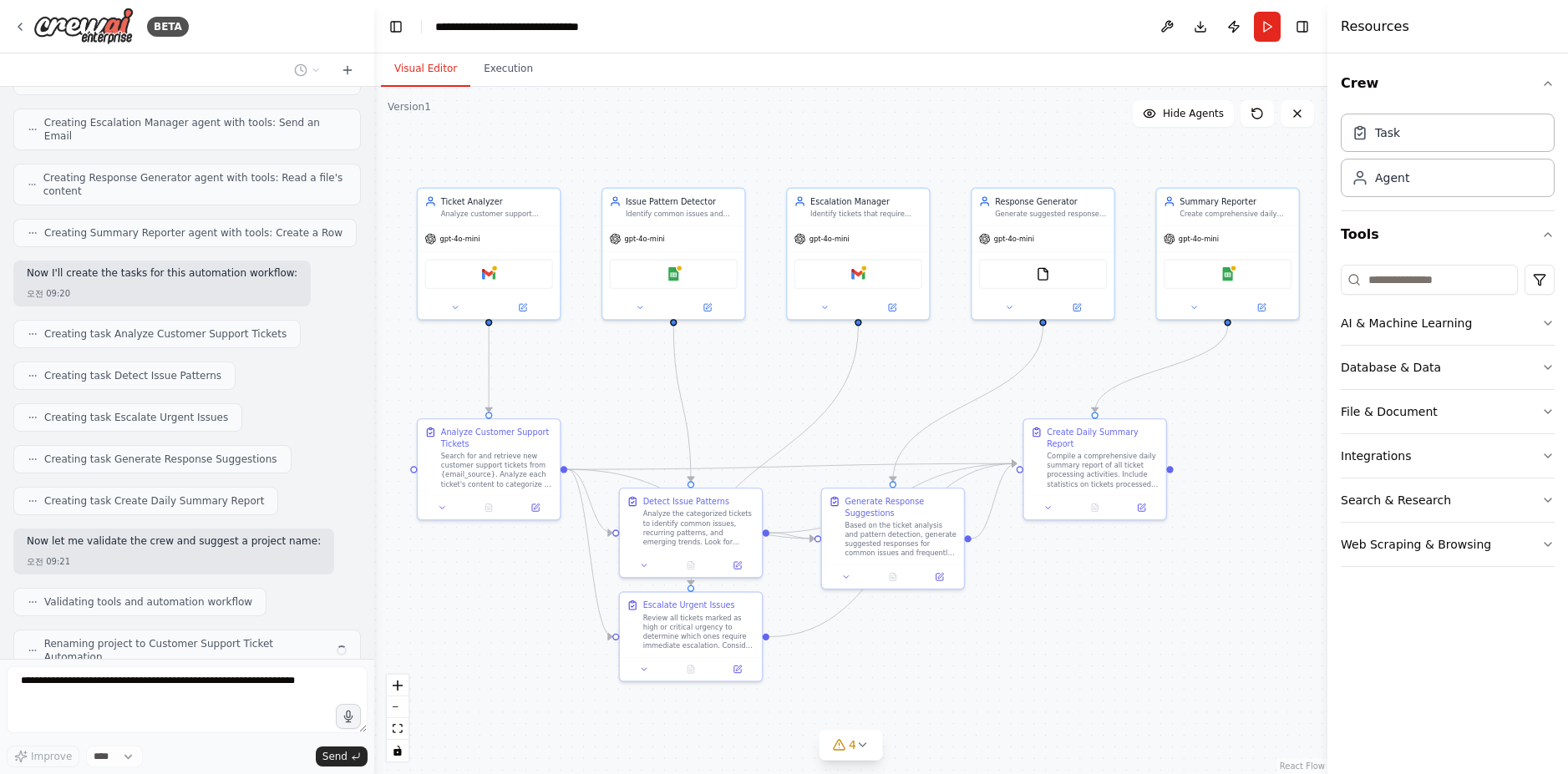
scroll to position [749, 0]
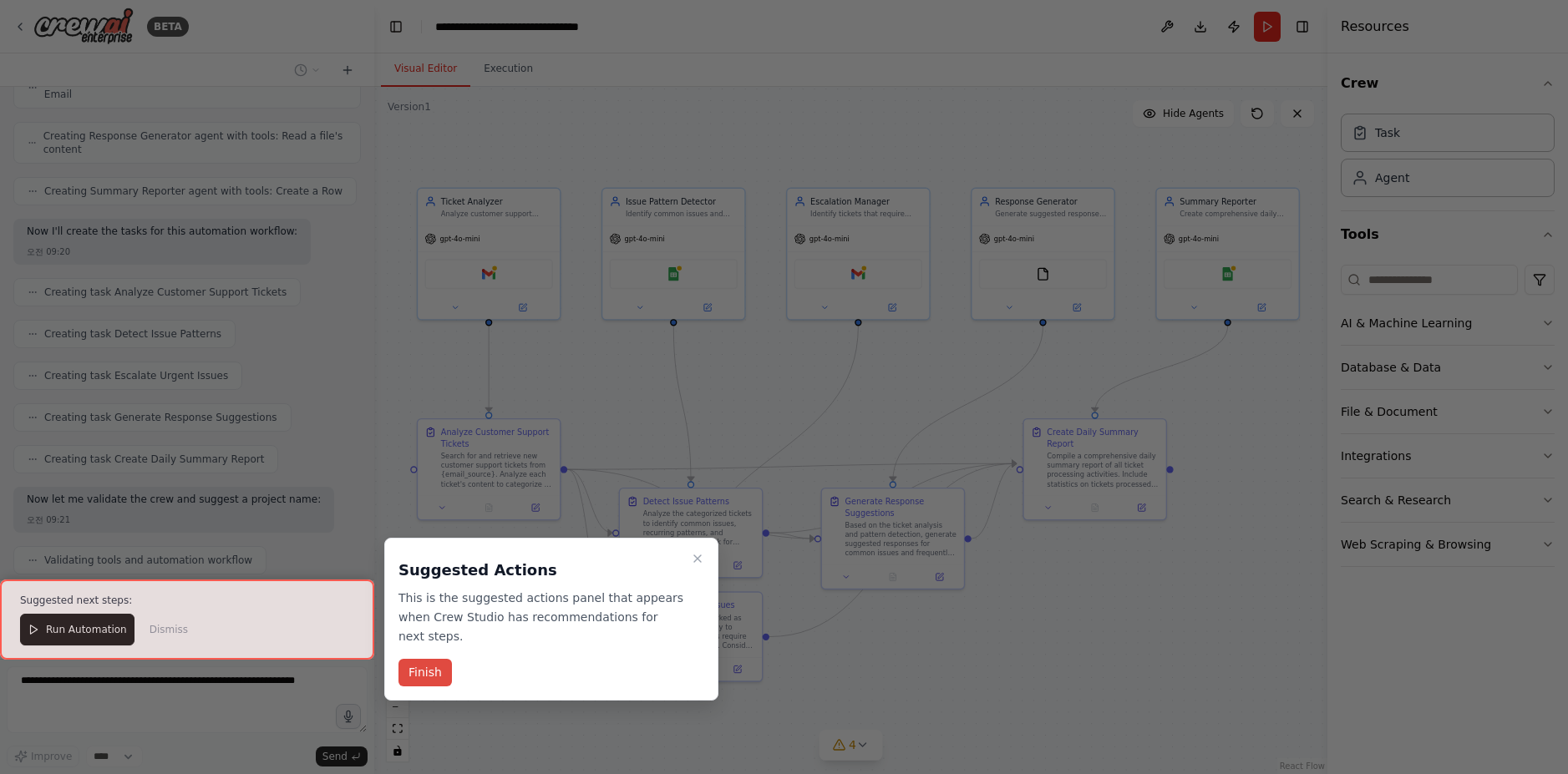
click at [436, 672] on button "Finish" at bounding box center [425, 672] width 54 height 27
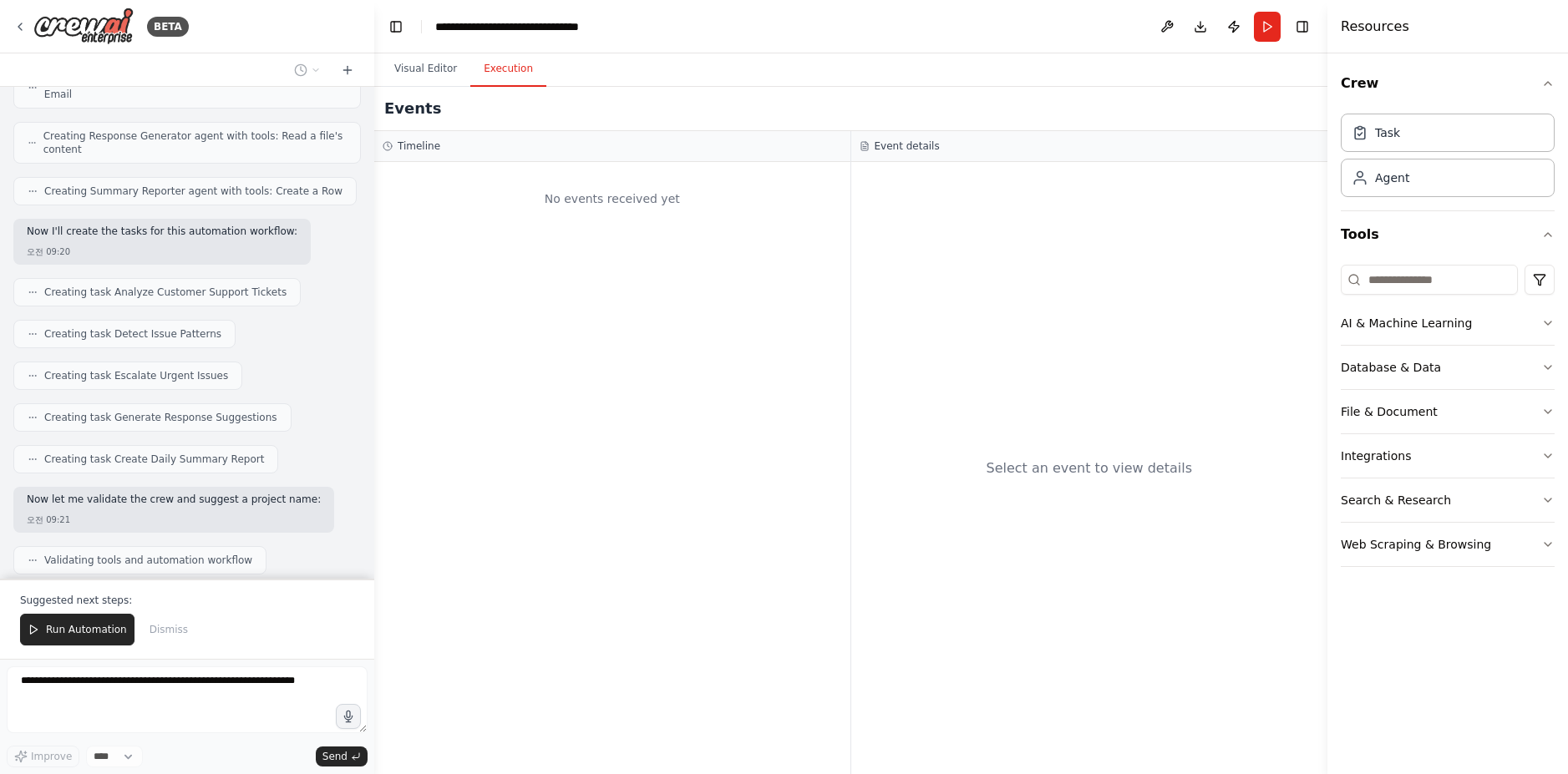
click at [488, 68] on button "Execution" at bounding box center [509, 69] width 76 height 35
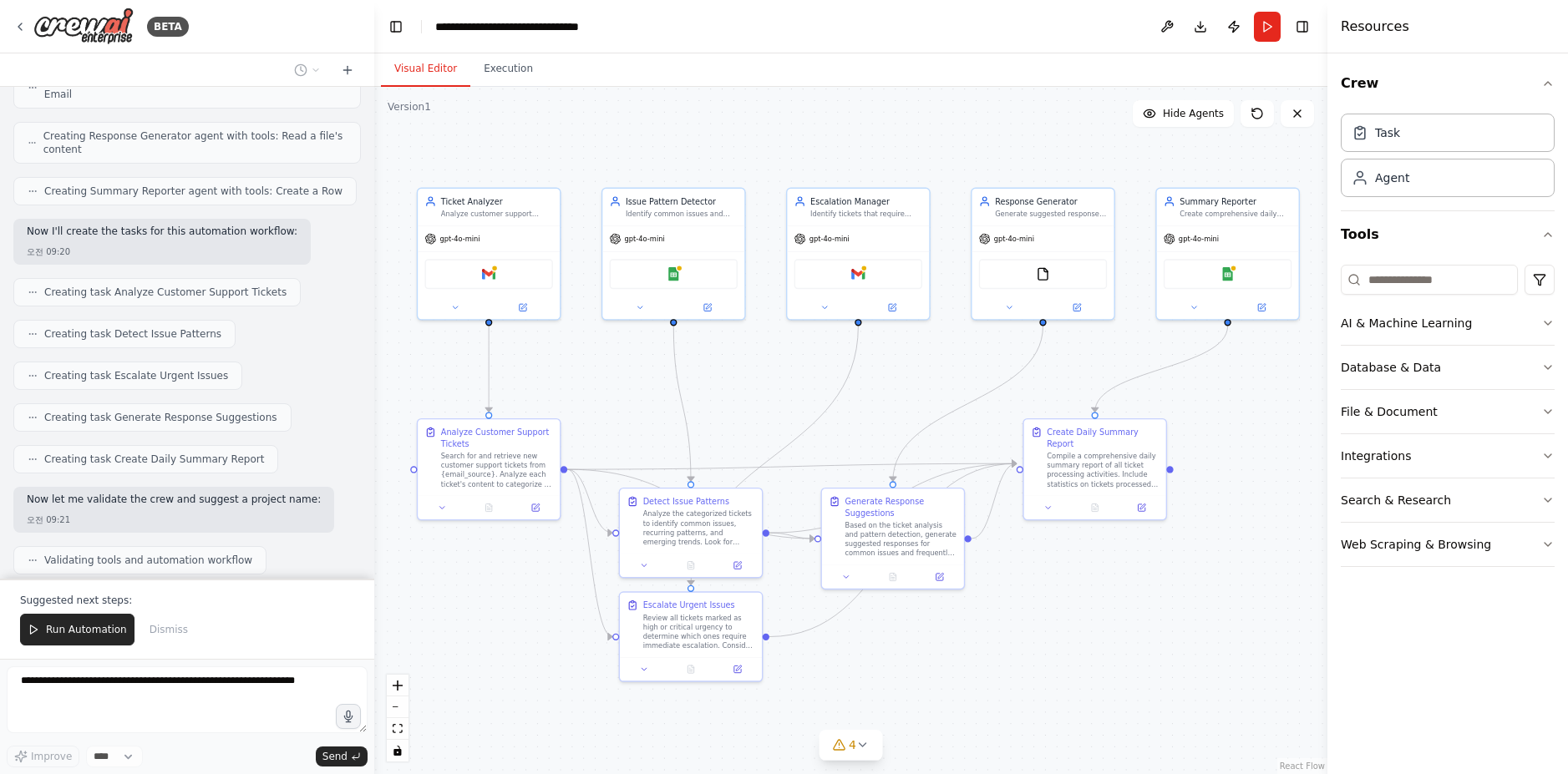
click at [439, 68] on button "Visual Editor" at bounding box center [425, 69] width 89 height 35
drag, startPoint x: 578, startPoint y: 116, endPoint x: 517, endPoint y: 131, distance: 62.8
click at [517, 131] on div ".deletable-edge-delete-btn { width: 20px; height: 20px; border: 0px solid #ffff…" at bounding box center [851, 431] width 953 height 687
click at [1200, 116] on span "Hide Agents" at bounding box center [1193, 114] width 61 height 14
click at [1200, 116] on span "Show Agents" at bounding box center [1191, 114] width 66 height 14
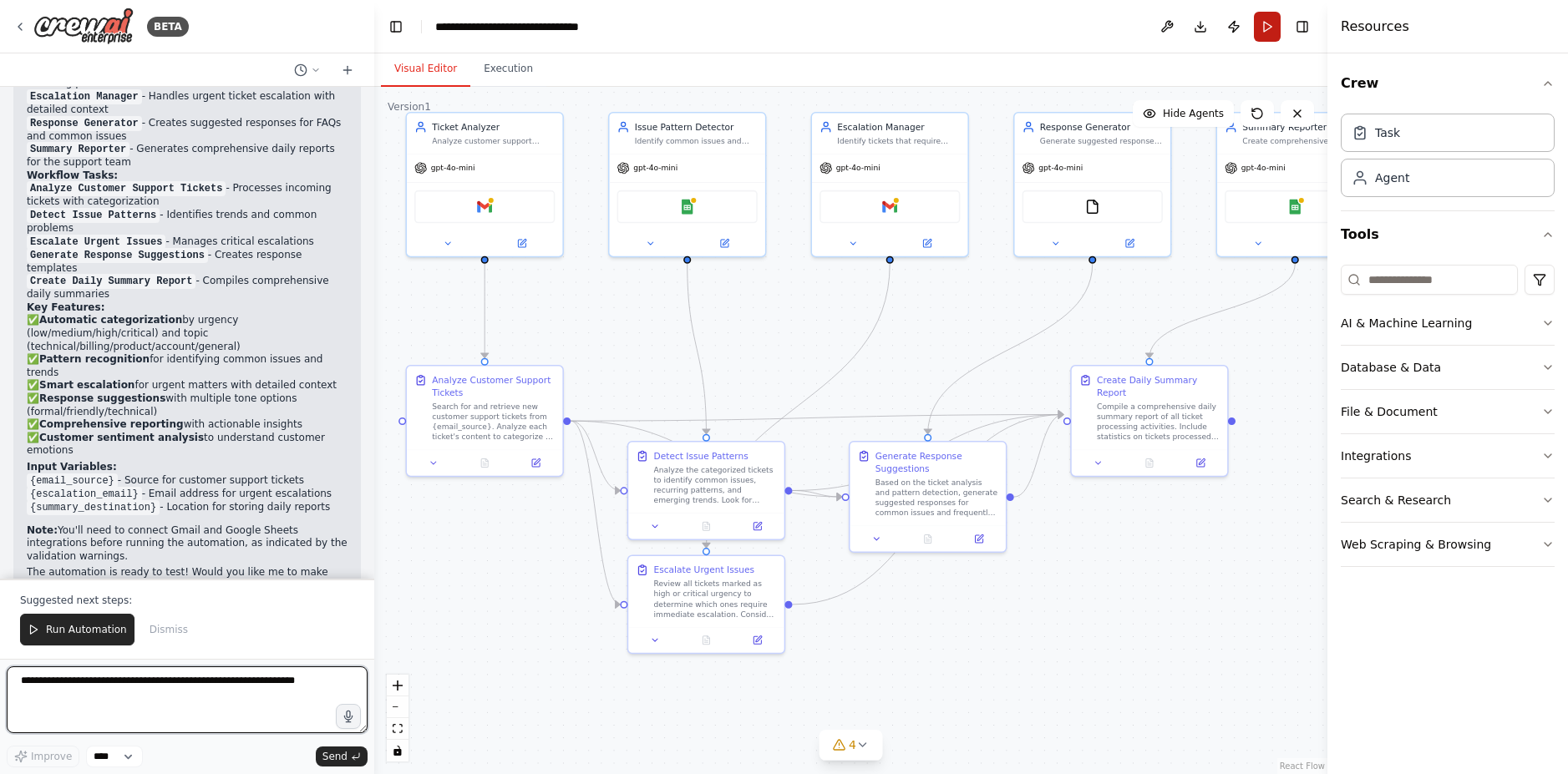
scroll to position [1415, 0]
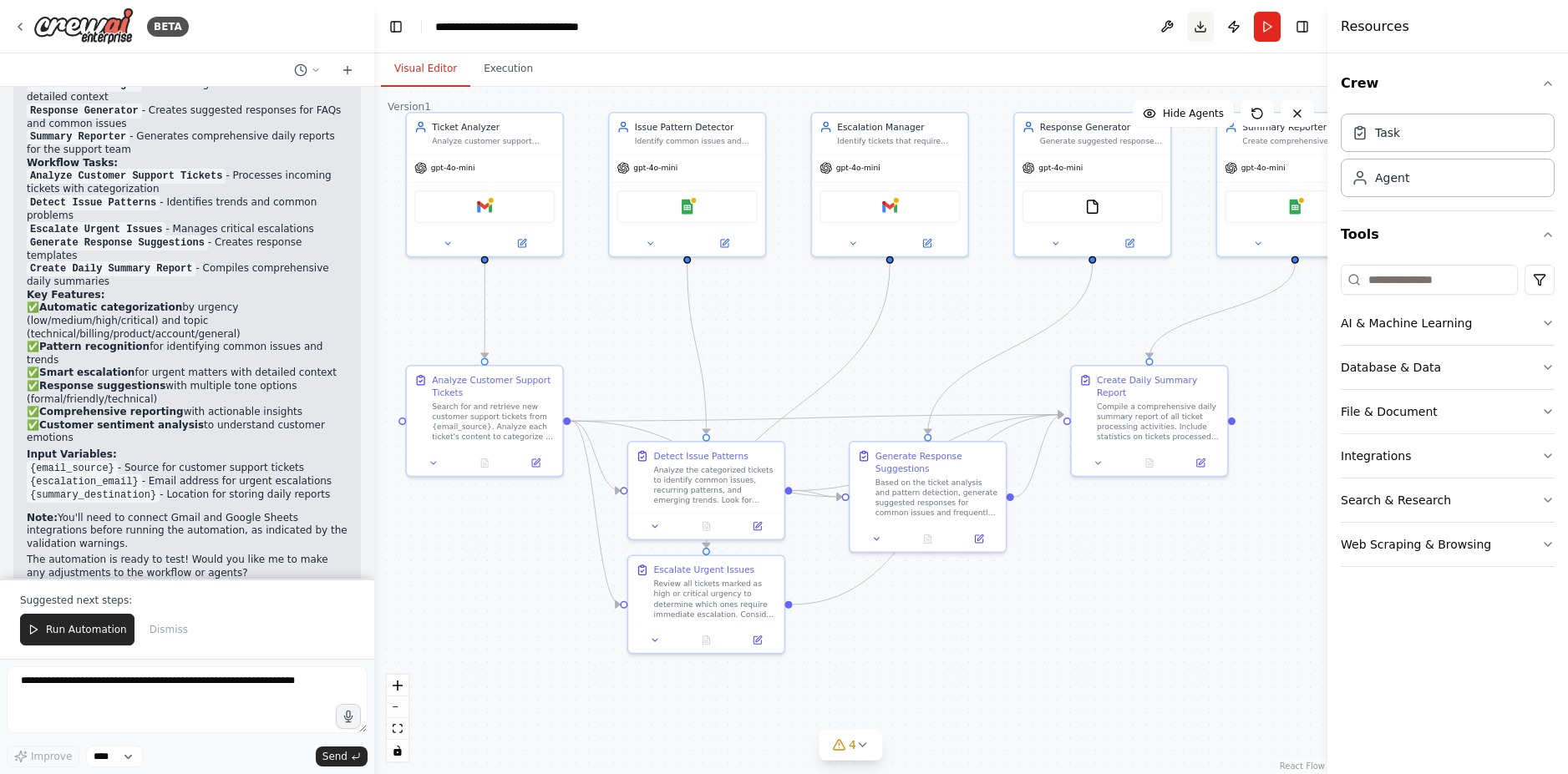
click at [1195, 30] on button "Download" at bounding box center [1200, 26] width 26 height 30
